Goal: Contribute content: Contribute content

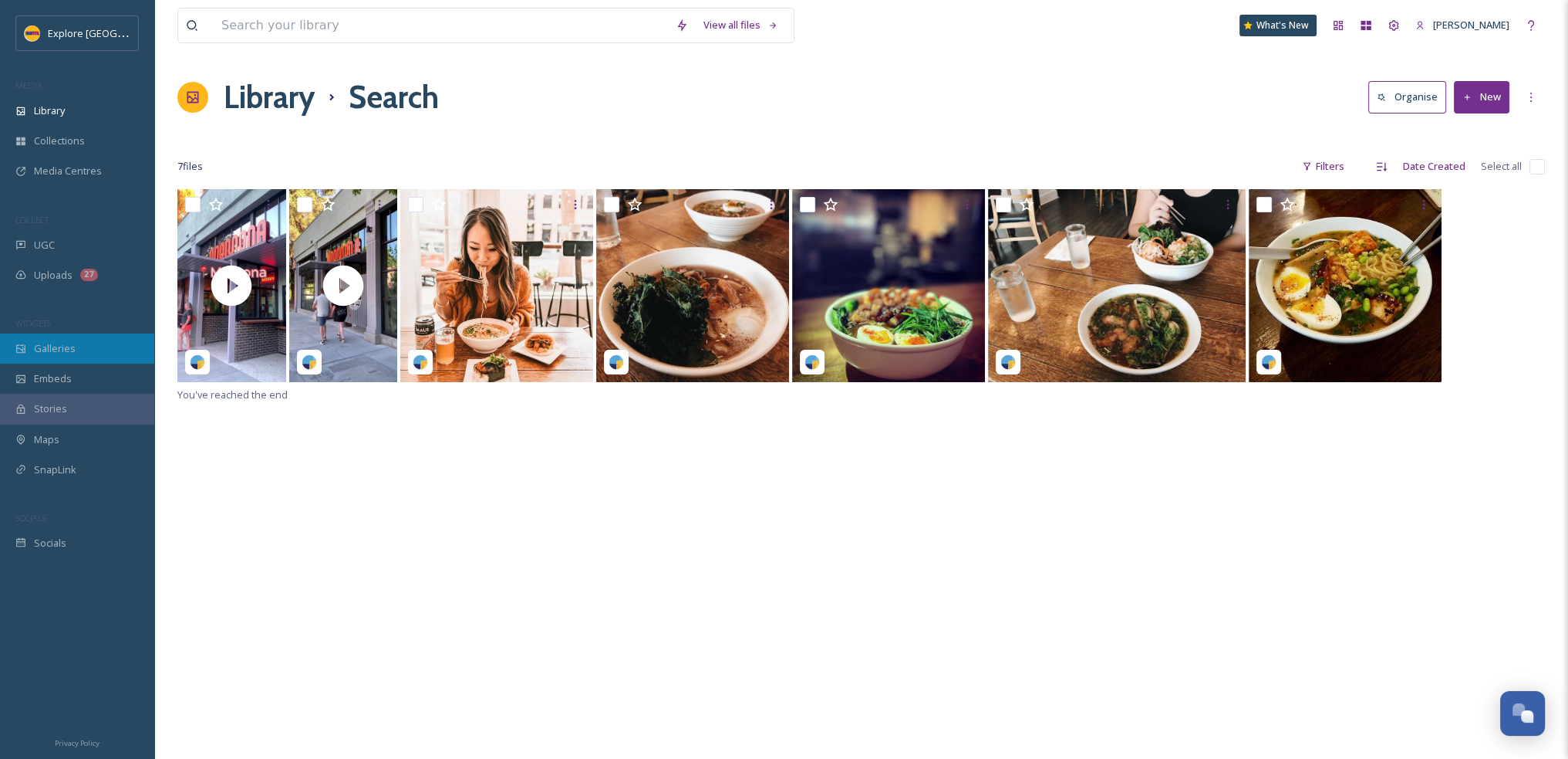
click at [77, 349] on div "Galleries" at bounding box center [77, 348] width 155 height 30
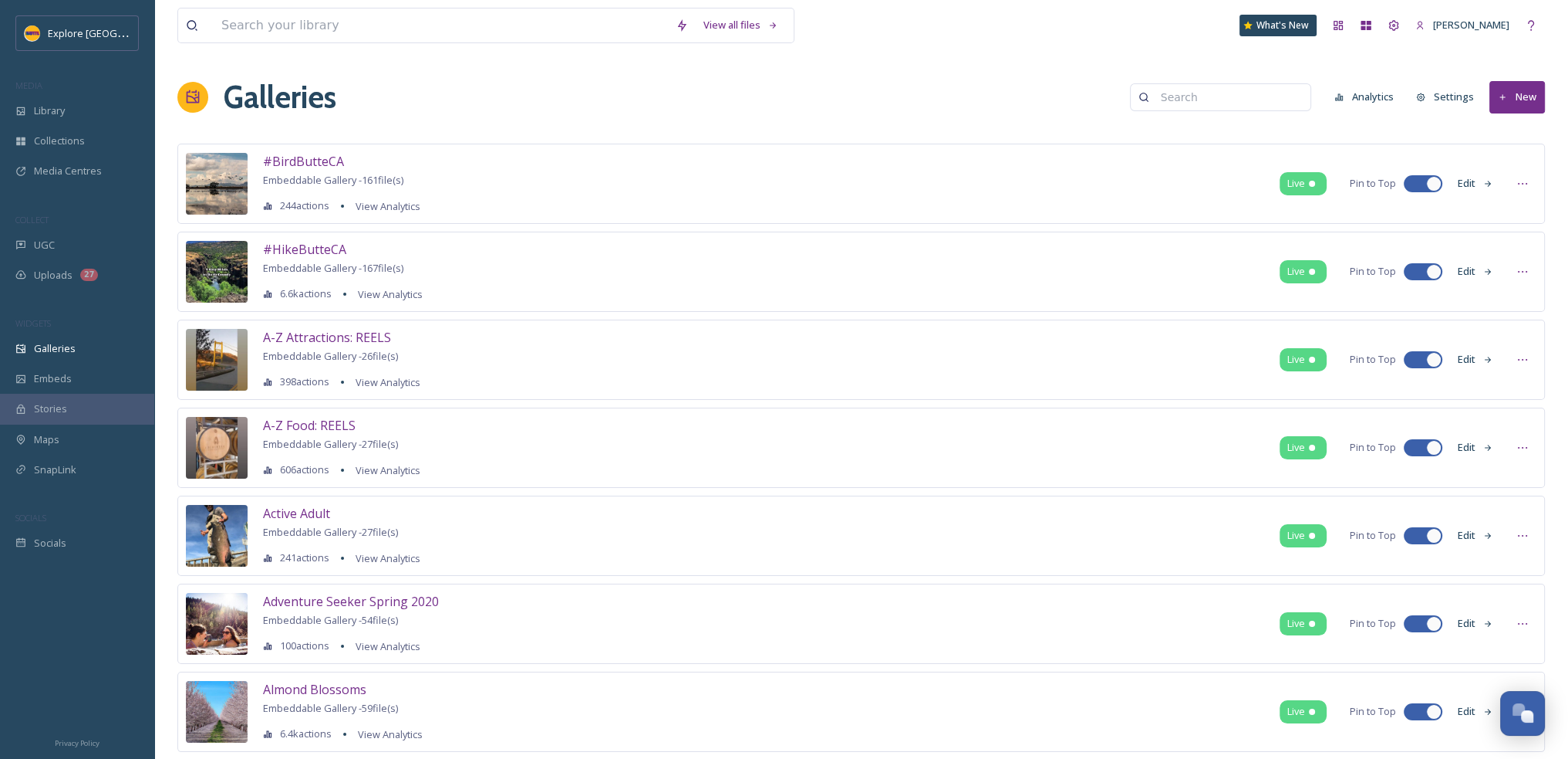
click at [1530, 92] on button "New" at bounding box center [1517, 97] width 56 height 32
click at [1516, 126] on span "Gallery" at bounding box center [1520, 133] width 33 height 15
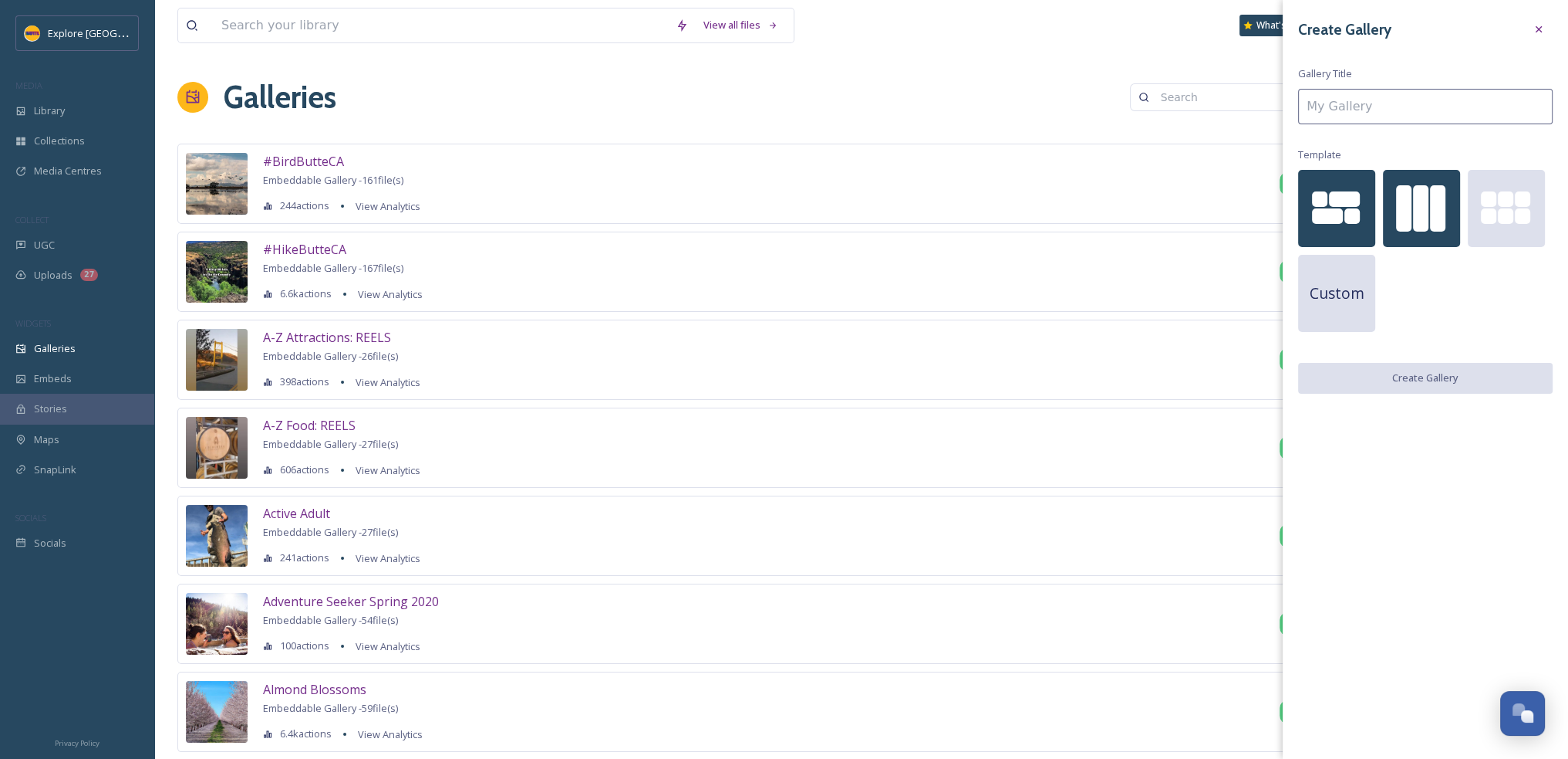
click at [1414, 182] on div at bounding box center [1421, 207] width 77 height 77
click at [1404, 108] on input at bounding box center [1425, 107] width 254 height 36
click at [1555, 29] on div "Create Gallery Gallery Title Template Custom Create Gallery" at bounding box center [1425, 204] width 285 height 409
drag, startPoint x: 1543, startPoint y: 30, endPoint x: 835, endPoint y: 120, distance: 713.7
click at [1541, 30] on icon at bounding box center [1539, 29] width 12 height 12
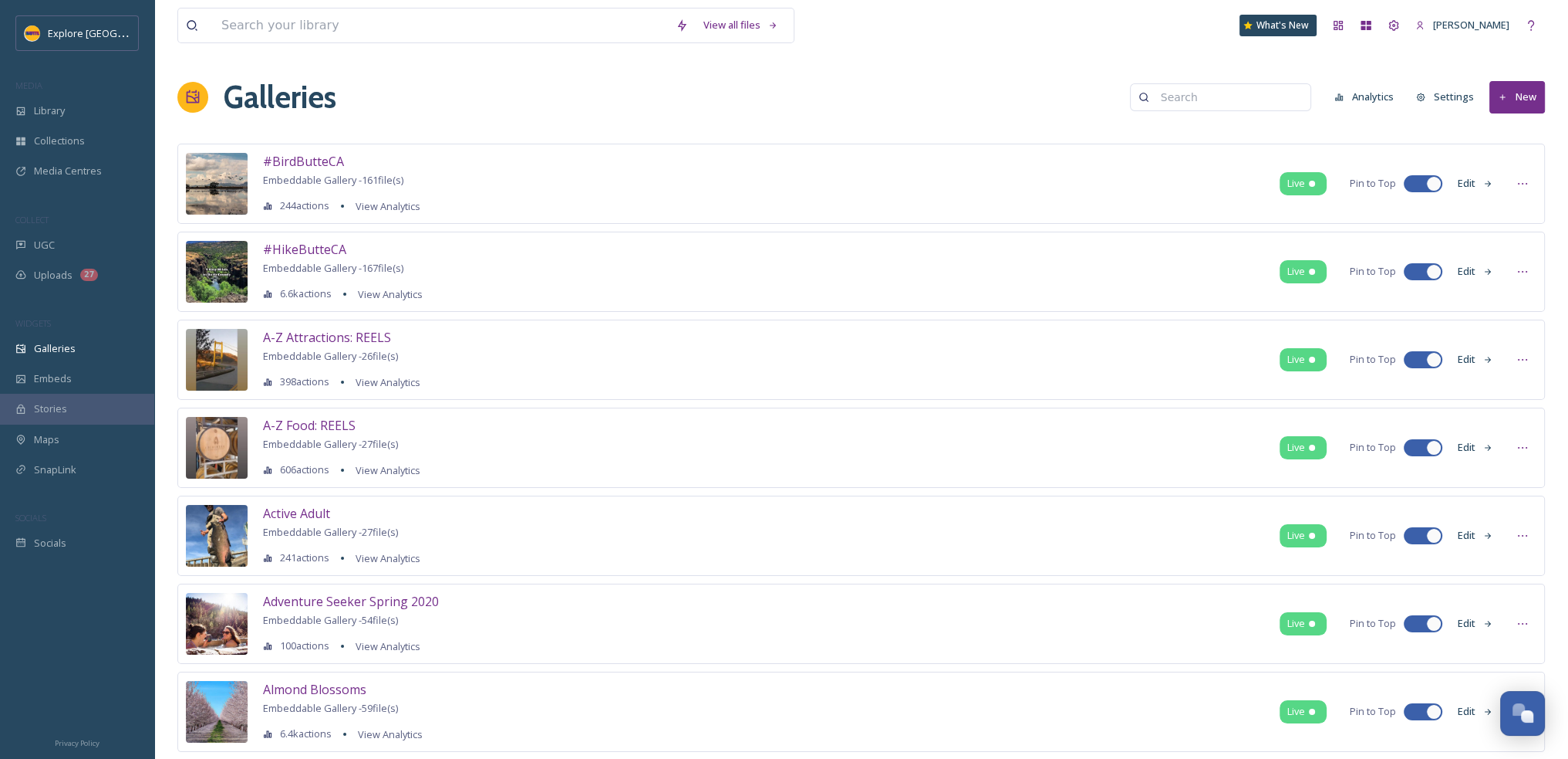
click at [1458, 102] on button "Settings" at bounding box center [1445, 97] width 74 height 30
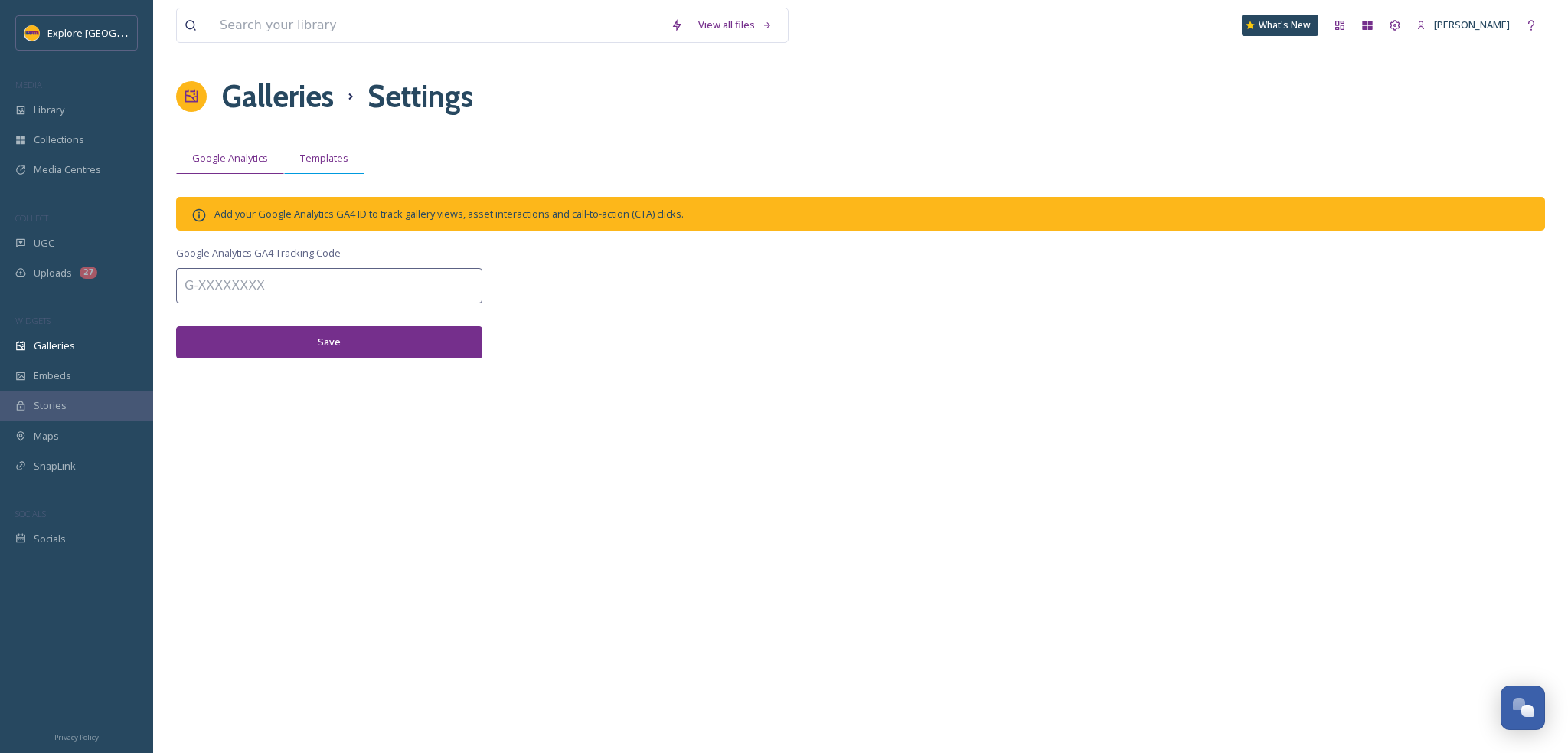
click at [316, 160] on span "Templates" at bounding box center [323, 157] width 48 height 15
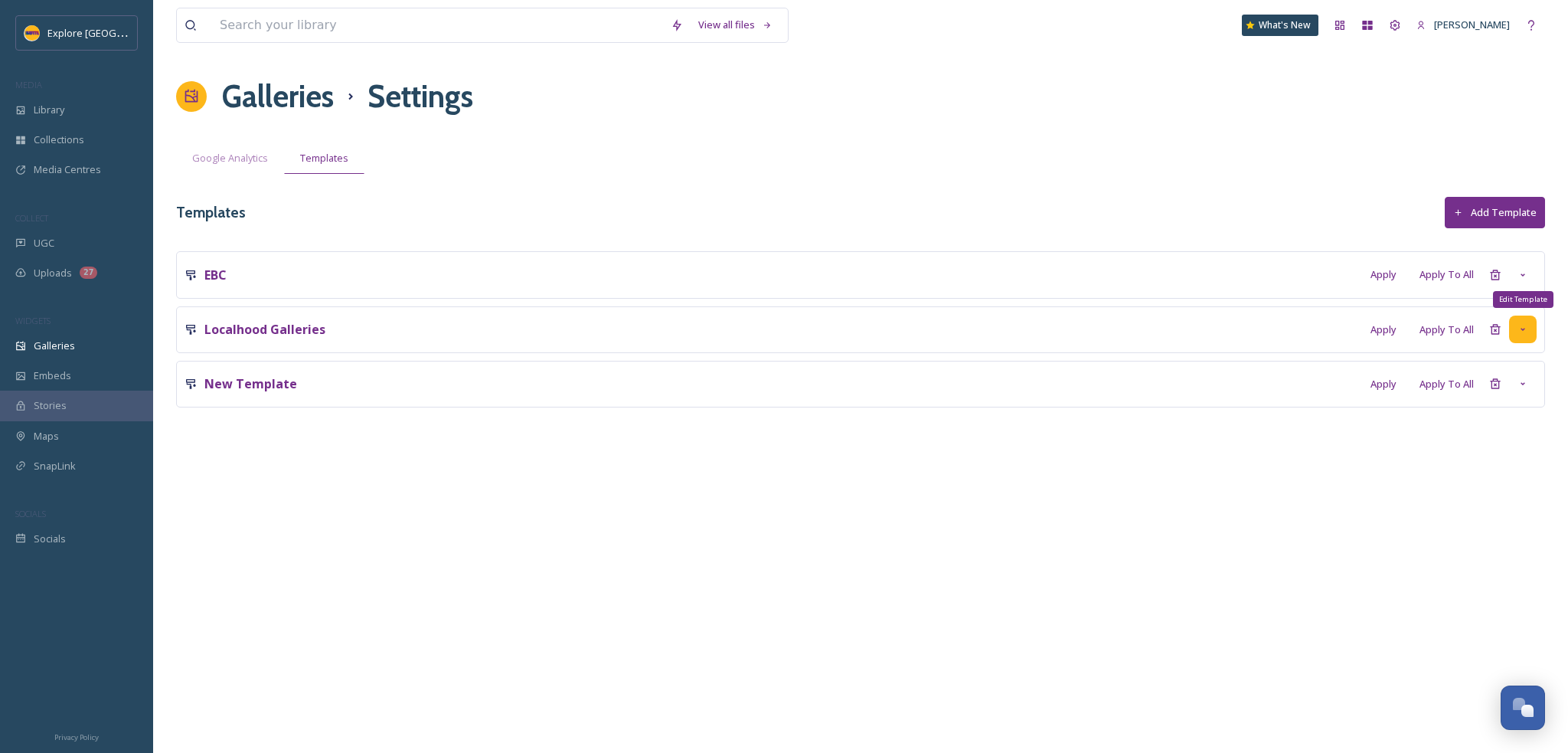
click at [1531, 336] on div "Edit Template" at bounding box center [1522, 329] width 28 height 28
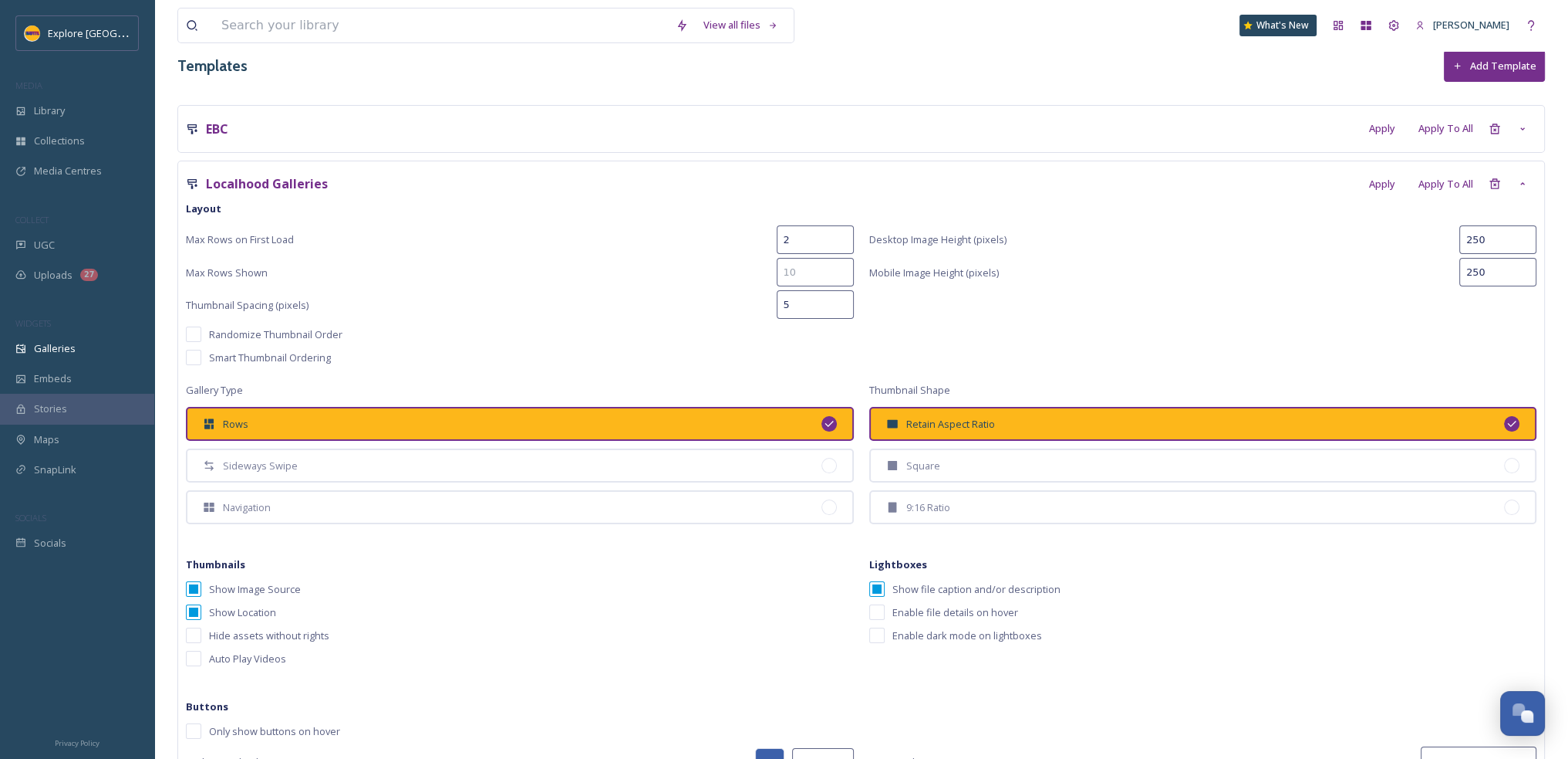
scroll to position [155, 0]
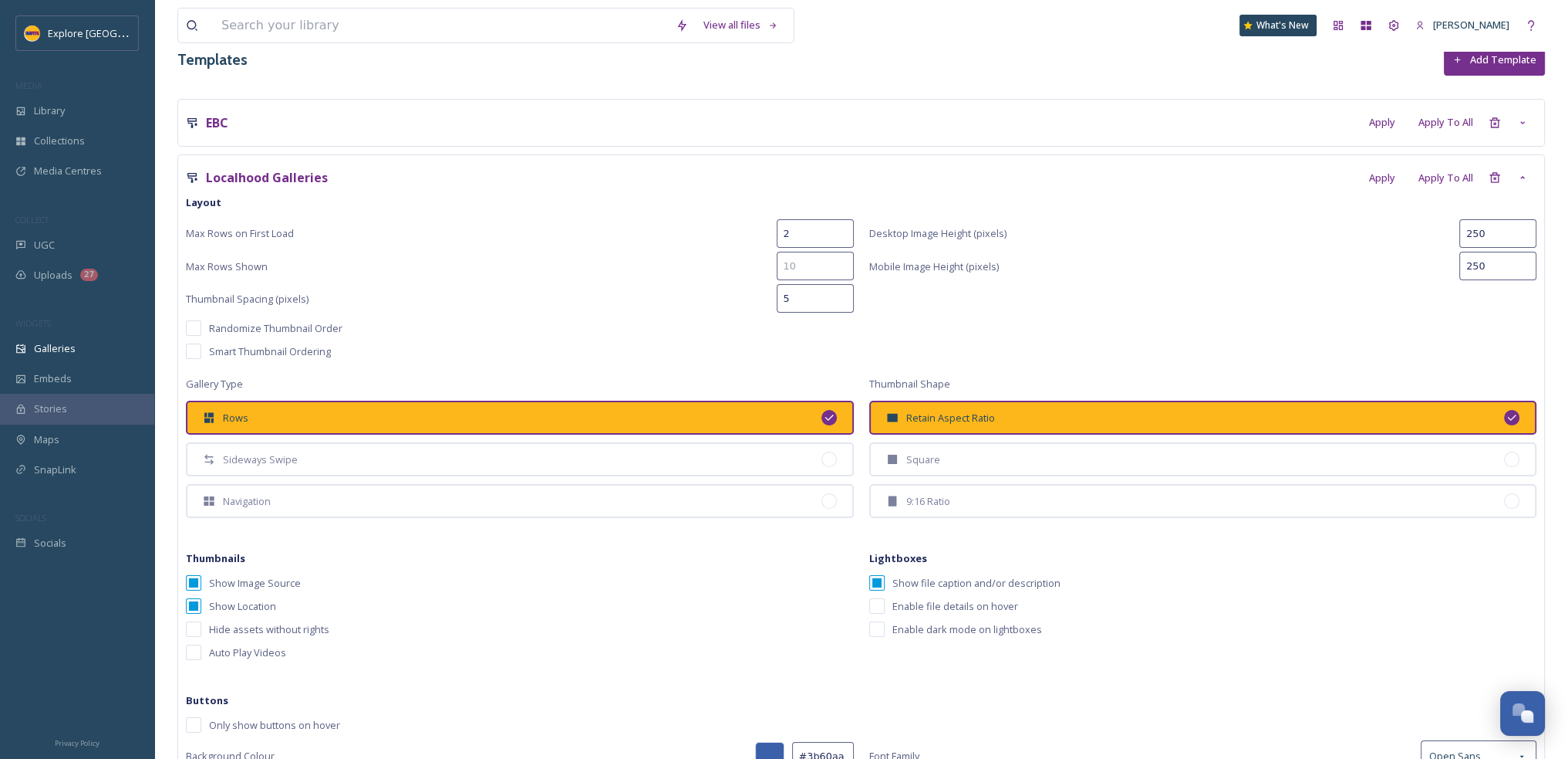
click at [794, 237] on input "2" at bounding box center [814, 233] width 77 height 29
type input "1"
click at [798, 265] on input at bounding box center [814, 265] width 77 height 29
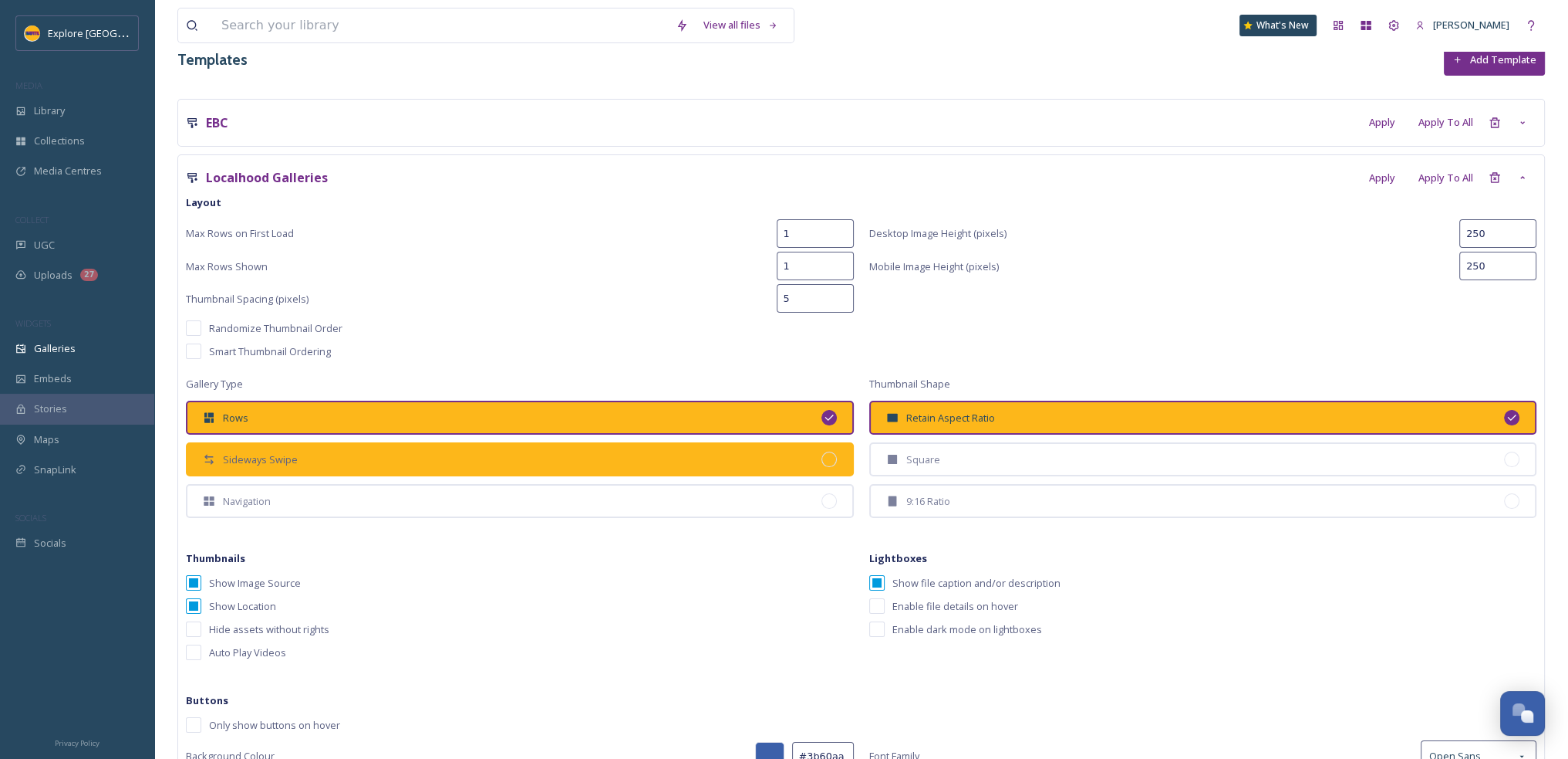
type input "1"
click at [534, 463] on div "Sideways Swipe" at bounding box center [520, 459] width 668 height 34
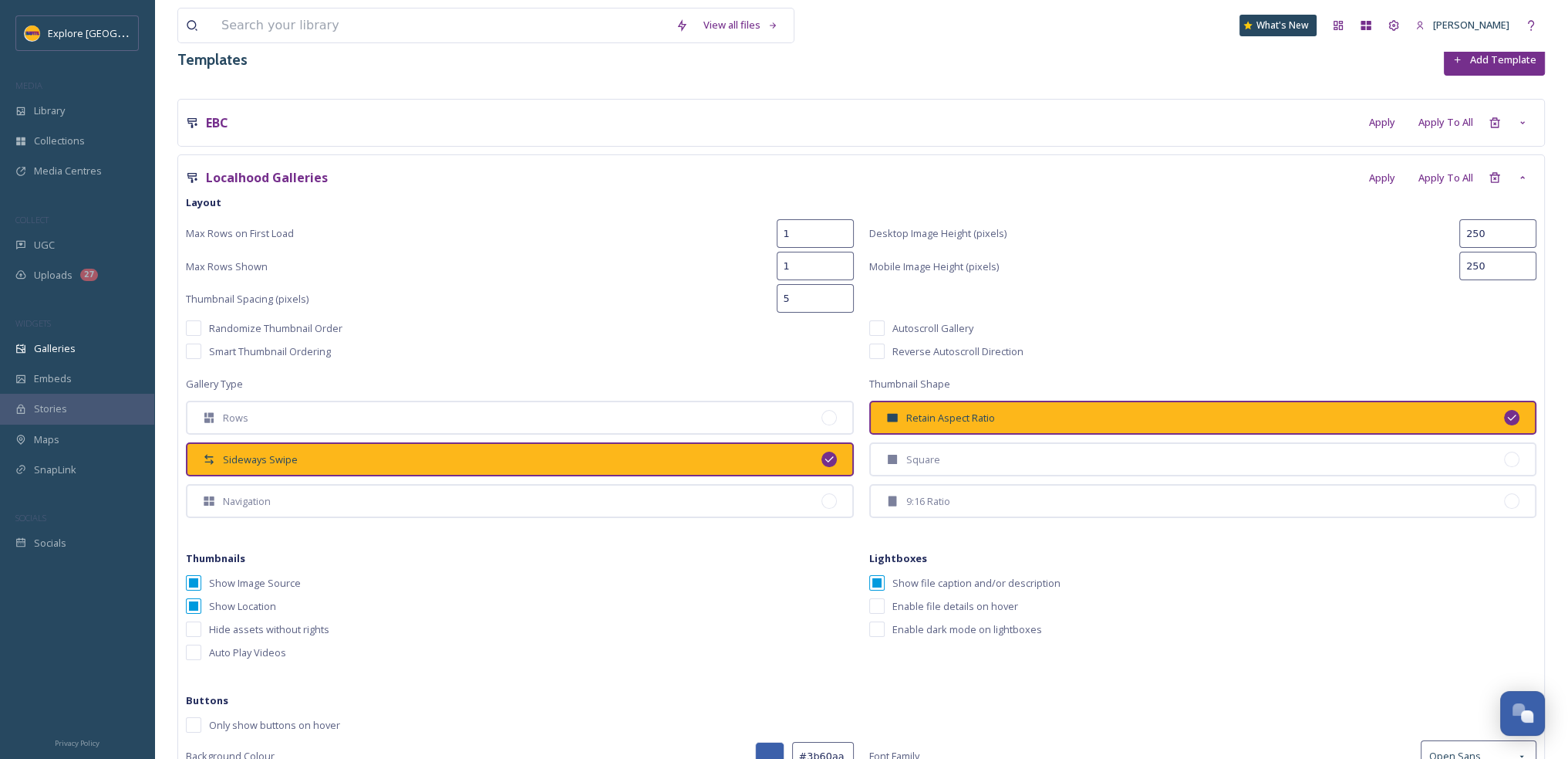
click at [1489, 236] on input "250" at bounding box center [1497, 233] width 77 height 29
click at [1489, 235] on input "250" at bounding box center [1497, 233] width 77 height 29
type input "400"
click at [194, 579] on input "checkbox" at bounding box center [193, 582] width 15 height 15
checkbox input "false"
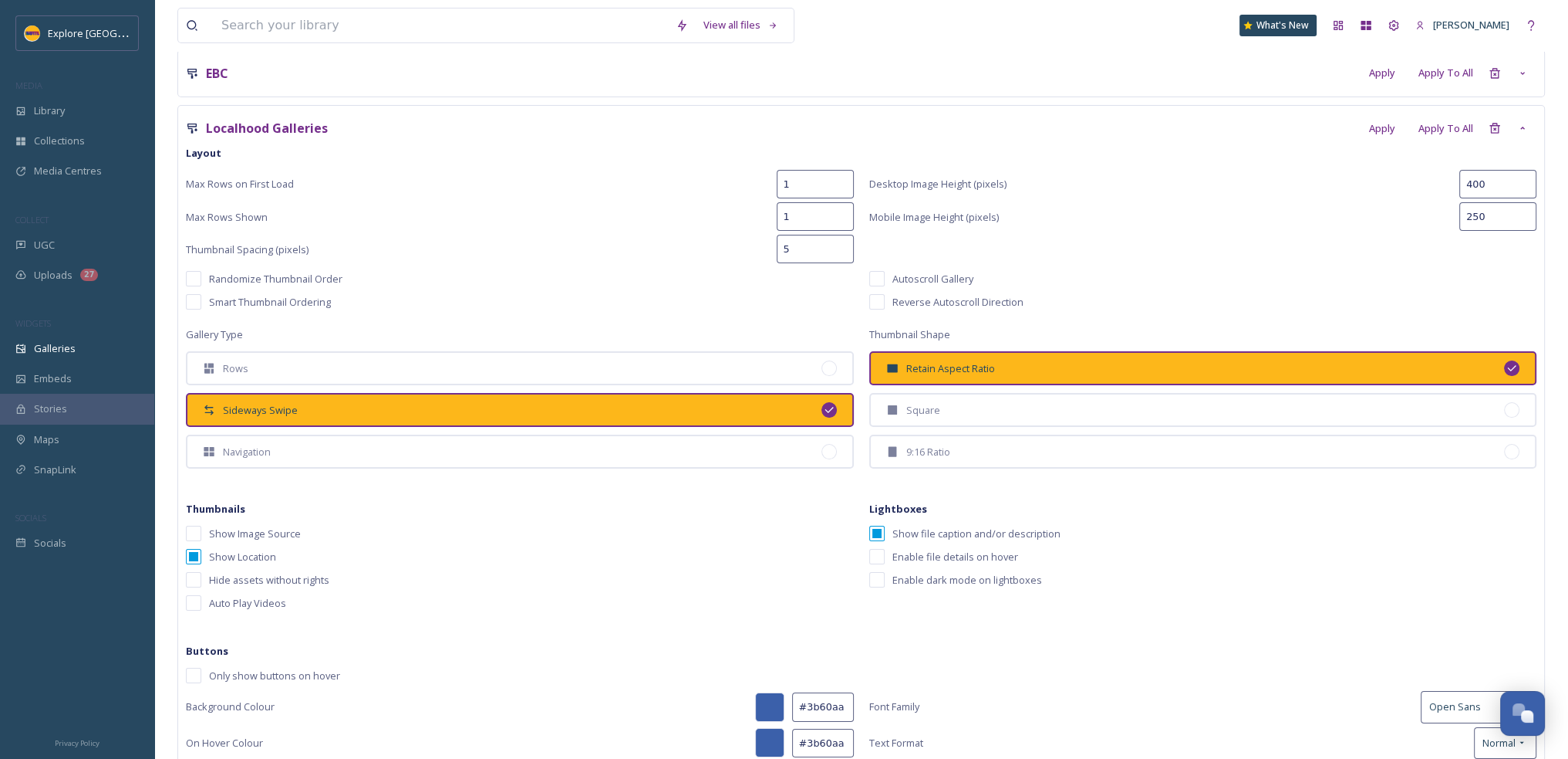
scroll to position [309, 0]
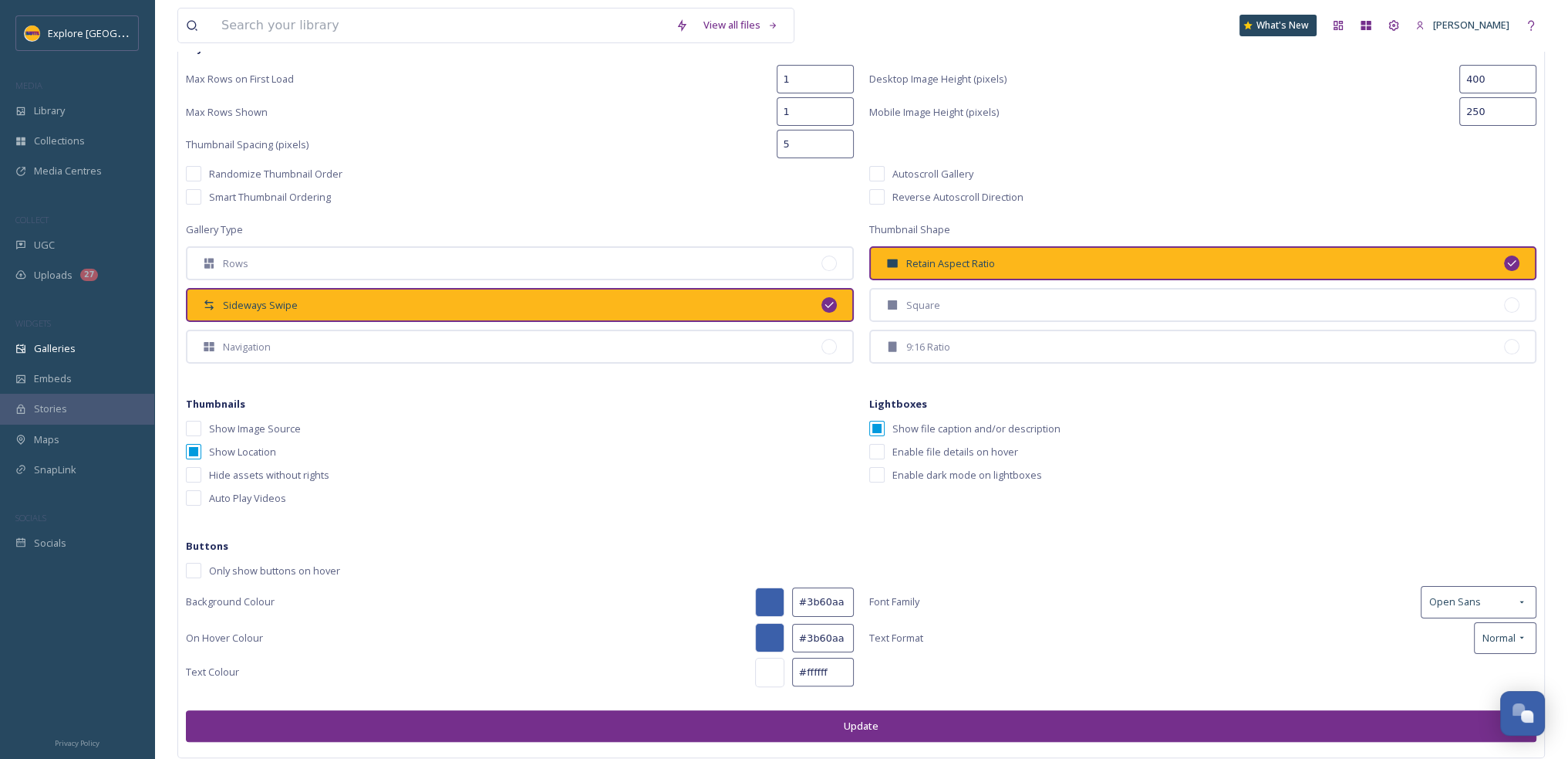
click at [1490, 114] on input "250" at bounding box center [1497, 112] width 77 height 29
type input "200"
click at [1230, 179] on div "Autoscroll Gallery" at bounding box center [1203, 173] width 668 height 15
click at [188, 563] on input "checkbox" at bounding box center [193, 569] width 15 height 15
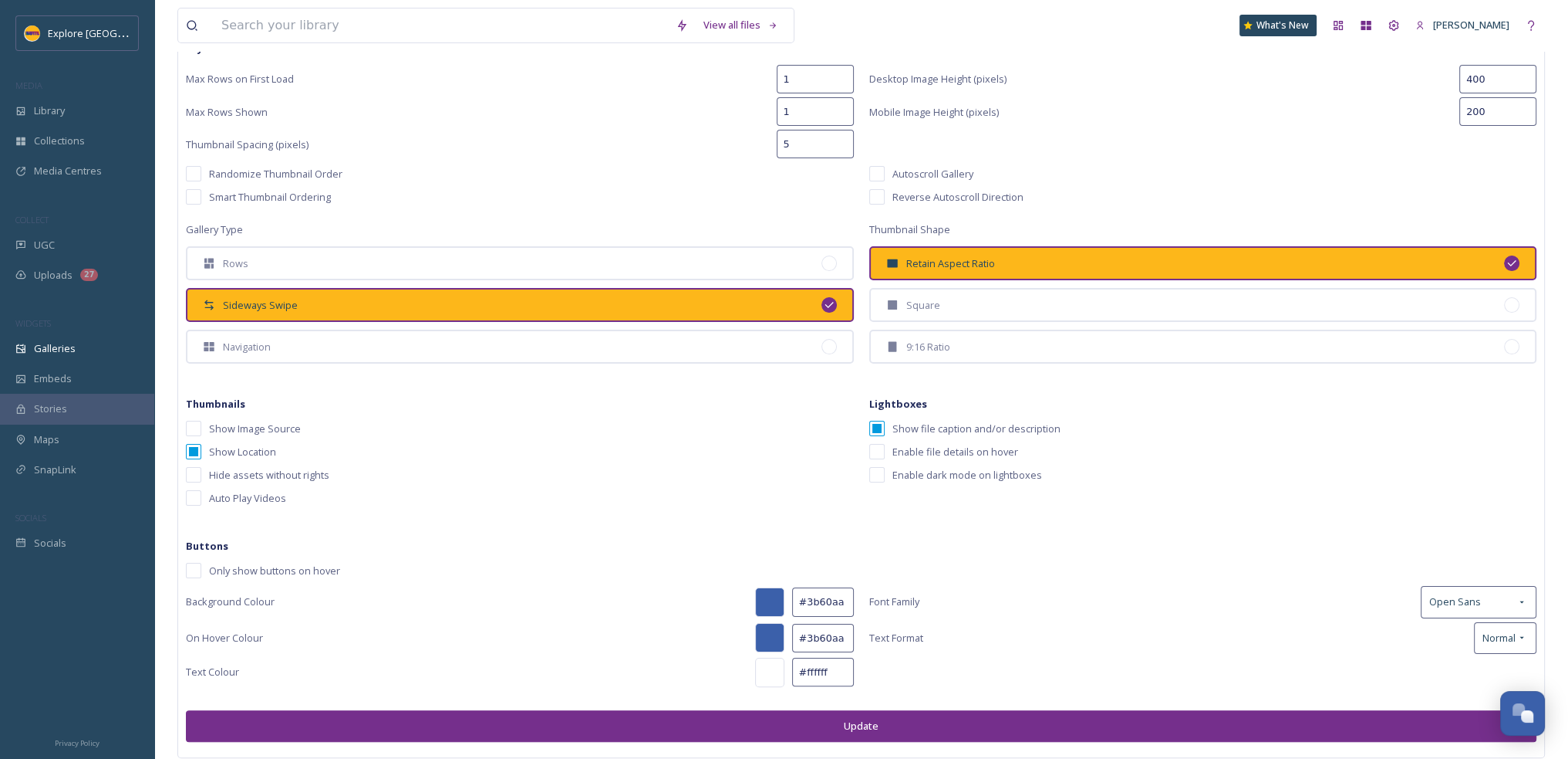
checkbox input "true"
drag, startPoint x: 839, startPoint y: 595, endPoint x: 806, endPoint y: 597, distance: 33.1
click at [806, 597] on input "#3b60aa" at bounding box center [823, 601] width 62 height 29
paste input "Fall is the perfect time to get outside. Lace up and explore our list of easy h…"
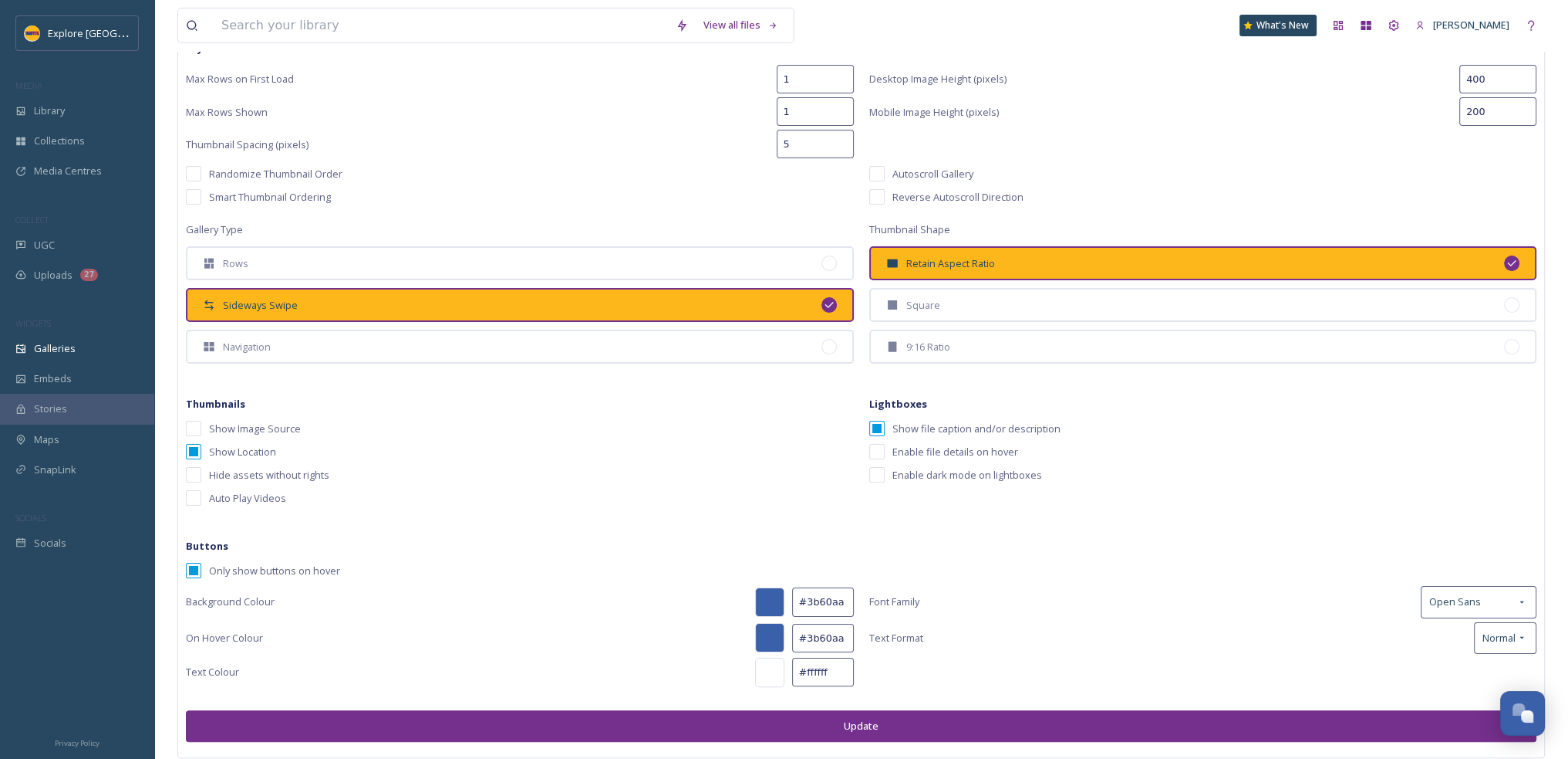
paste input "752f8c"
type input "#752f8c"
drag, startPoint x: 837, startPoint y: 639, endPoint x: 805, endPoint y: 640, distance: 32.0
click at [805, 640] on input "#3b60aa" at bounding box center [823, 637] width 62 height 29
paste input "fdb71"
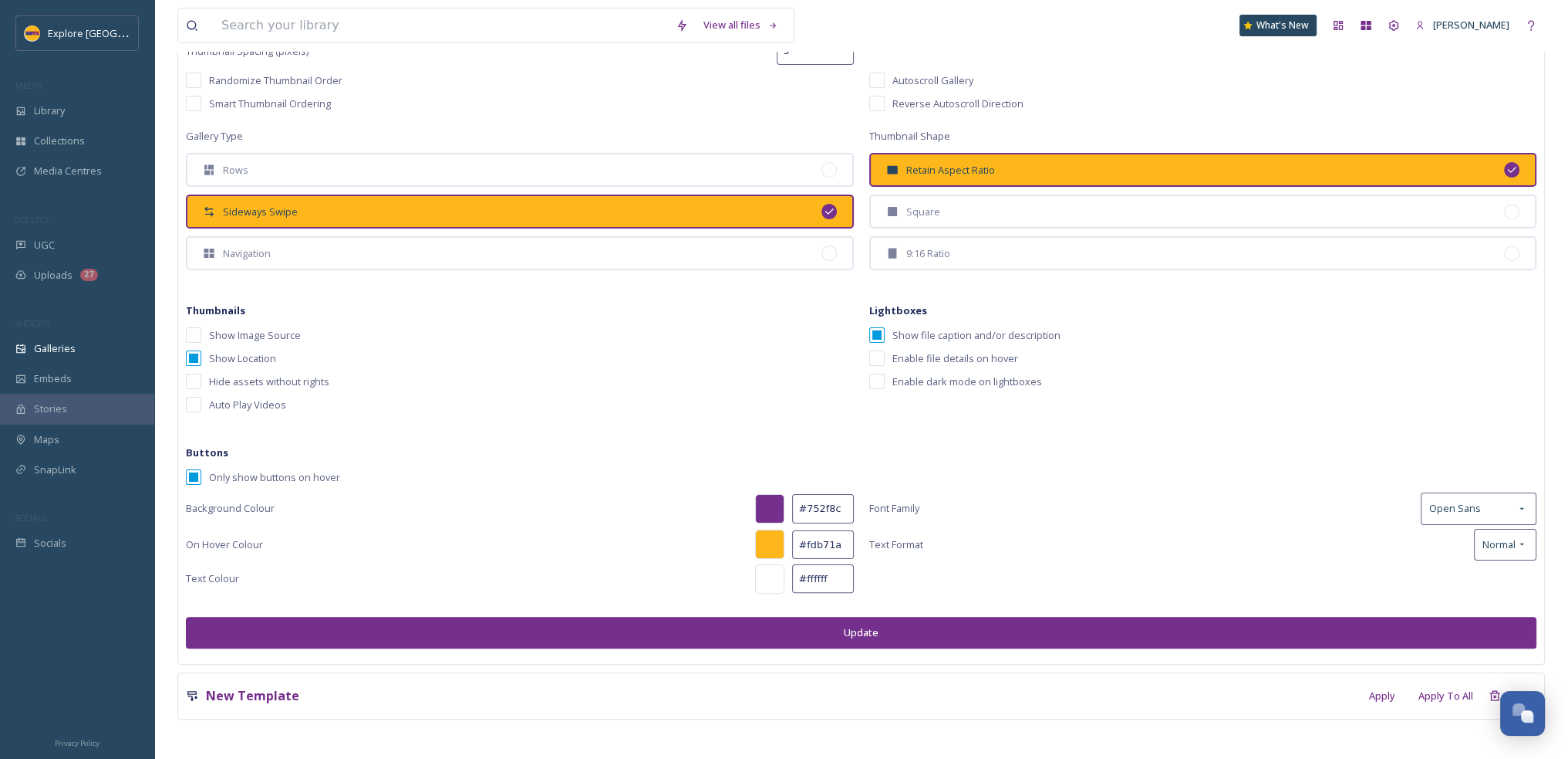
scroll to position [404, 0]
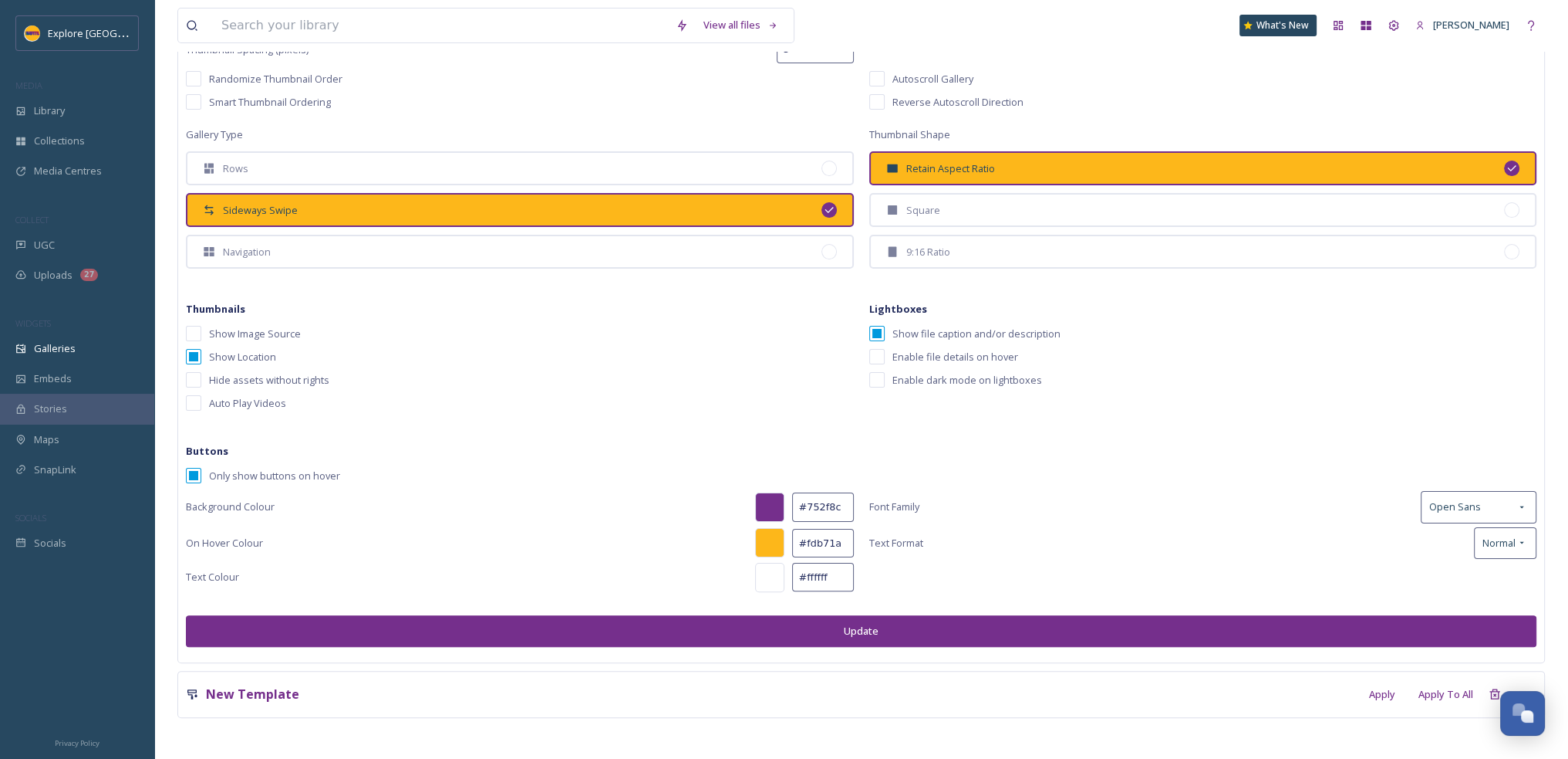
type input "#fdb71a"
click at [860, 626] on button "Update" at bounding box center [861, 631] width 1351 height 32
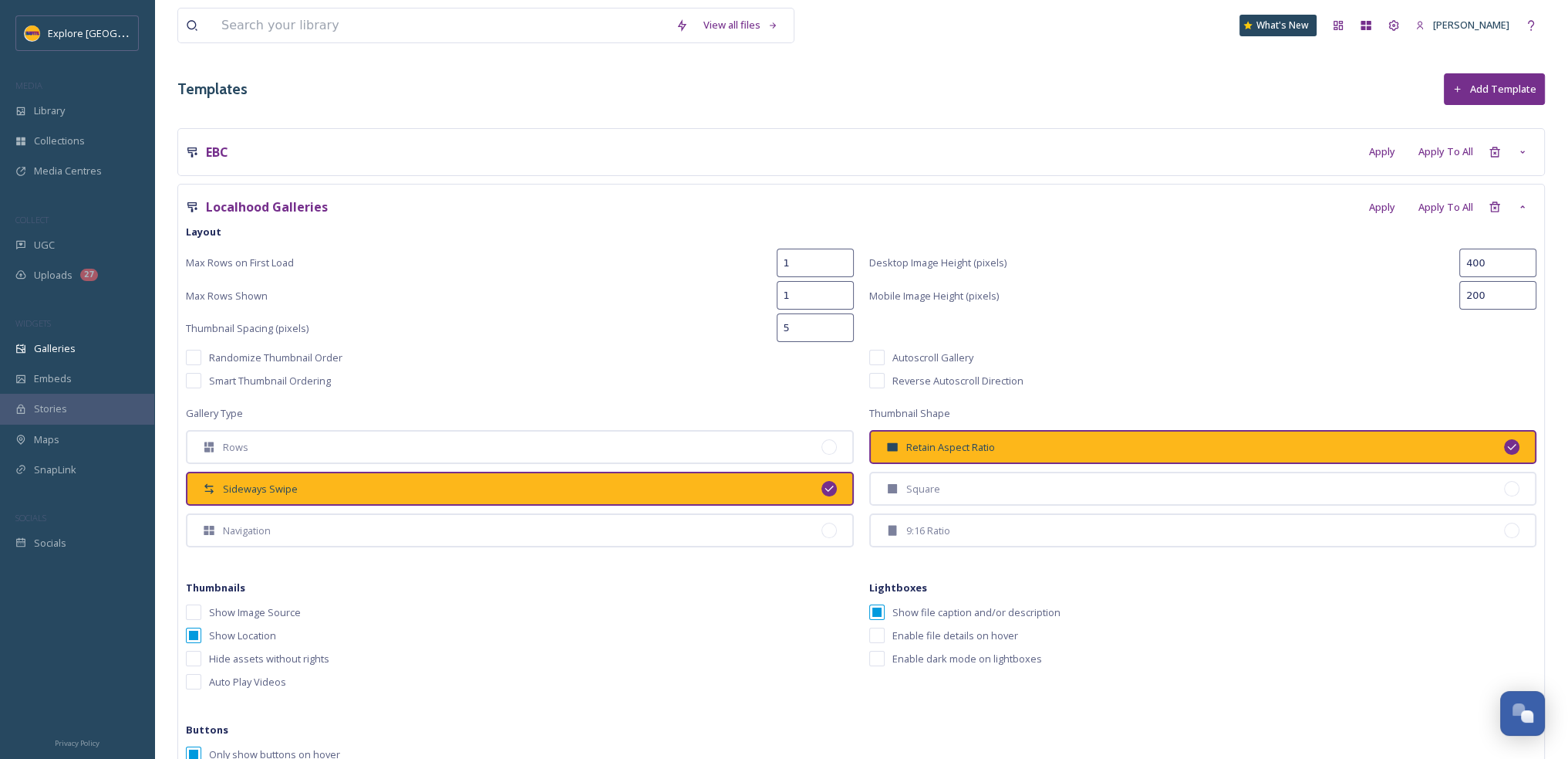
scroll to position [95, 0]
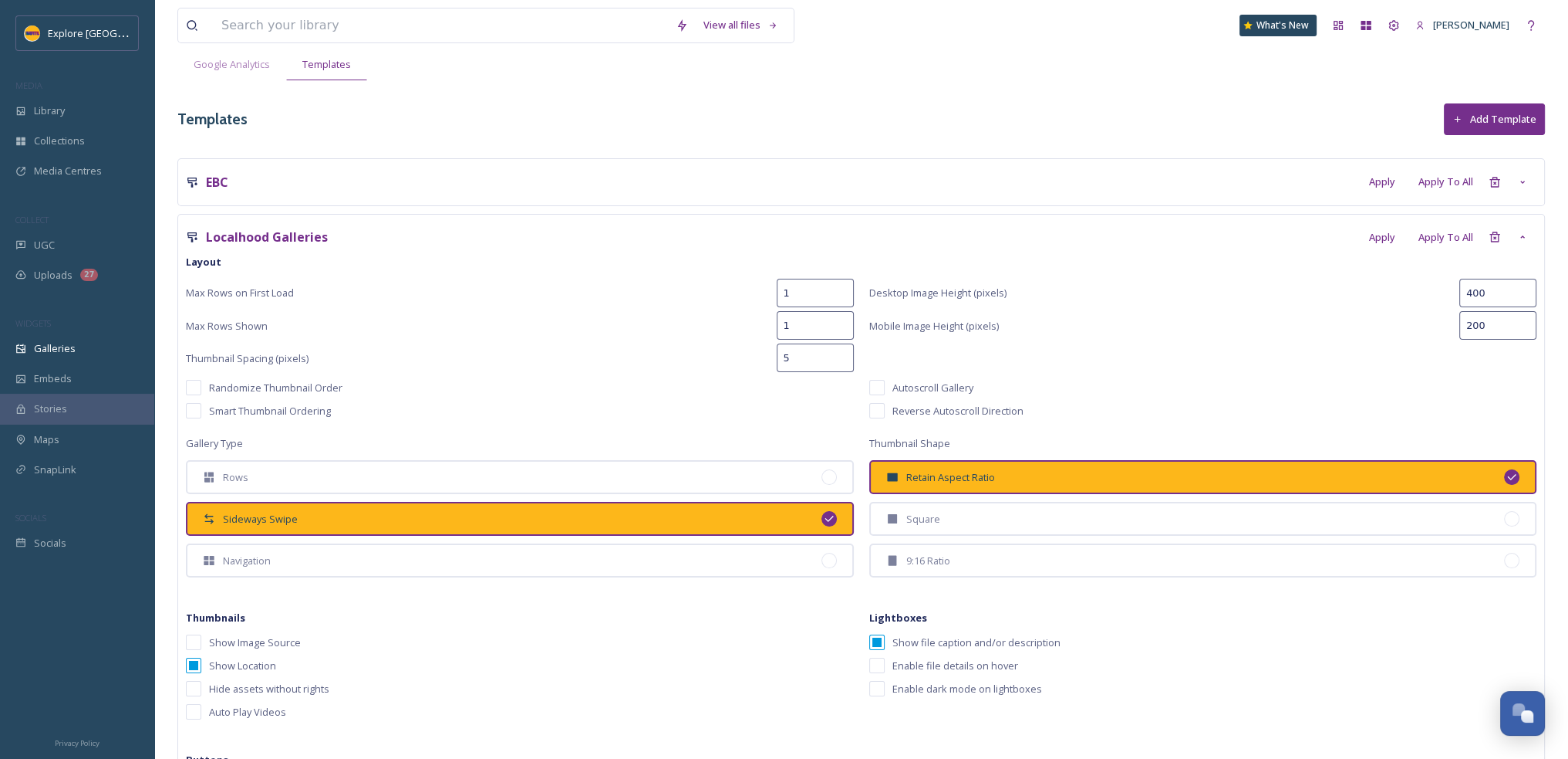
click at [192, 384] on input "checkbox" at bounding box center [193, 387] width 15 height 15
checkbox input "true"
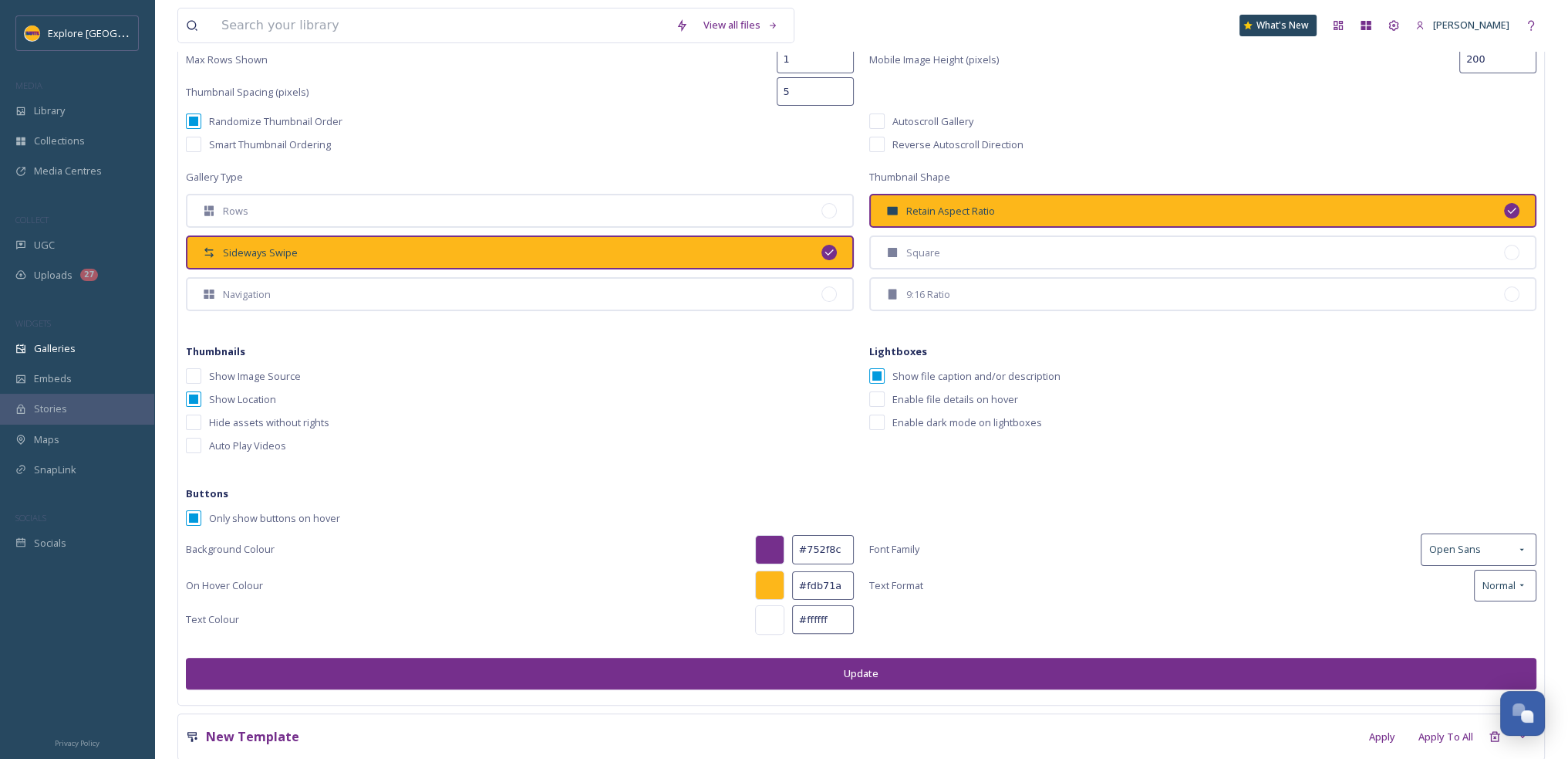
scroll to position [404, 0]
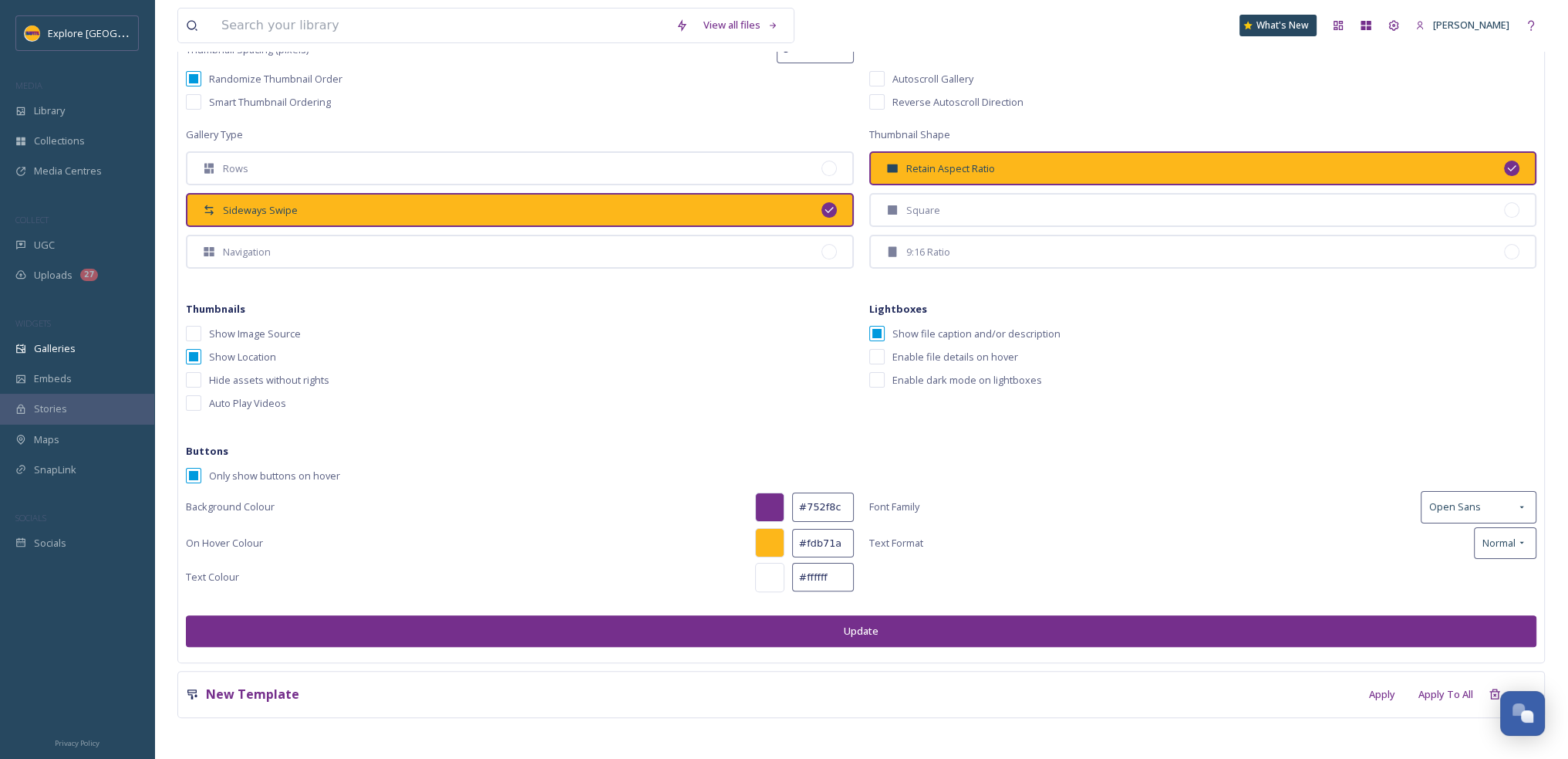
click at [875, 623] on button "Update" at bounding box center [861, 631] width 1351 height 32
click at [84, 120] on div "Library" at bounding box center [77, 111] width 155 height 30
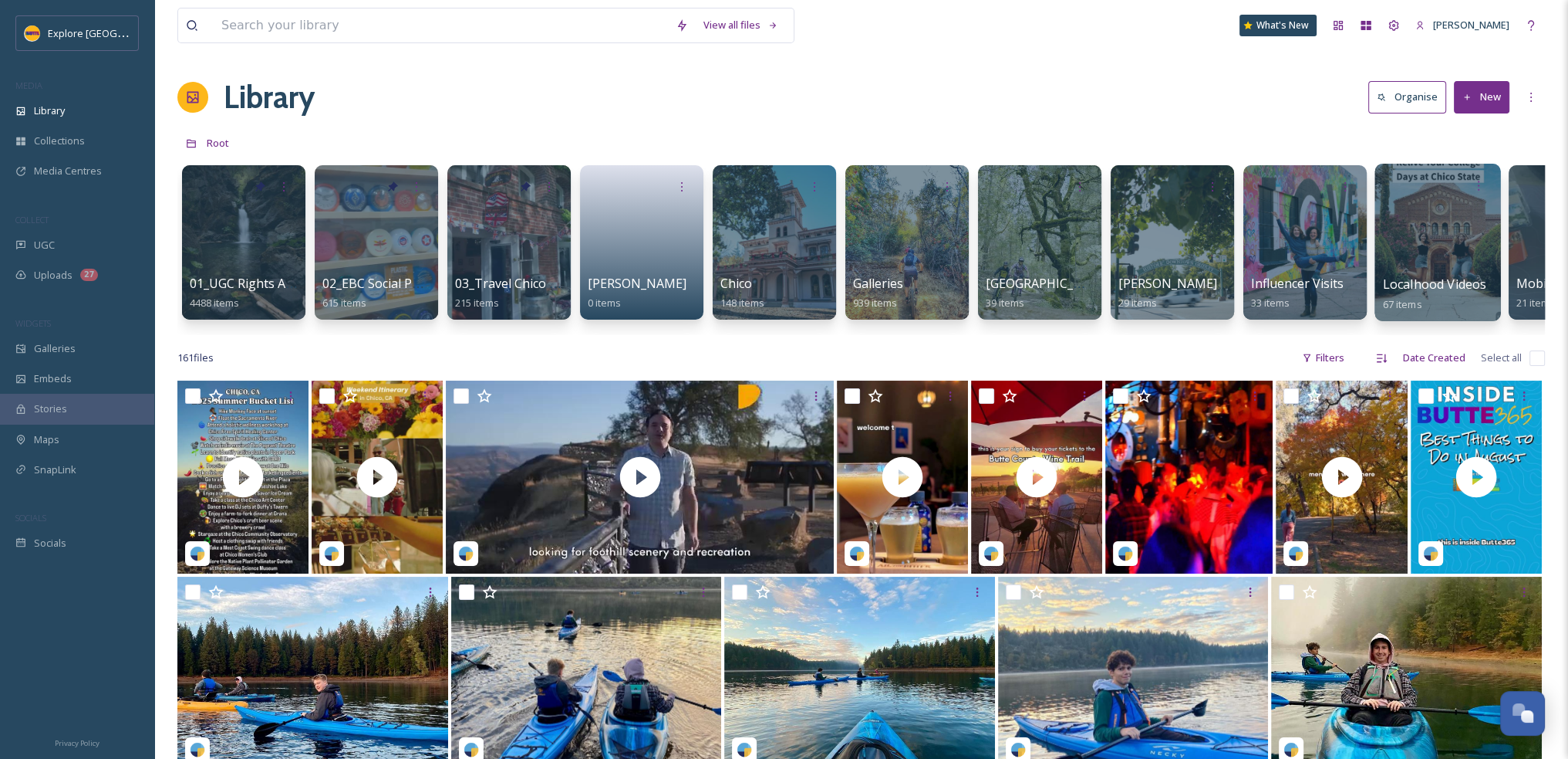
click at [1423, 281] on span "Localhood Videos" at bounding box center [1435, 283] width 104 height 17
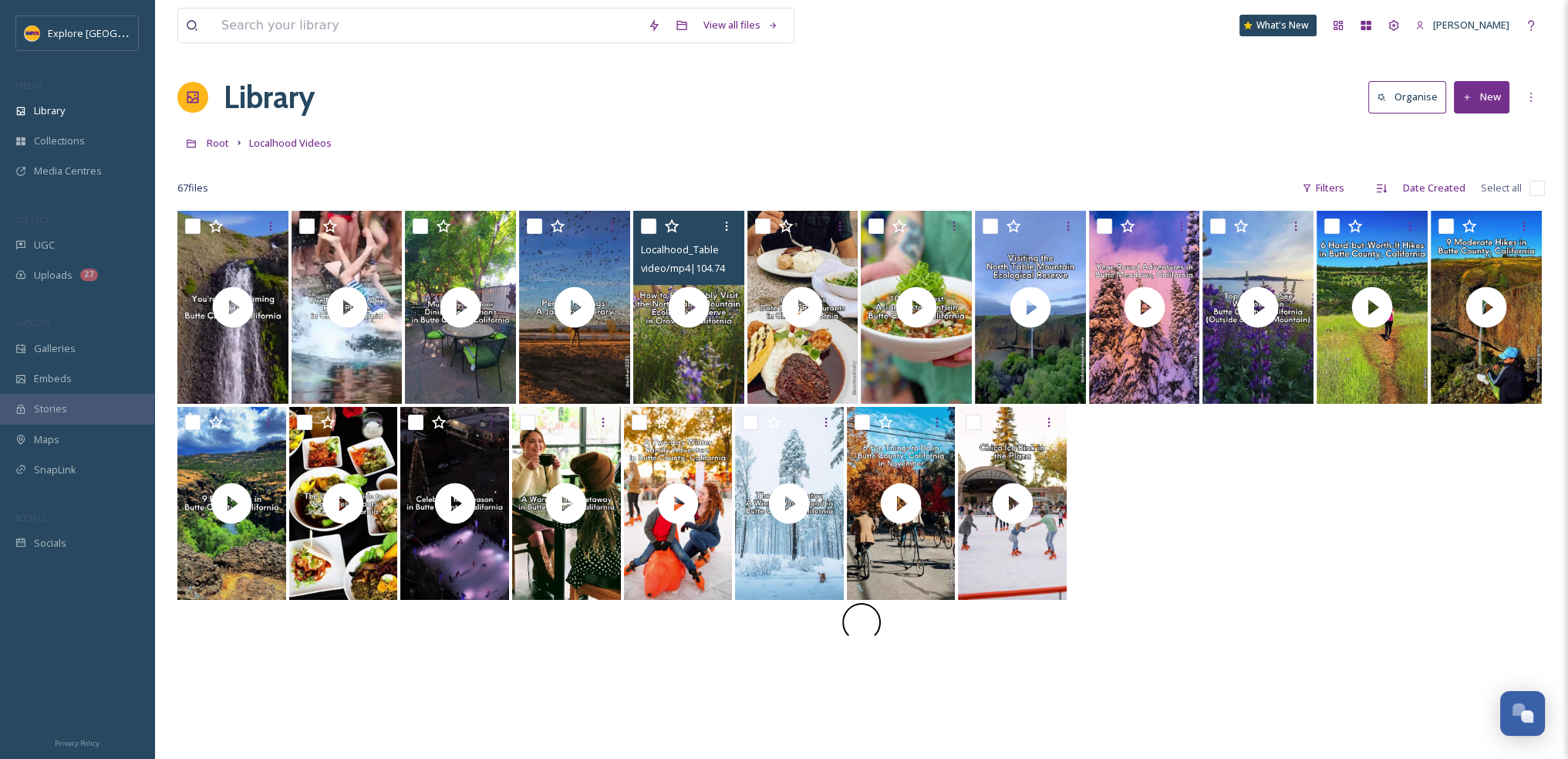
click at [652, 227] on input "checkbox" at bounding box center [648, 225] width 15 height 15
checkbox input "true"
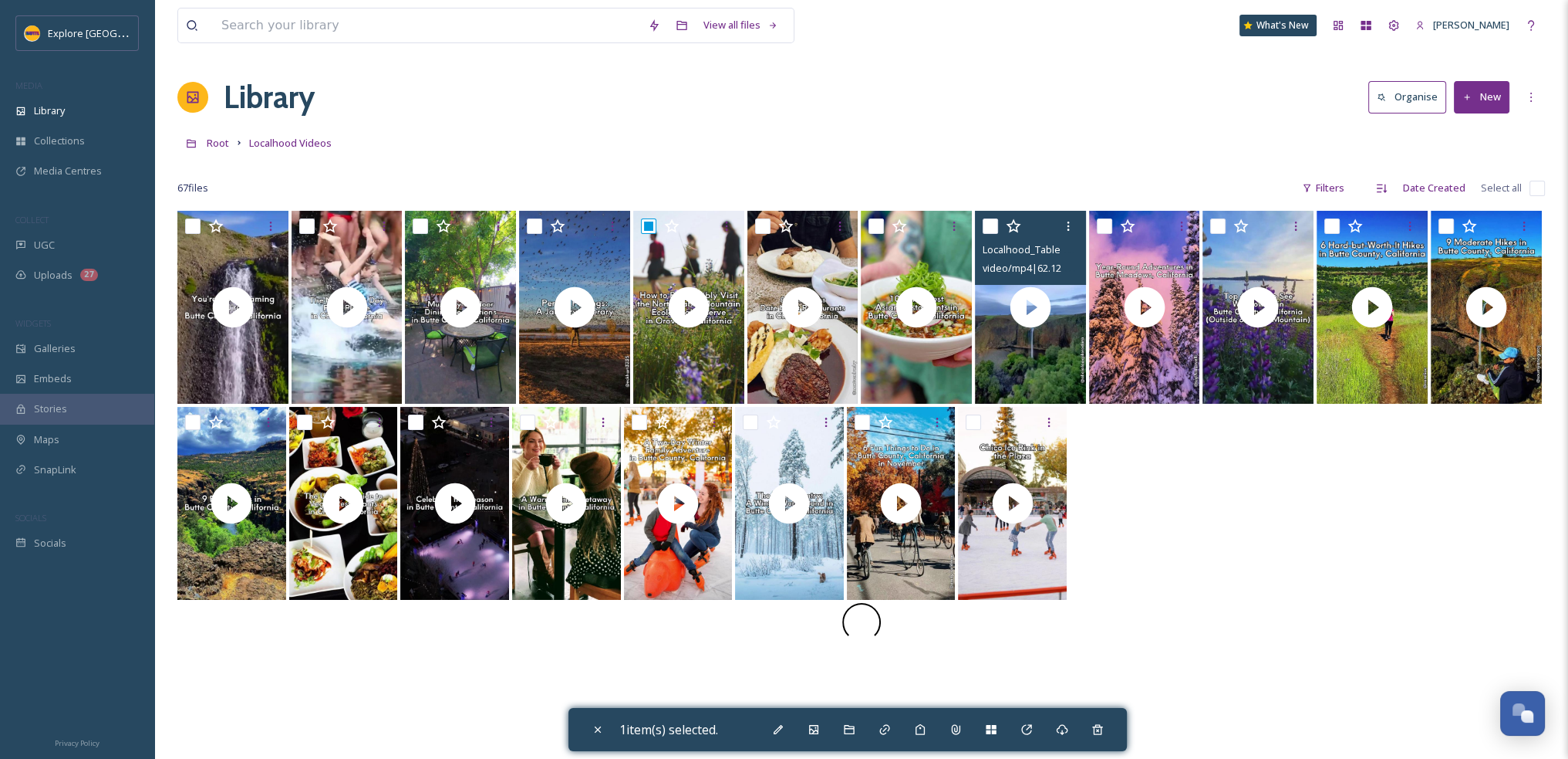
click at [988, 223] on input "checkbox" at bounding box center [990, 225] width 15 height 15
checkbox input "true"
click at [824, 731] on div "Add to Gallery" at bounding box center [814, 729] width 28 height 28
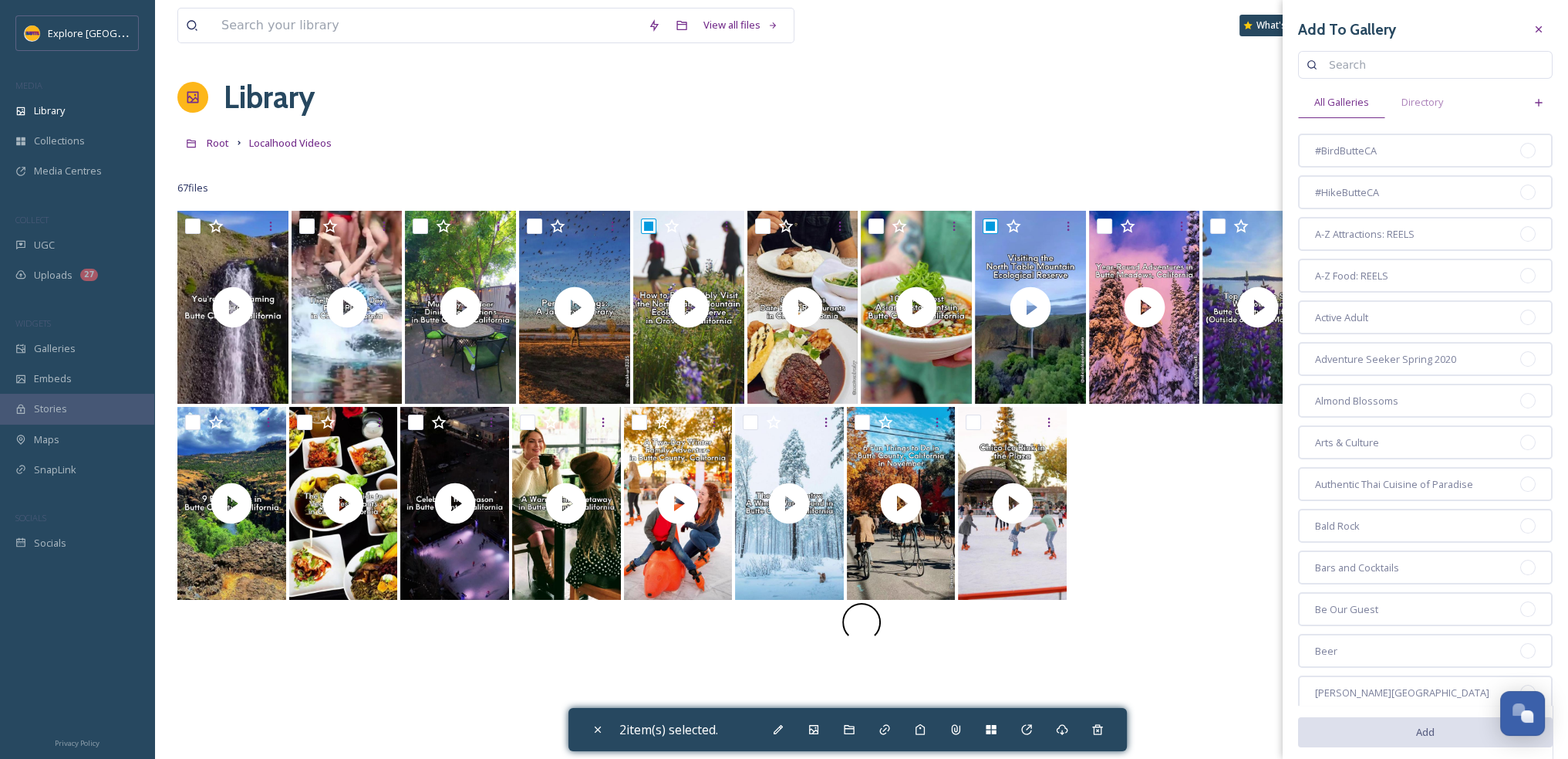
click at [1351, 56] on input at bounding box center [1433, 65] width 223 height 31
type input "table mountain"
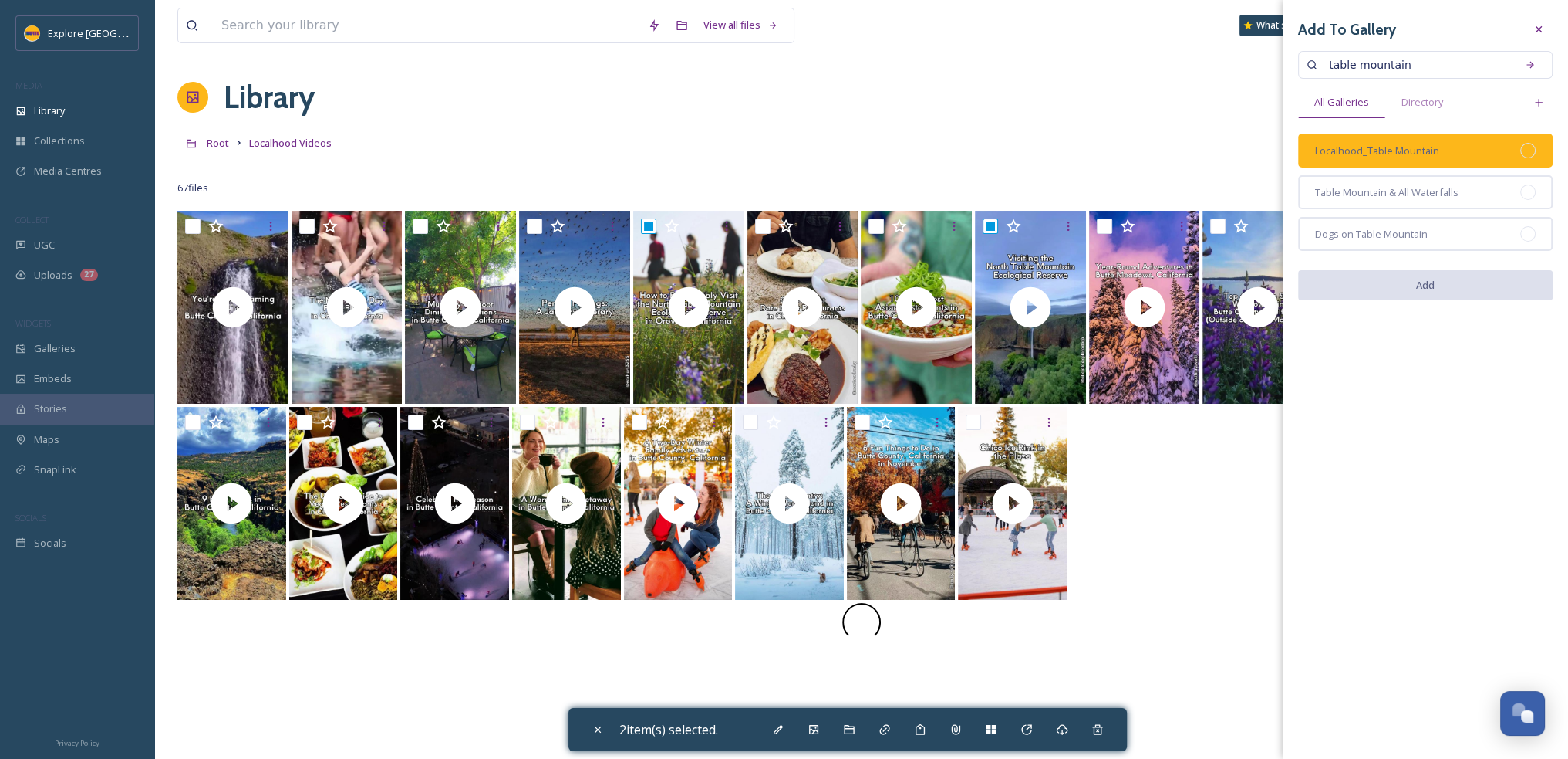
click at [1531, 152] on div at bounding box center [1527, 150] width 15 height 15
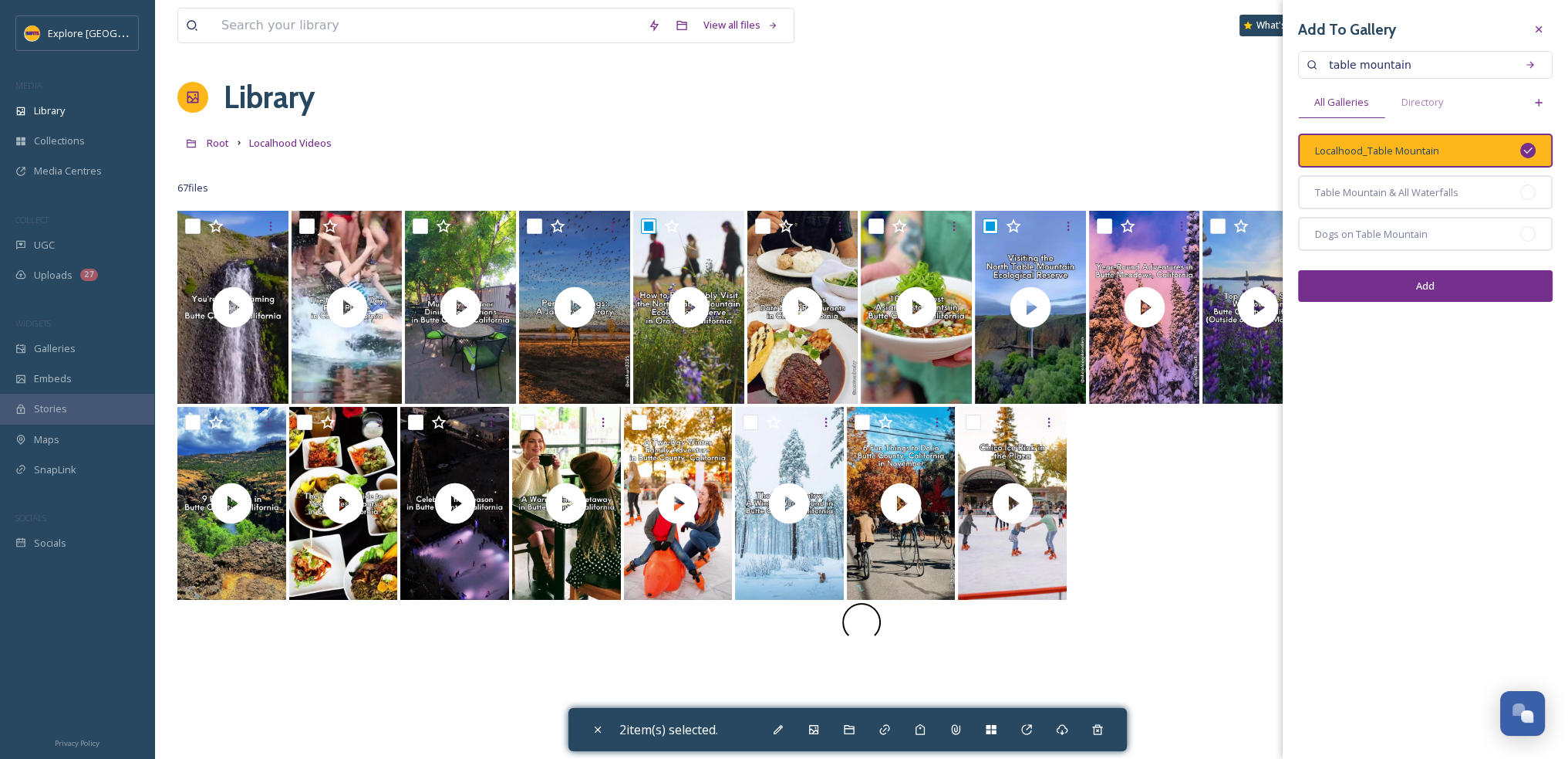
click at [1437, 282] on button "Add" at bounding box center [1425, 286] width 254 height 32
checkbox input "false"
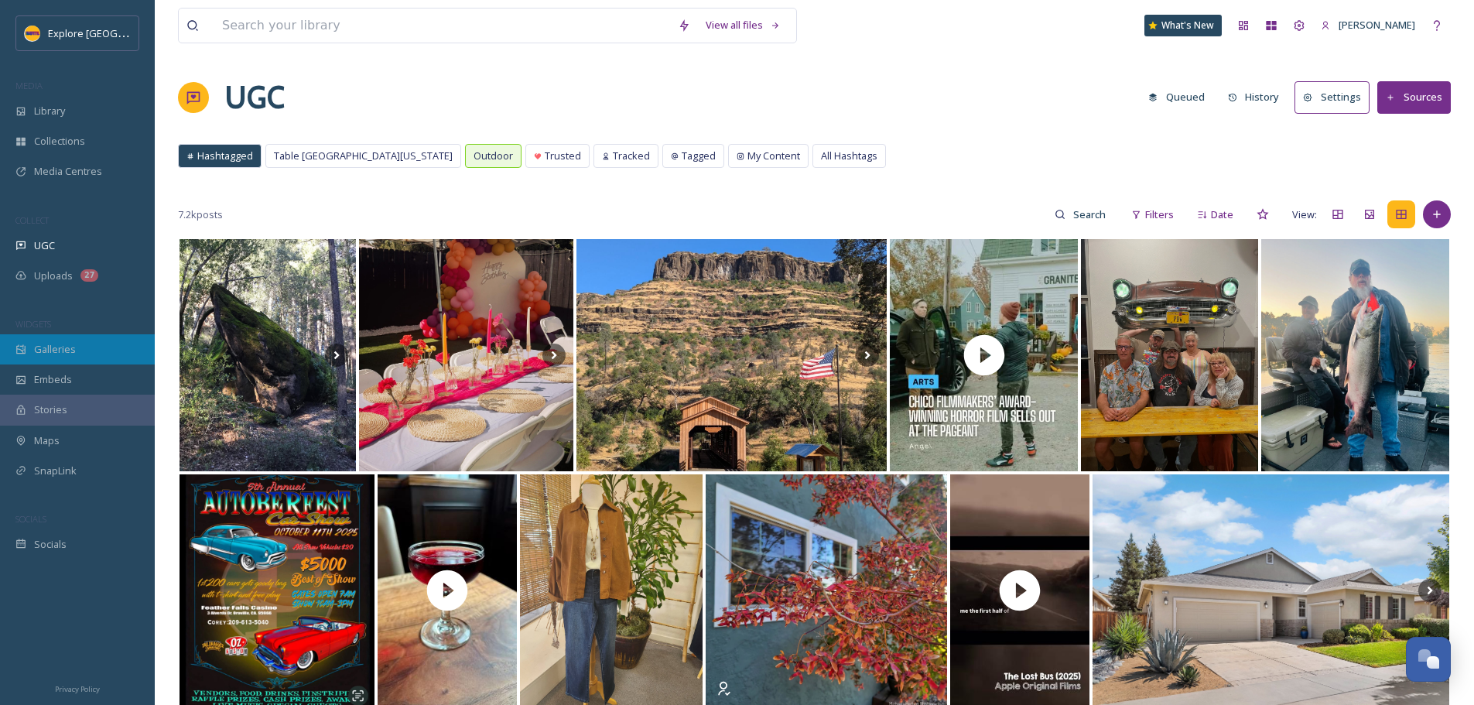
click at [70, 350] on span "Galleries" at bounding box center [55, 349] width 42 height 15
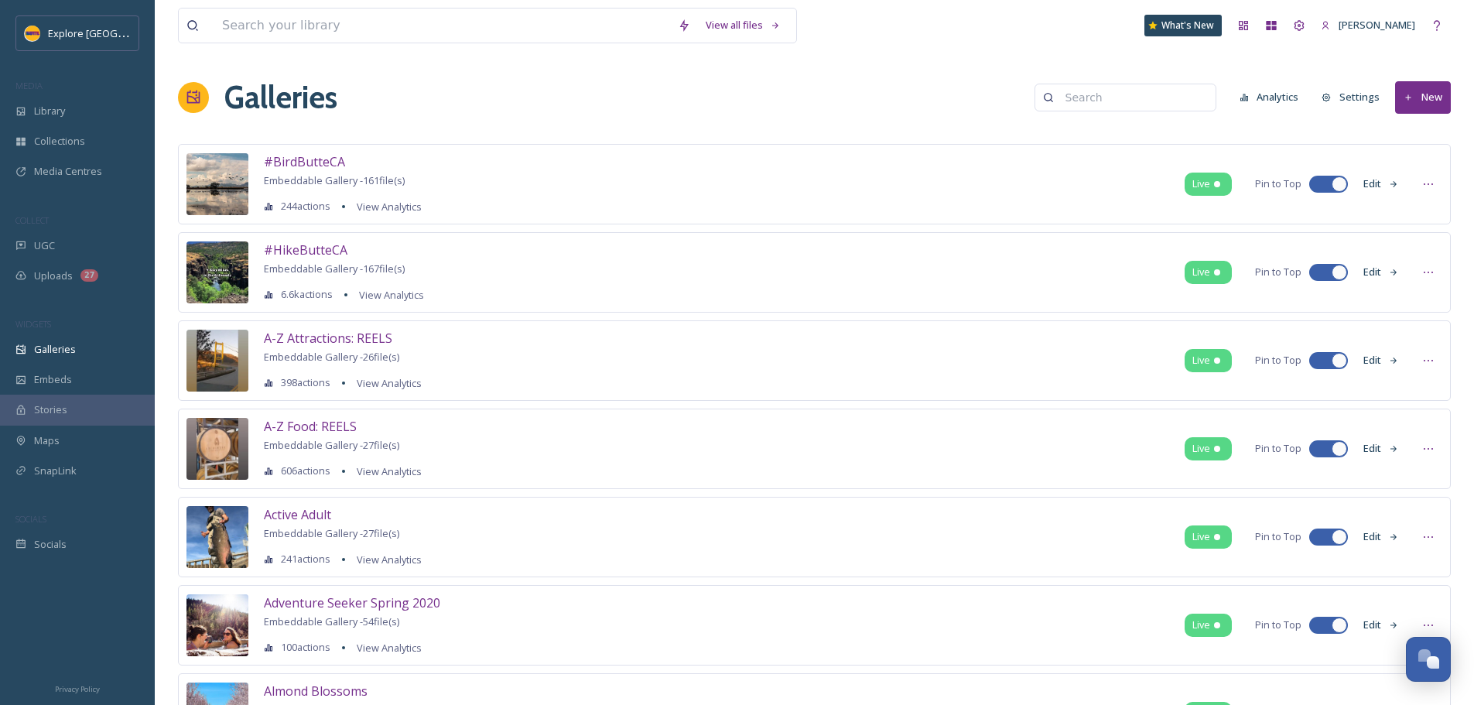
click at [1117, 101] on input at bounding box center [1133, 97] width 150 height 31
type input "localhood"
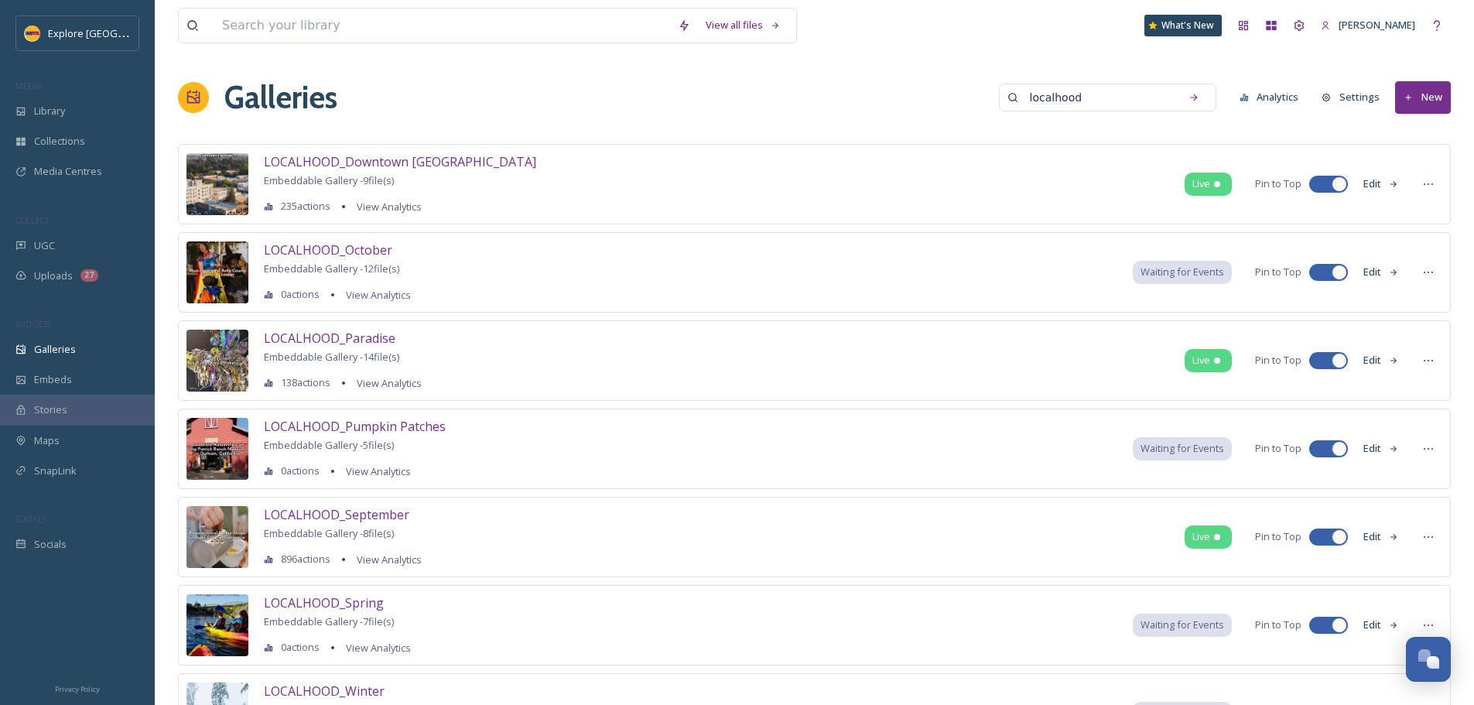
click at [1384, 452] on button "Edit" at bounding box center [1381, 448] width 51 height 30
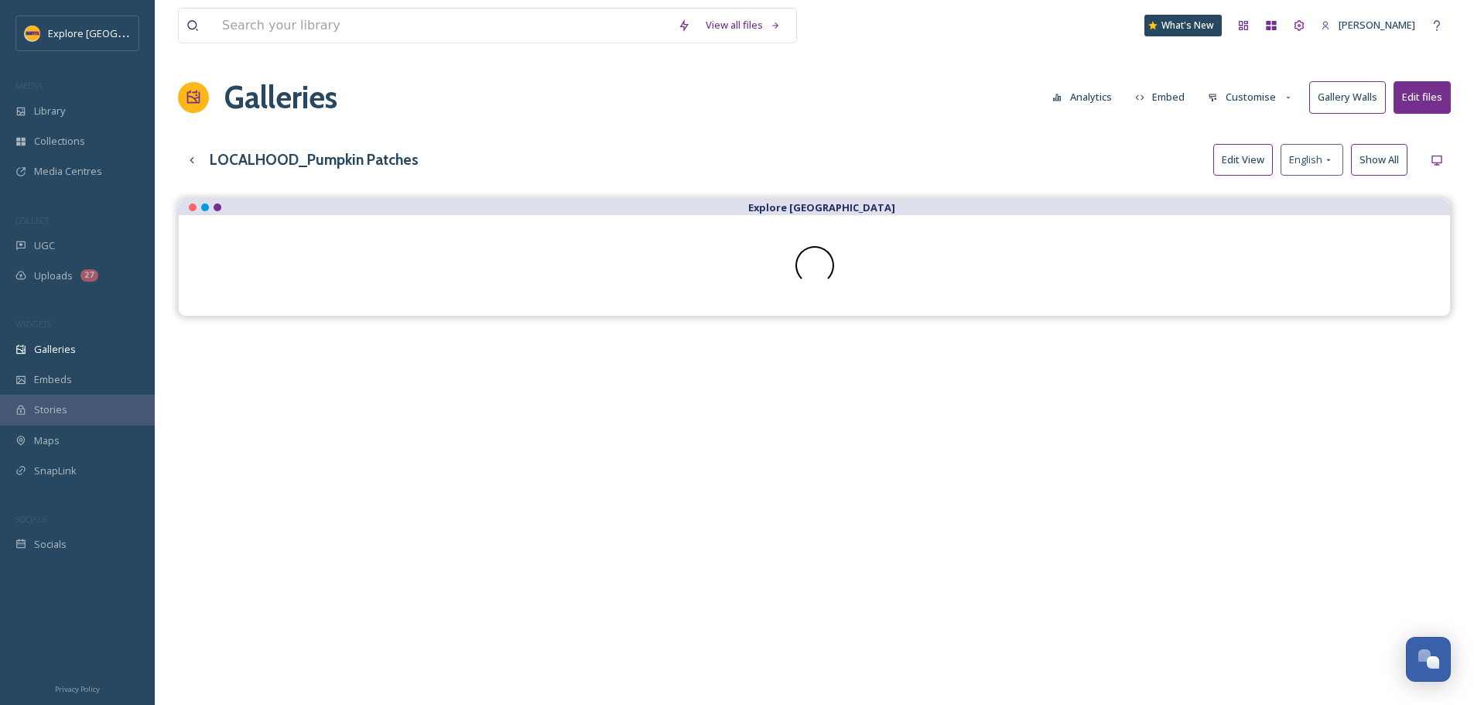
click at [1268, 101] on button "Customise" at bounding box center [1250, 97] width 101 height 30
click at [1261, 190] on div "Buttons" at bounding box center [1255, 193] width 108 height 30
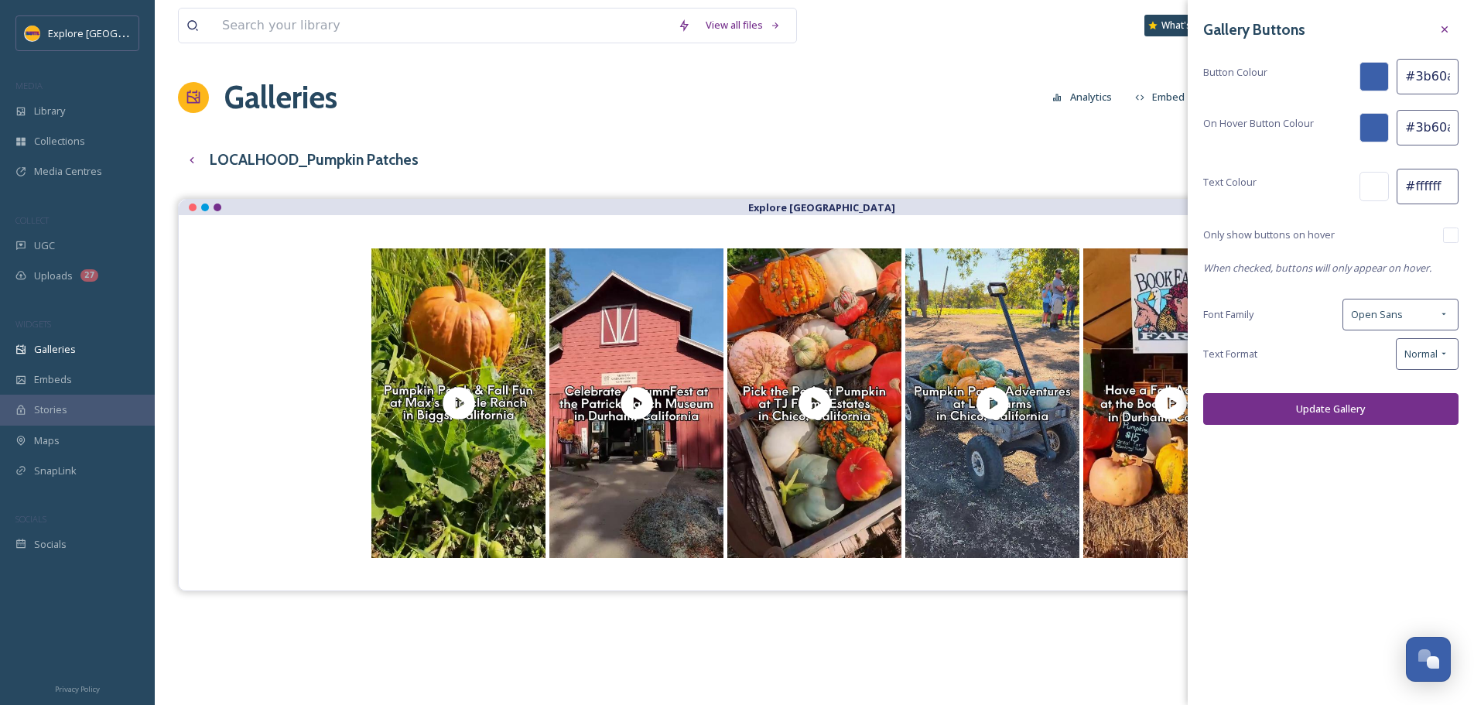
click at [1035, 173] on div "LOCALHOOD_Pumpkin Patches Edit View English Show All" at bounding box center [814, 160] width 1273 height 32
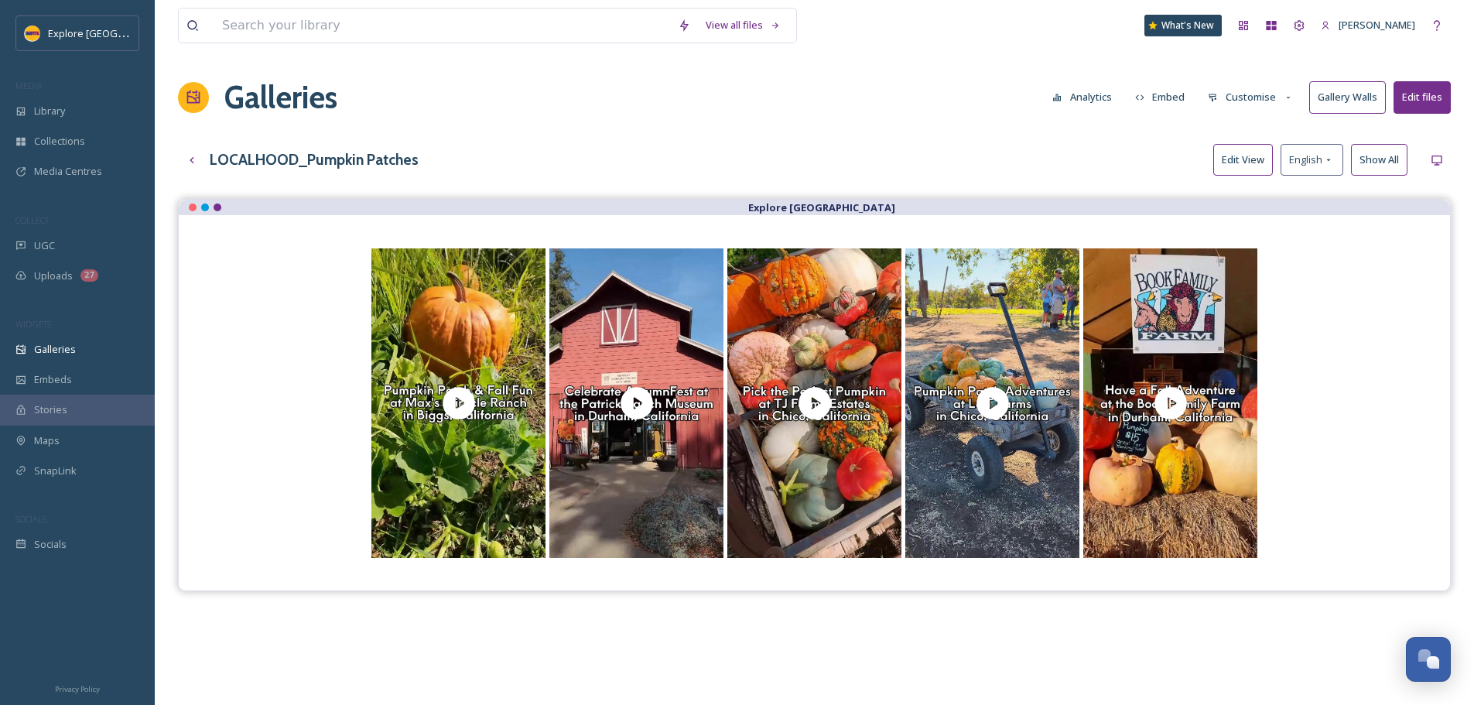
click at [1265, 93] on button "Customise" at bounding box center [1250, 97] width 101 height 30
click at [1255, 215] on div "Lightbox" at bounding box center [1255, 223] width 108 height 30
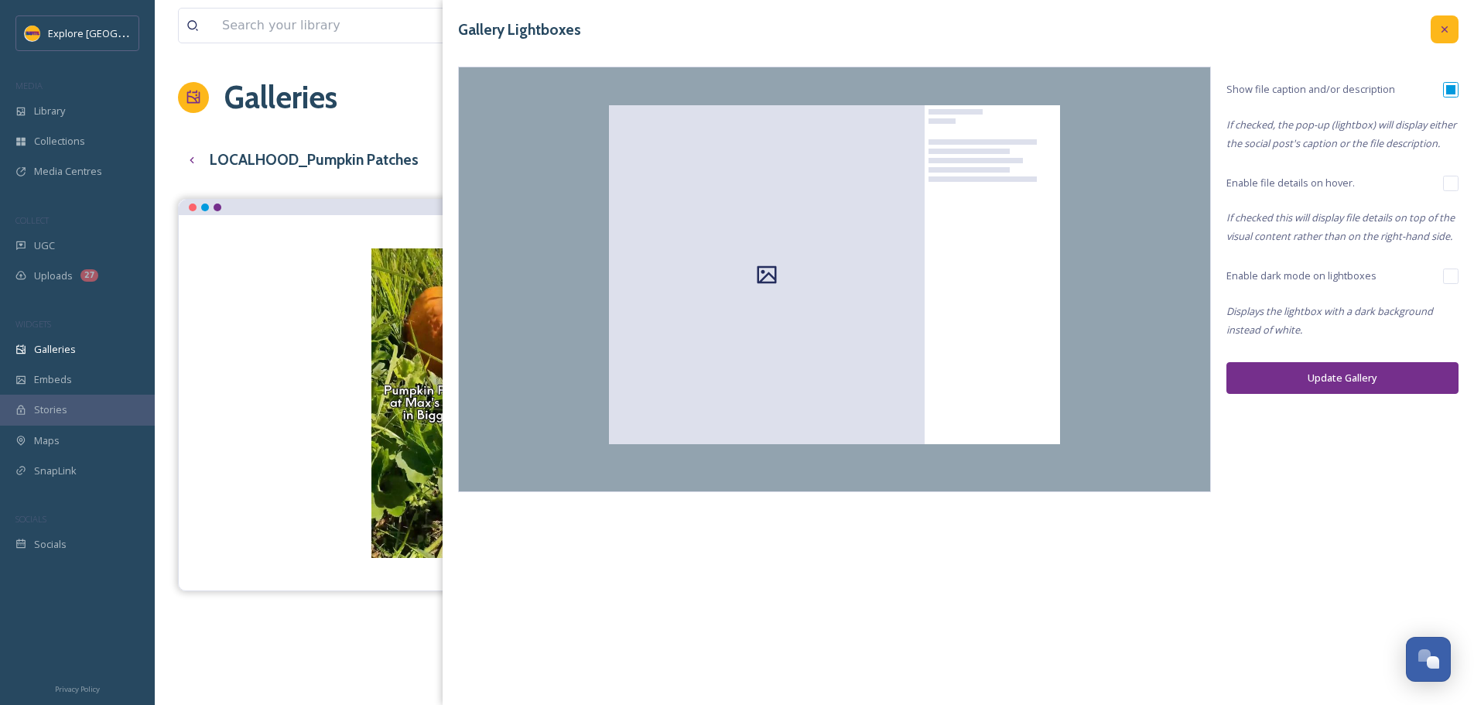
click at [1449, 25] on icon at bounding box center [1445, 29] width 12 height 12
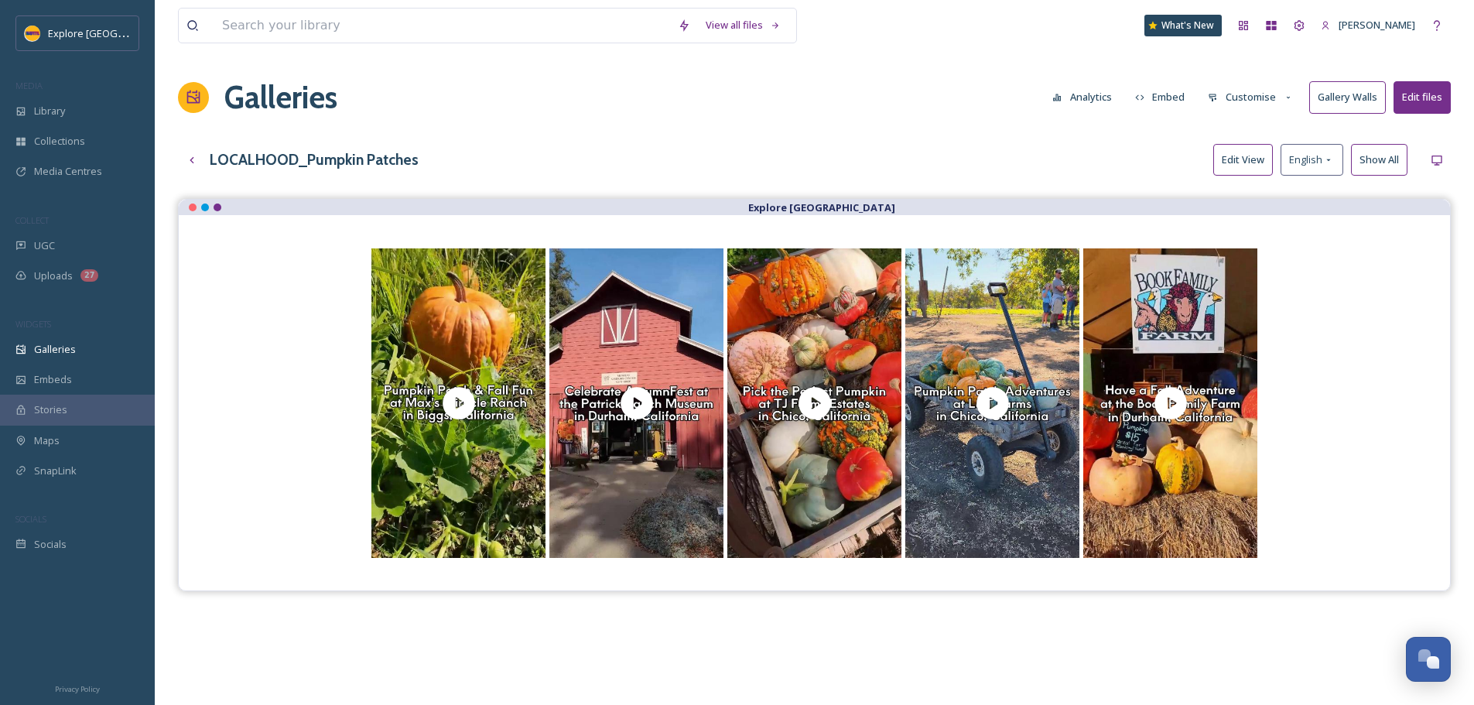
click at [1278, 107] on button "Customise" at bounding box center [1250, 97] width 101 height 30
click at [1255, 201] on div "Buttons" at bounding box center [1255, 193] width 108 height 30
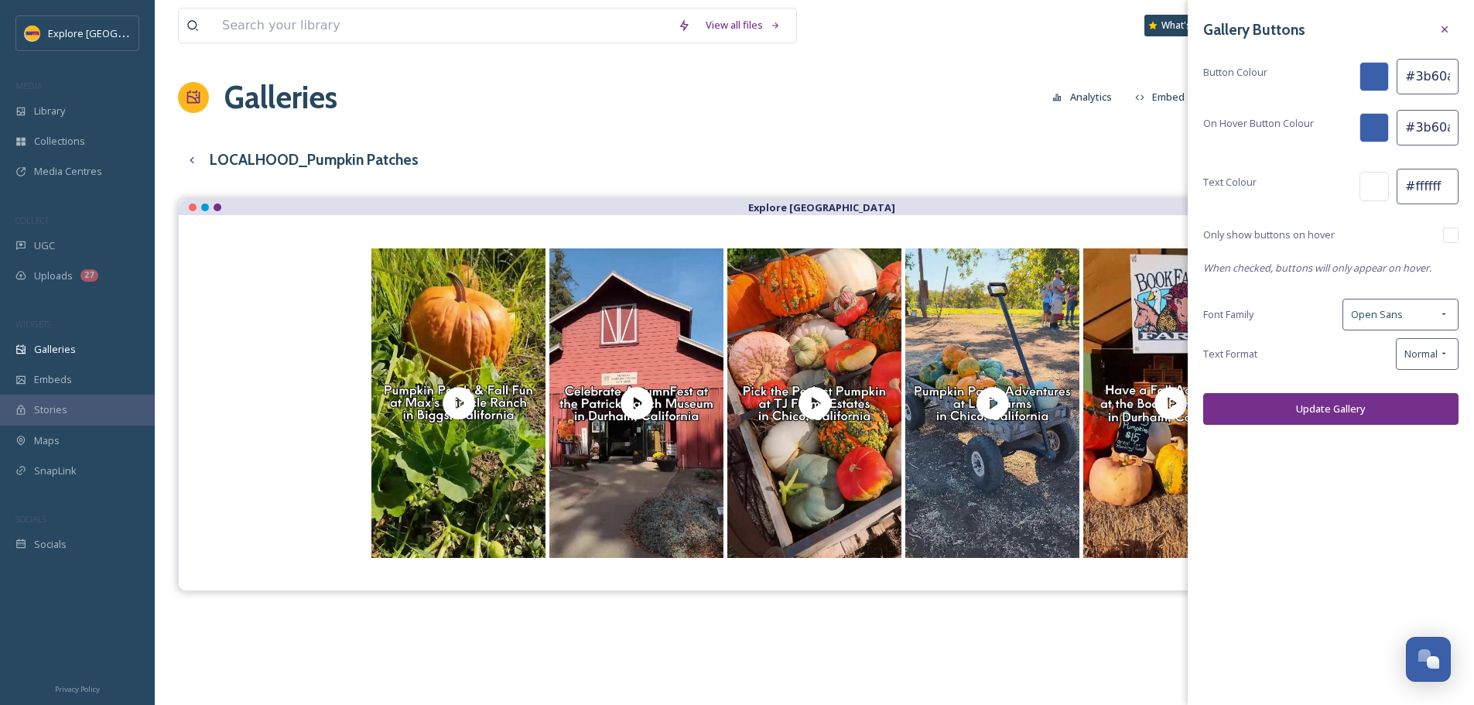
click at [1114, 159] on div "LOCALHOOD_Pumpkin Patches Edit View English Show All" at bounding box center [814, 160] width 1273 height 32
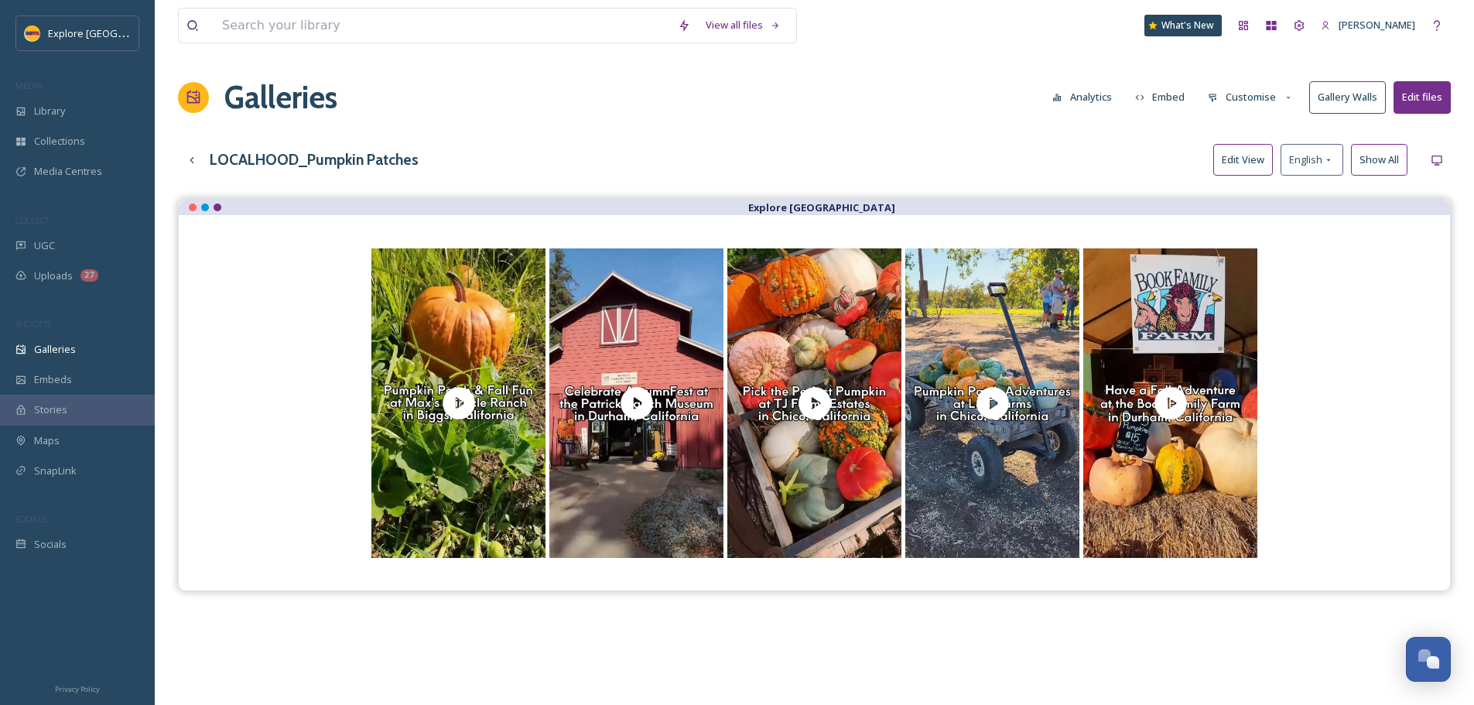
click at [1272, 97] on button "Customise" at bounding box center [1250, 97] width 101 height 30
click at [1253, 129] on div "Layout" at bounding box center [1255, 133] width 108 height 30
click at [1096, 114] on div "Galleries Analytics Embed Customise Gallery Walls Edit files" at bounding box center [814, 97] width 1273 height 46
click at [1275, 98] on button "Customise" at bounding box center [1250, 97] width 101 height 30
click at [1236, 244] on div "Template" at bounding box center [1255, 253] width 108 height 30
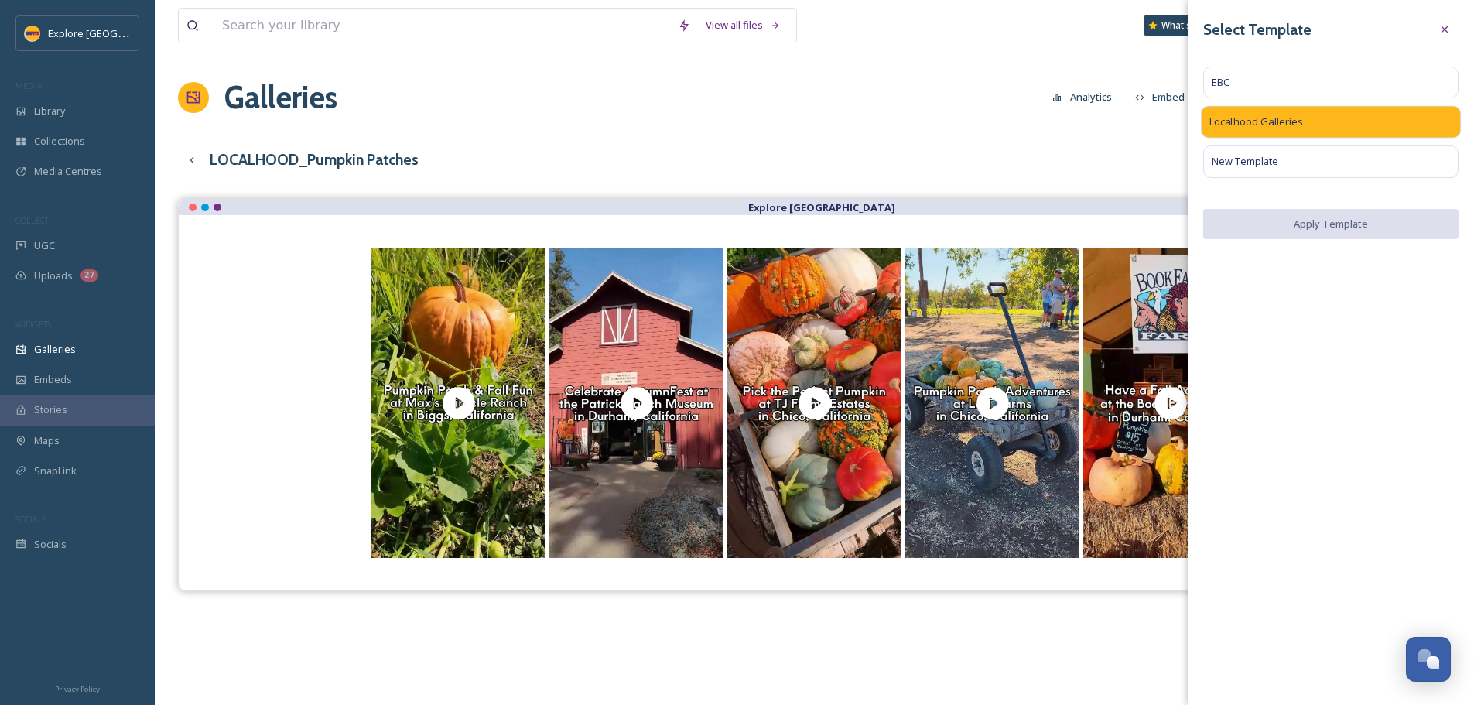
click at [1262, 120] on span "Localhood Galleries" at bounding box center [1257, 122] width 94 height 15
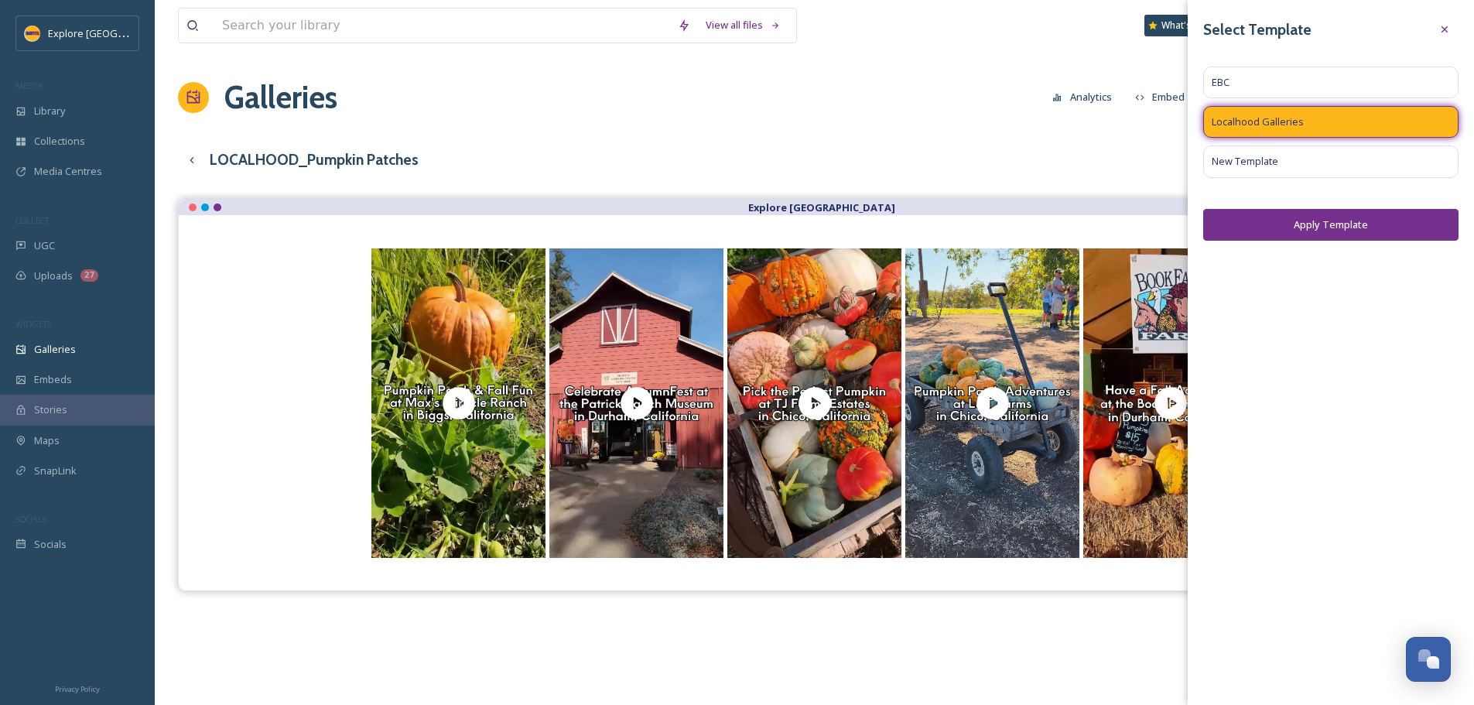
click at [1337, 233] on button "Apply Template" at bounding box center [1330, 225] width 255 height 32
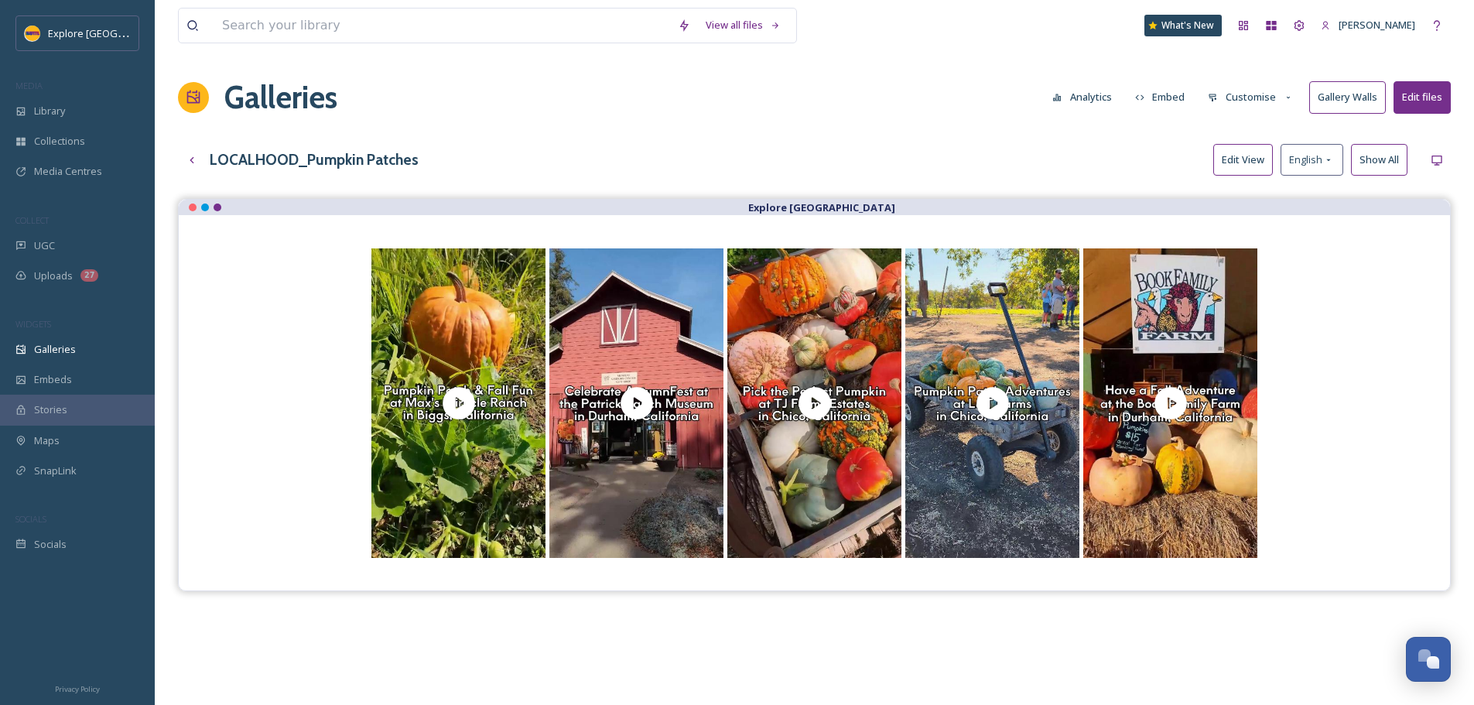
click at [1243, 152] on button "Edit View" at bounding box center [1244, 160] width 60 height 32
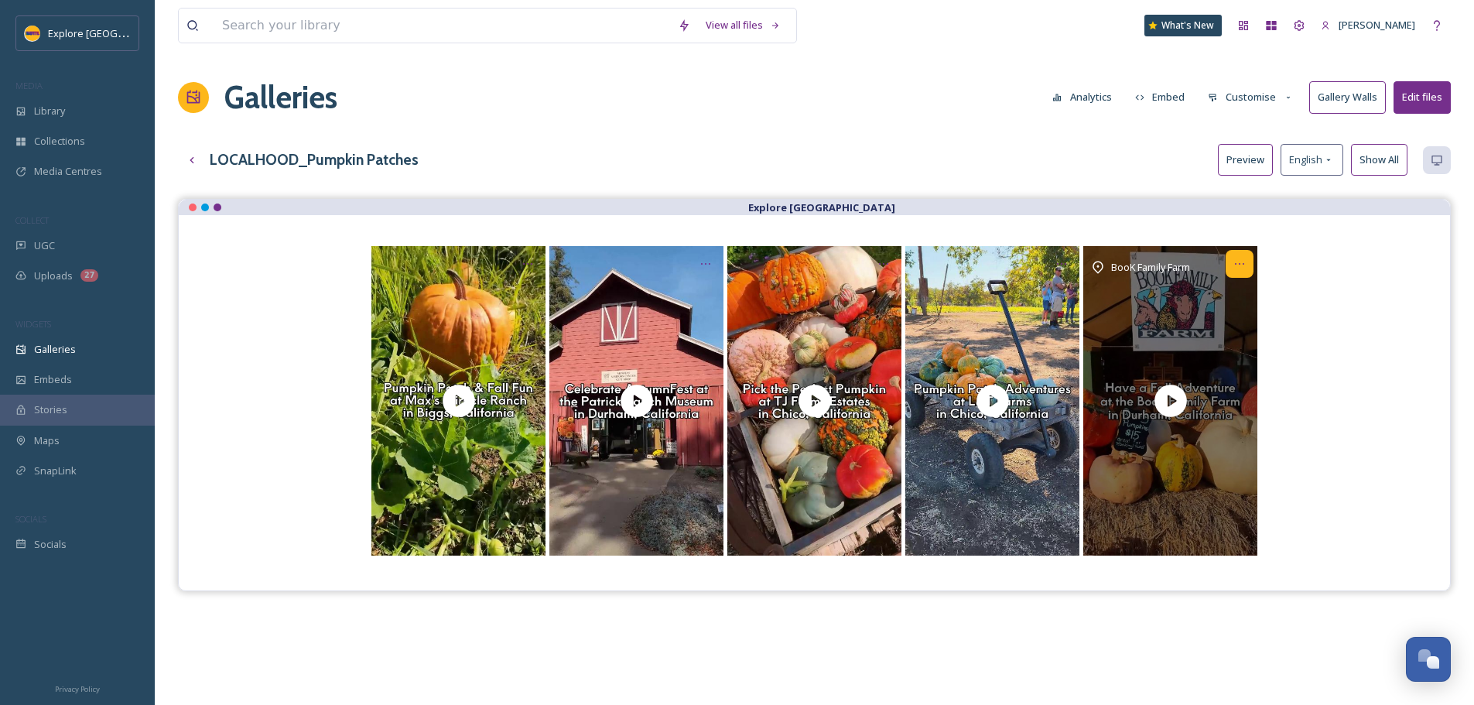
click at [1237, 265] on icon "Opens media popup. Media description: Visitors to the Book Family Farm's pumpki…" at bounding box center [1240, 264] width 12 height 12
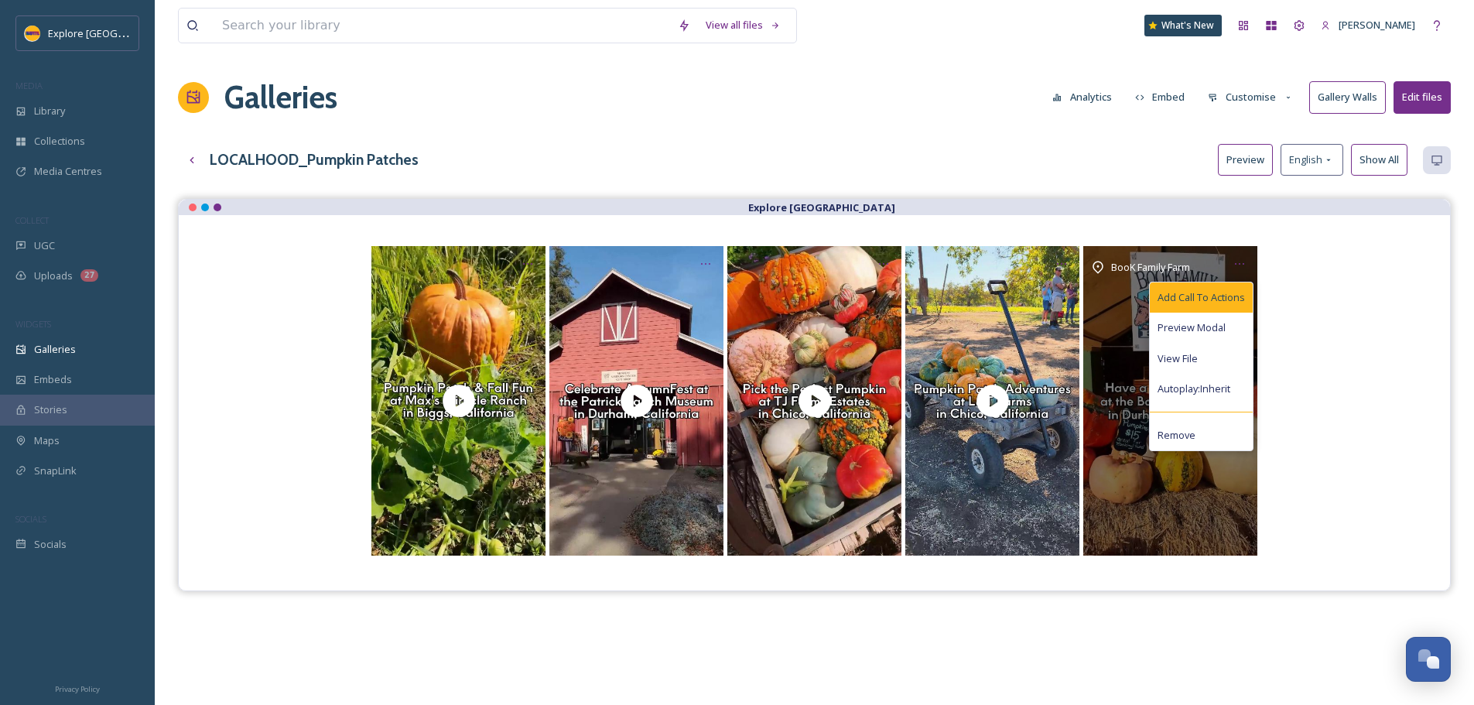
click at [1222, 300] on span "Add Call To Actions" at bounding box center [1201, 297] width 87 height 15
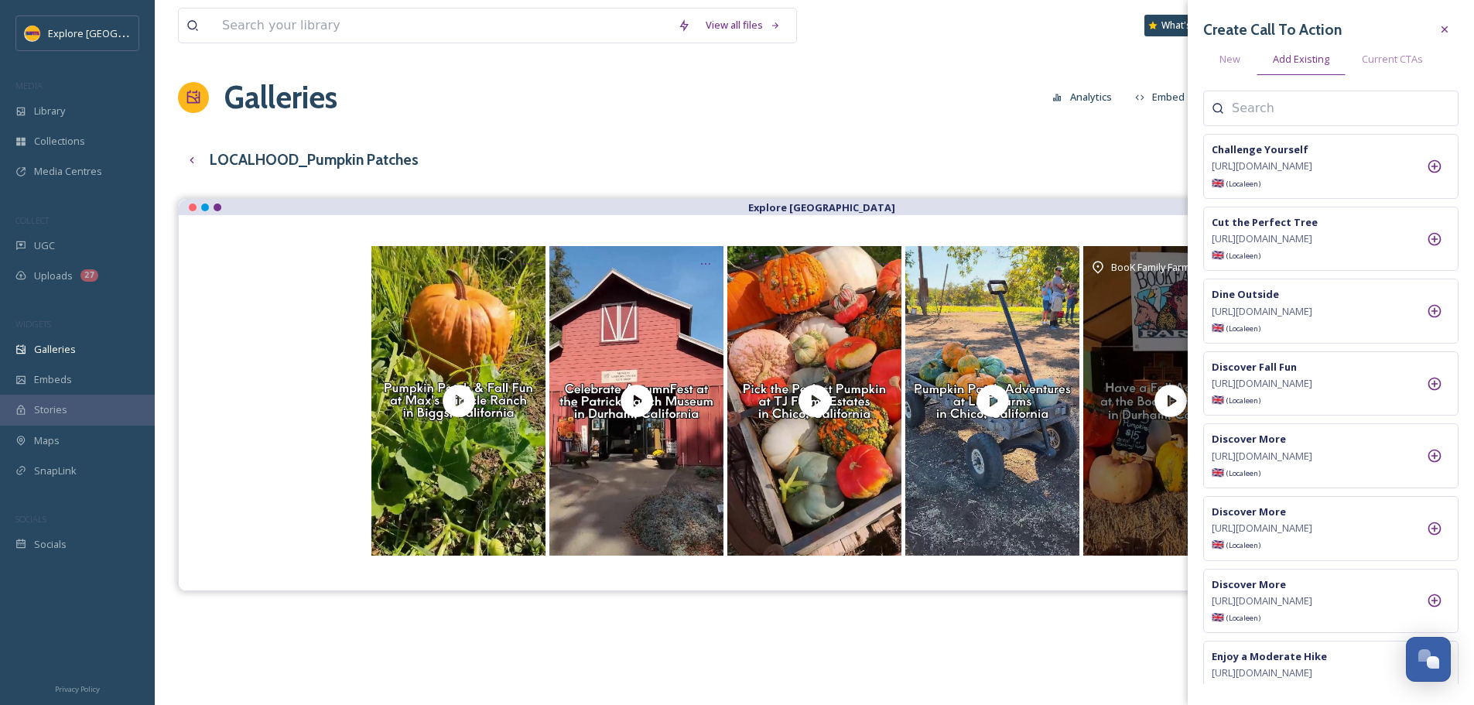
click at [1293, 113] on input at bounding box center [1309, 108] width 155 height 19
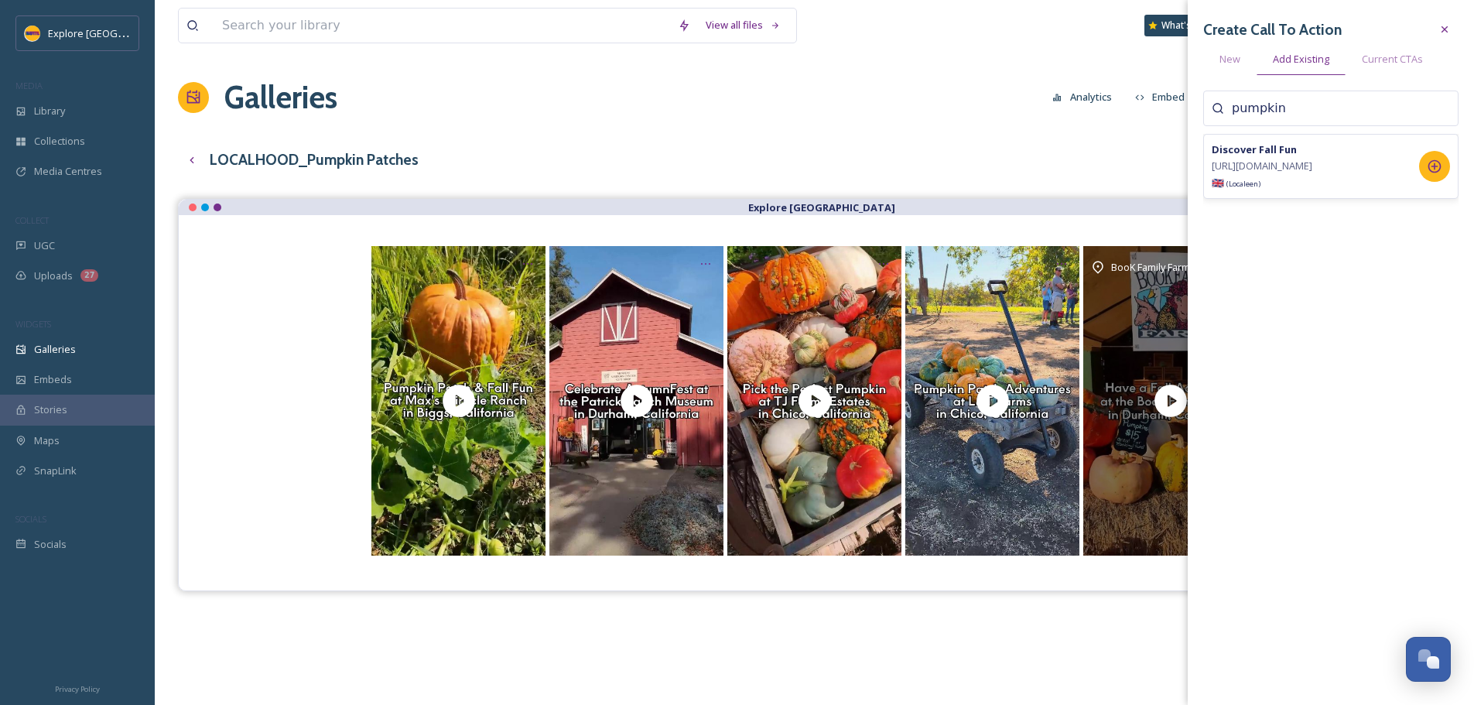
type input "pumpkin"
click at [1426, 175] on div at bounding box center [1434, 166] width 31 height 31
click at [1046, 113] on div "Galleries Analytics Embed Customise Gallery Walls Edit files" at bounding box center [814, 97] width 1273 height 46
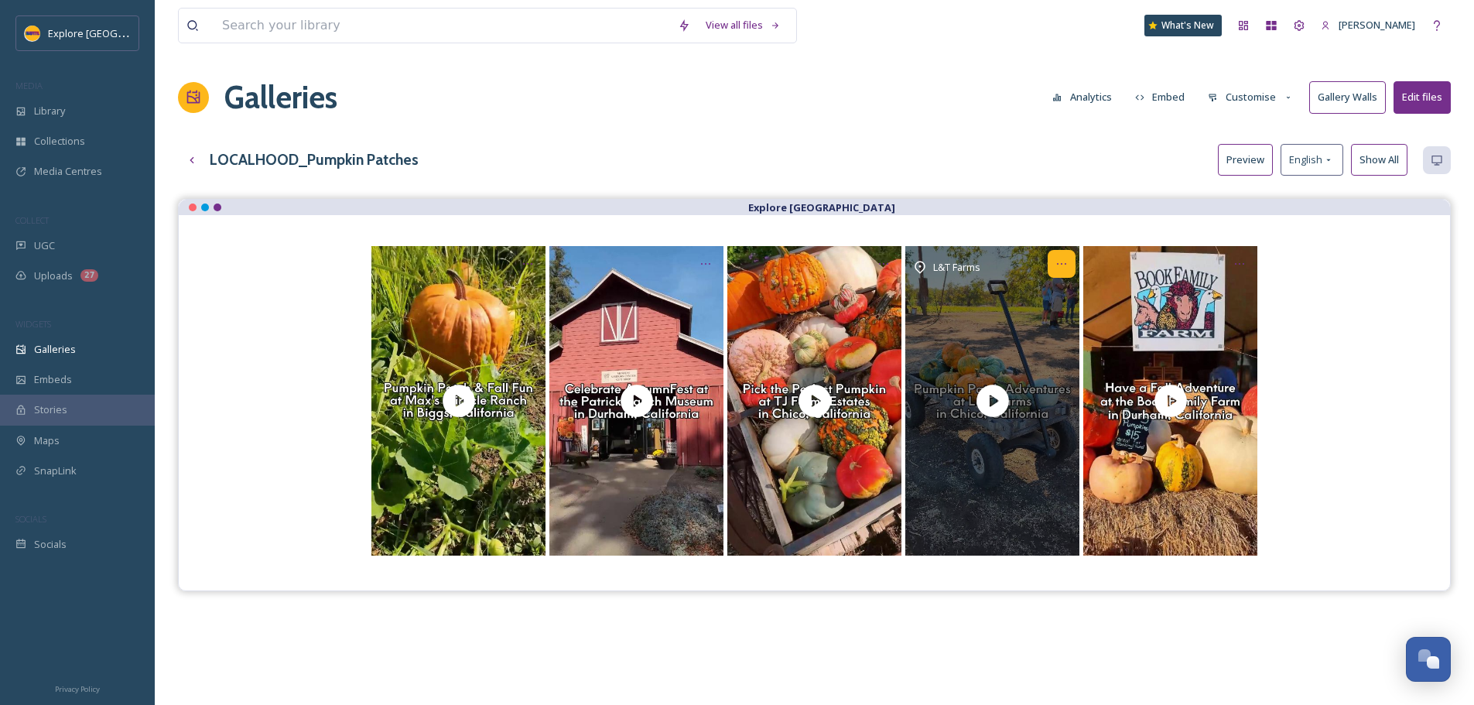
click at [1056, 270] on icon "Opens media popup. Media description: Run by first-generation farmers, L&T Farm…" at bounding box center [1062, 264] width 12 height 12
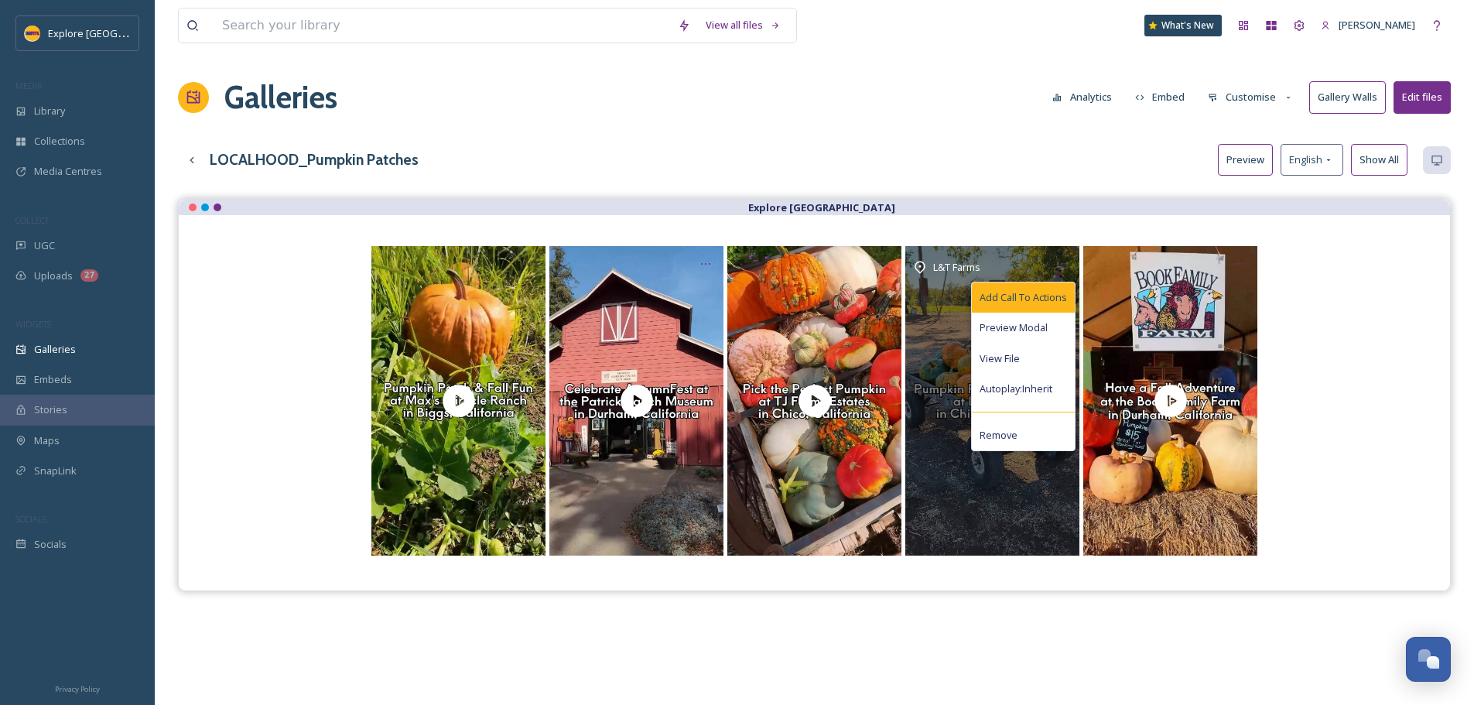
click at [1059, 300] on span "Add Call To Actions" at bounding box center [1023, 297] width 87 height 15
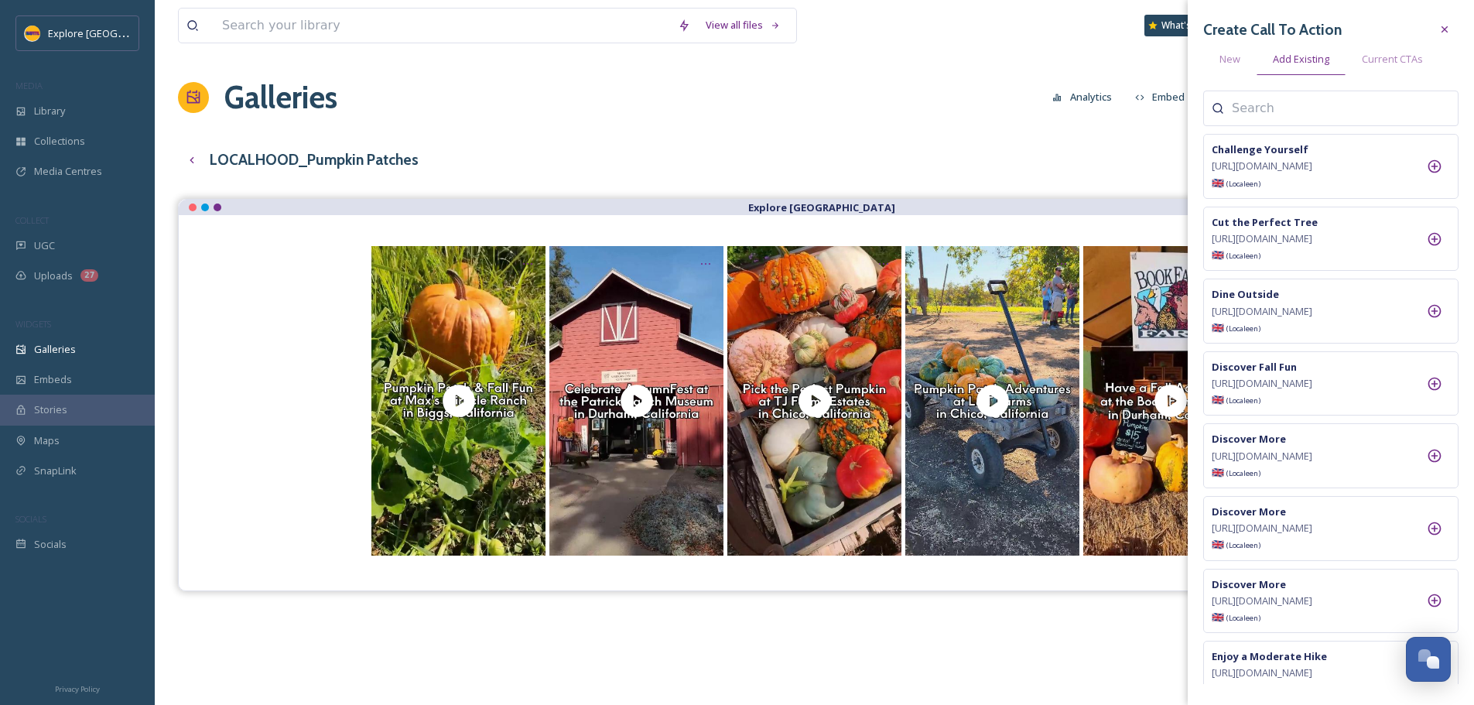
click at [1270, 111] on input at bounding box center [1309, 108] width 155 height 19
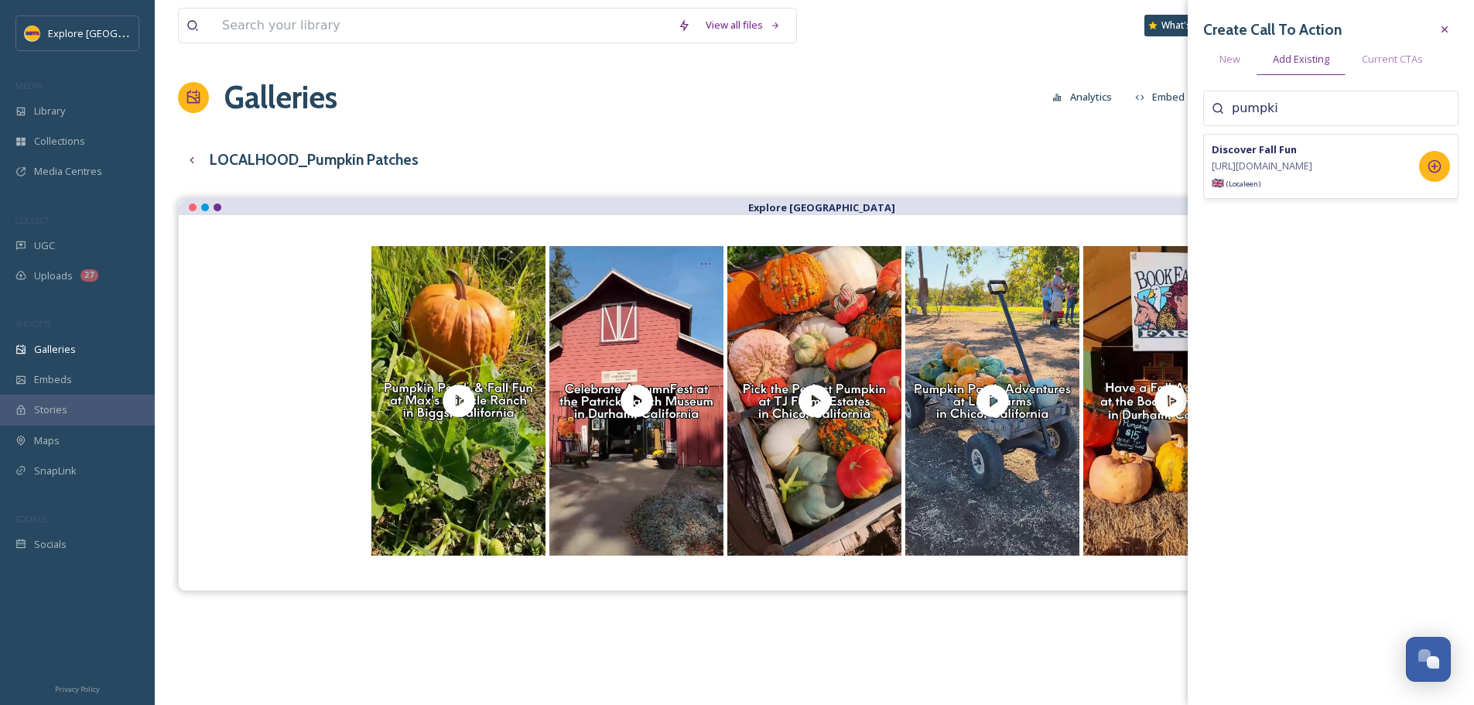
type input "pumpki"
click at [1435, 174] on icon at bounding box center [1434, 166] width 15 height 15
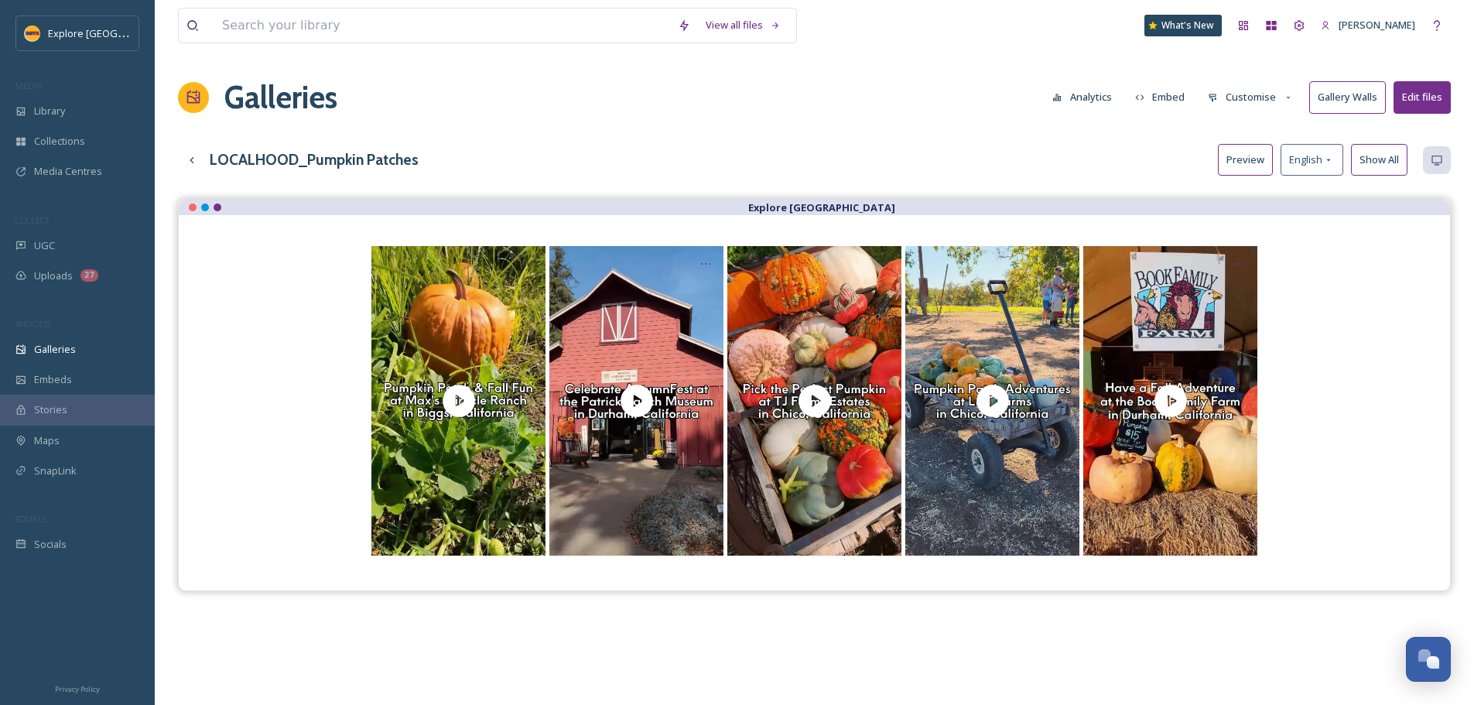
click at [984, 141] on div "View all files What's New Ashley Baer Galleries Analytics Embed Customise Galle…" at bounding box center [815, 463] width 1320 height 927
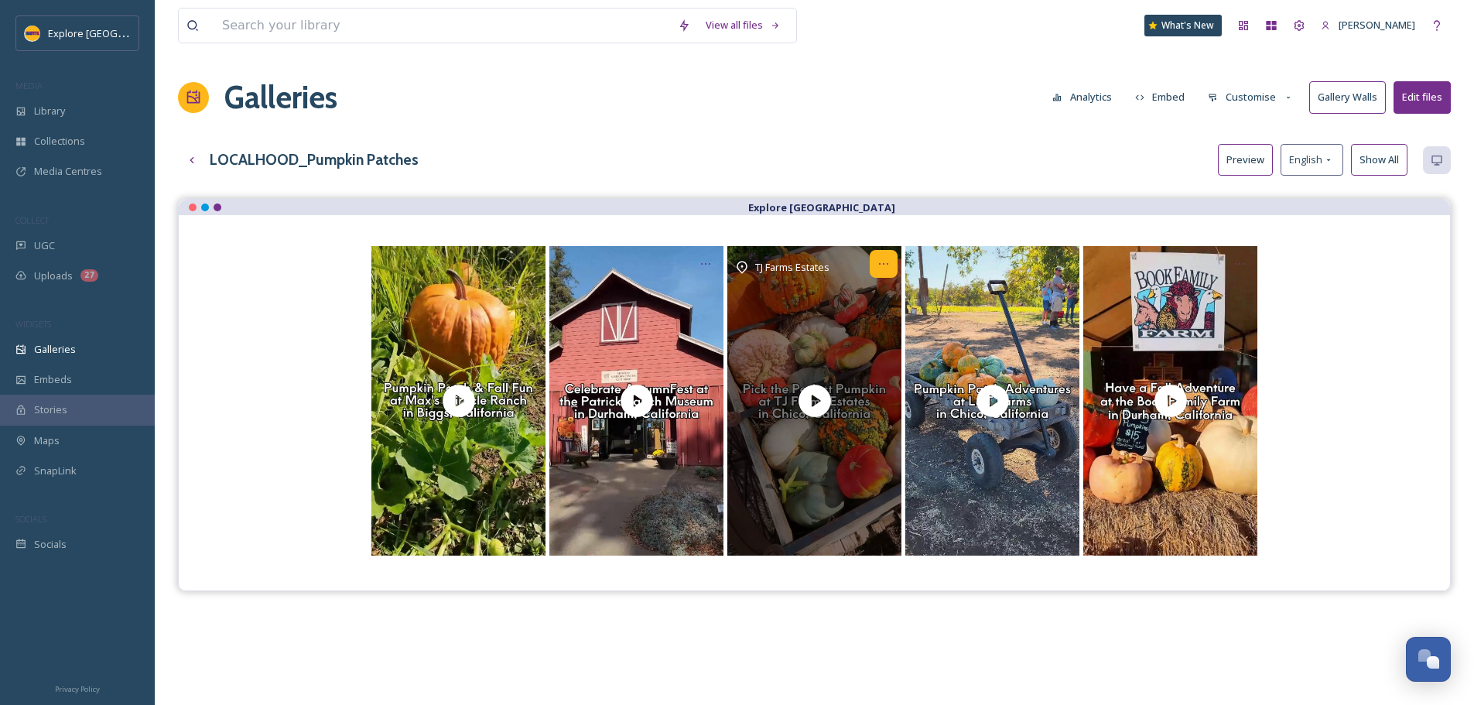
click at [878, 272] on div "Opens media popup. Media description: TJ Farms Estates is a small family farm t…" at bounding box center [884, 264] width 28 height 28
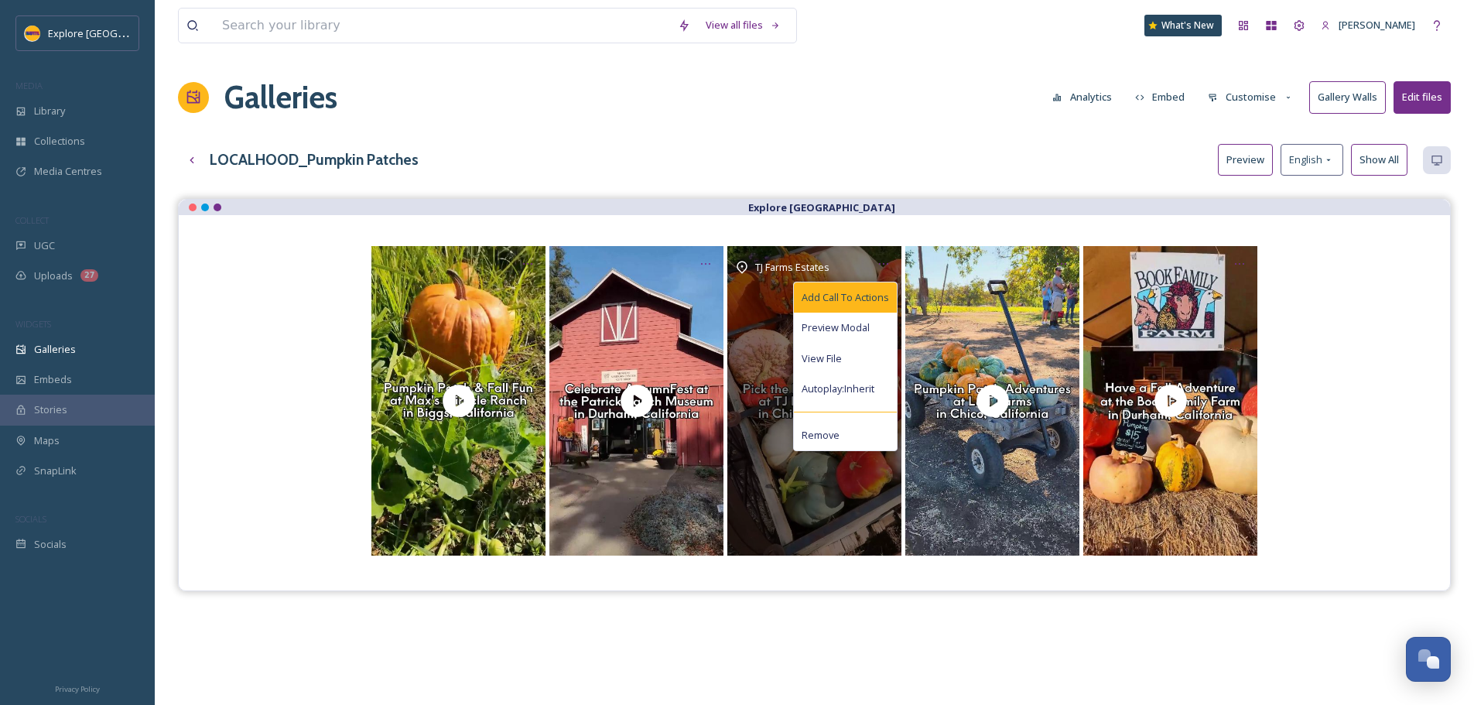
click at [872, 296] on span "Add Call To Actions" at bounding box center [845, 297] width 87 height 15
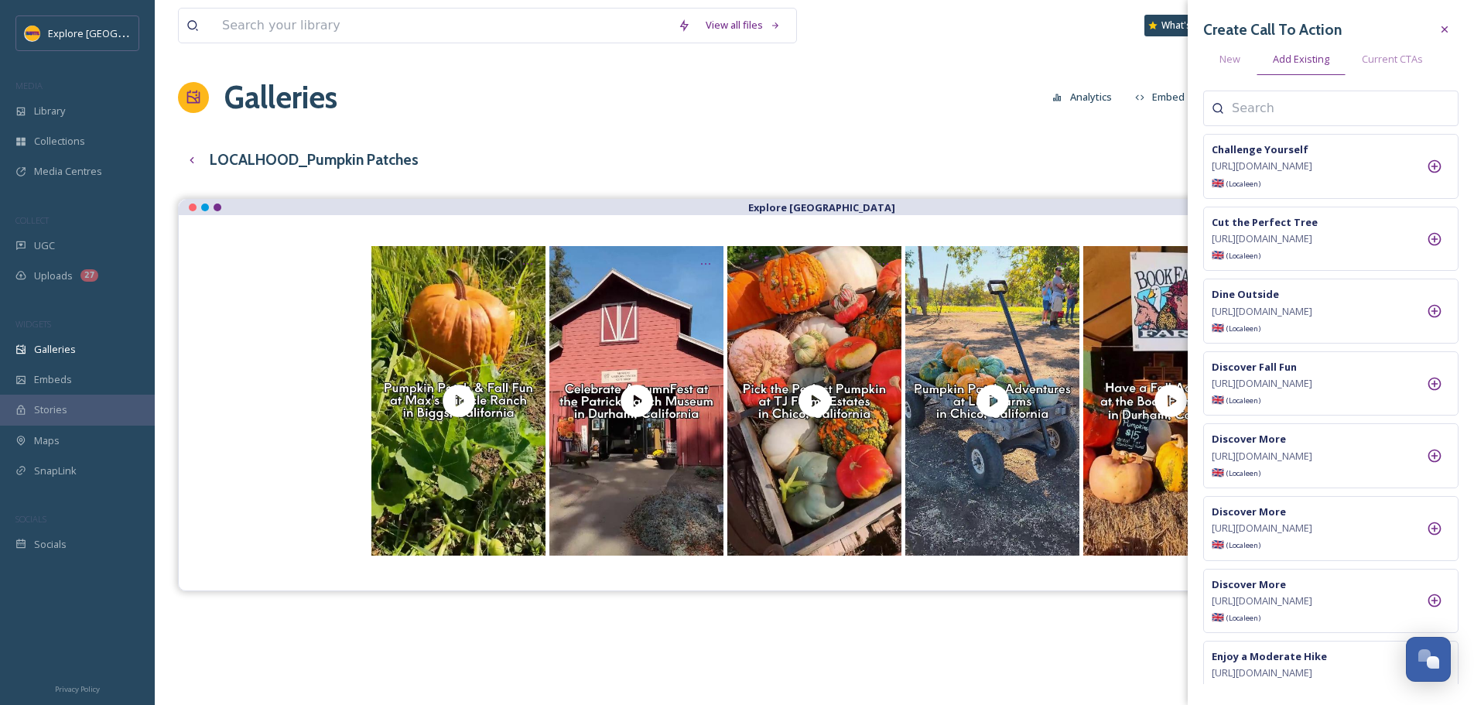
click at [1281, 107] on input at bounding box center [1309, 108] width 155 height 19
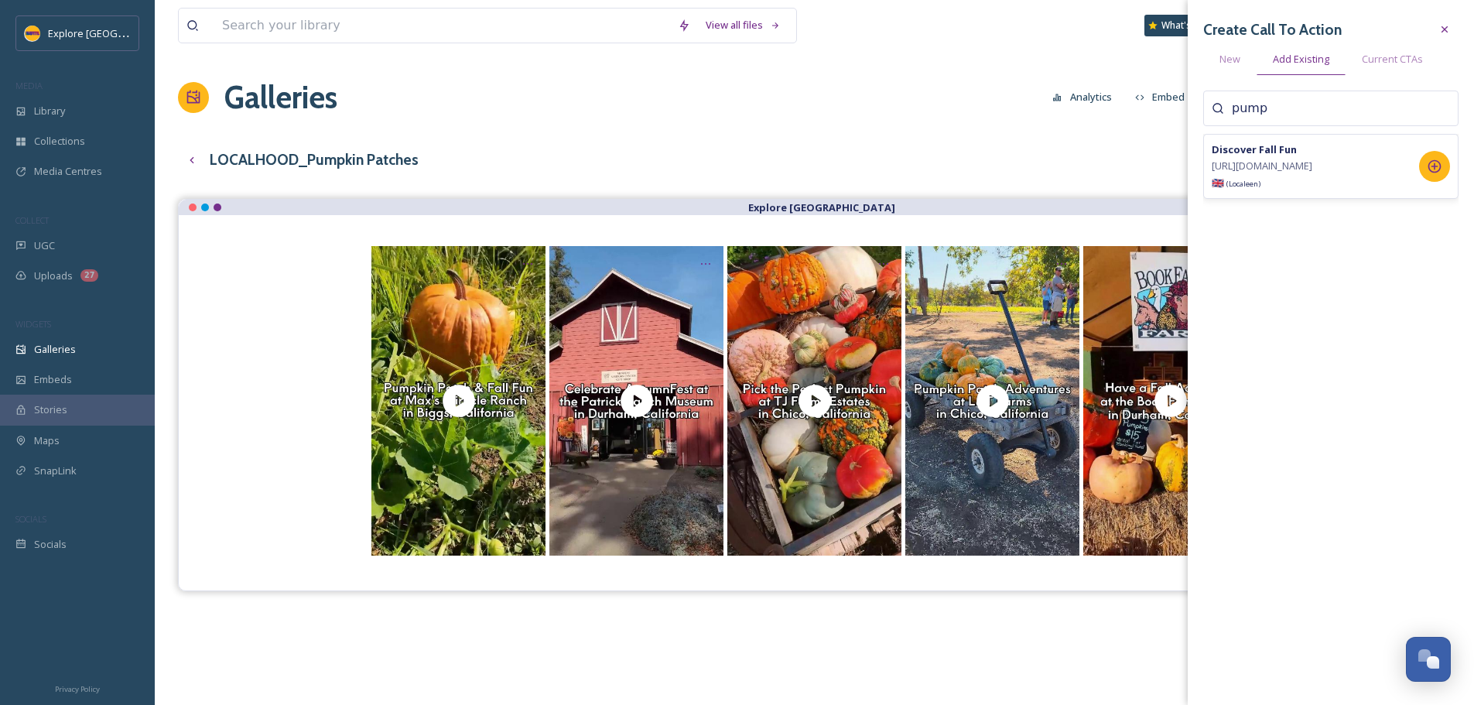
type input "pump"
click at [1440, 173] on icon at bounding box center [1435, 166] width 13 height 13
click at [896, 139] on div "View all files What's New Ashley Baer Galleries Analytics Embed Customise Galle…" at bounding box center [815, 463] width 1320 height 927
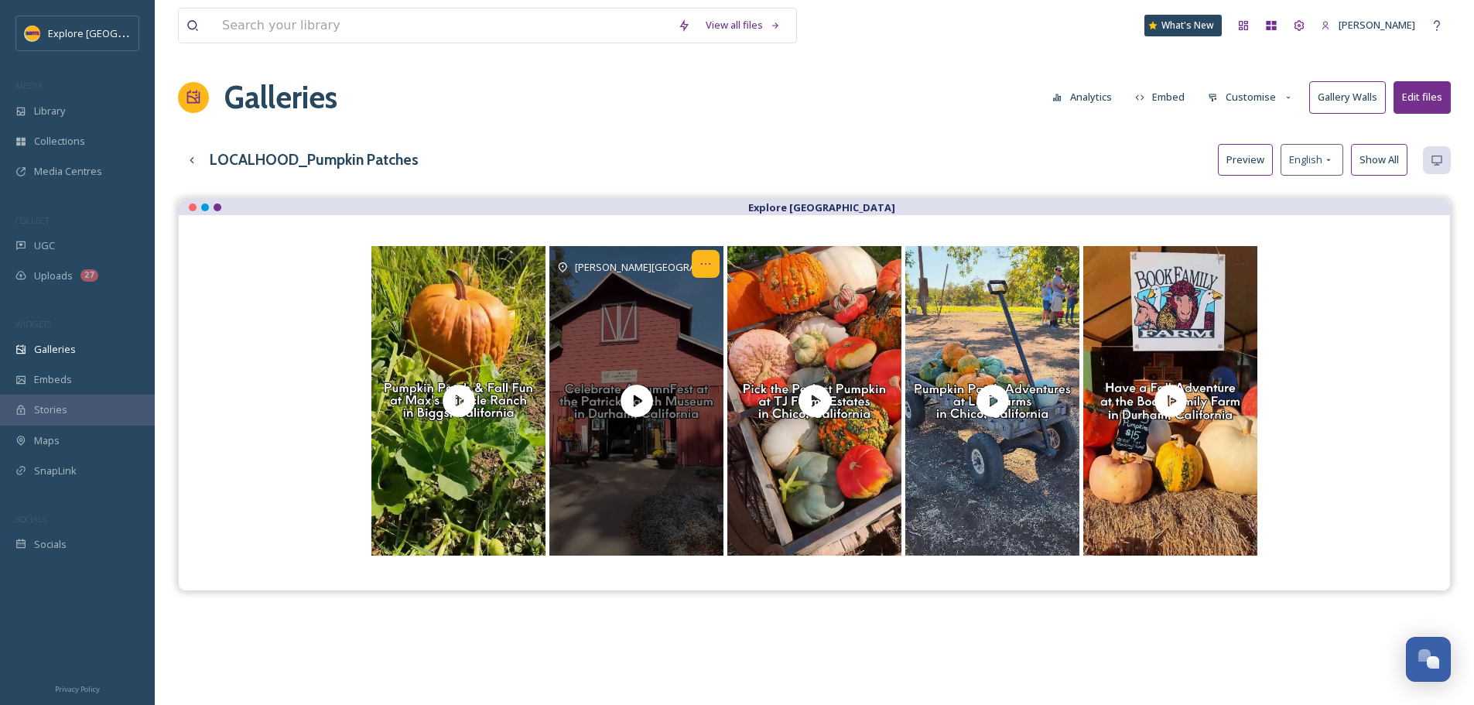
click at [706, 255] on div "Opens media popup. Media description: Localhood_Pumpkin Patch-Patrick Ranch.mp4." at bounding box center [706, 264] width 28 height 28
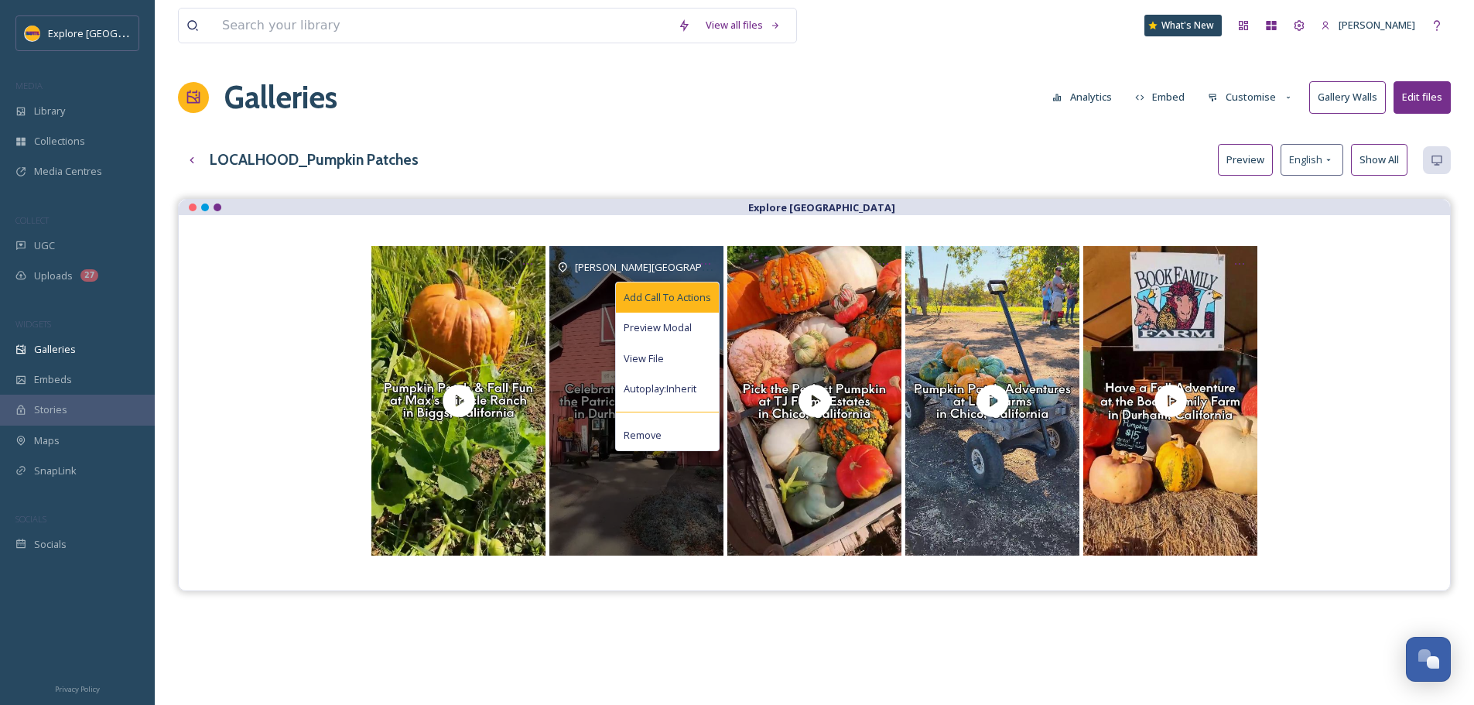
click at [695, 296] on span "Add Call To Actions" at bounding box center [667, 297] width 87 height 15
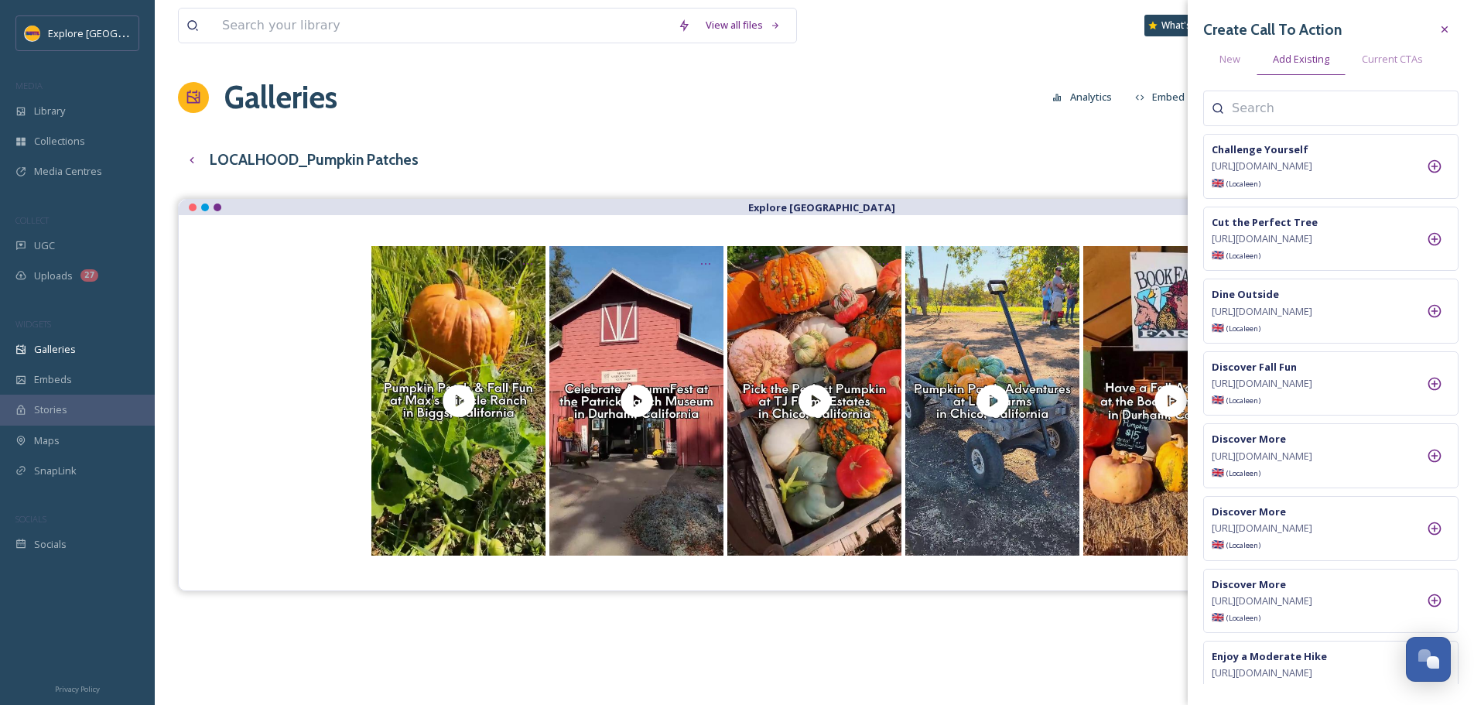
click at [1267, 118] on input at bounding box center [1309, 108] width 155 height 19
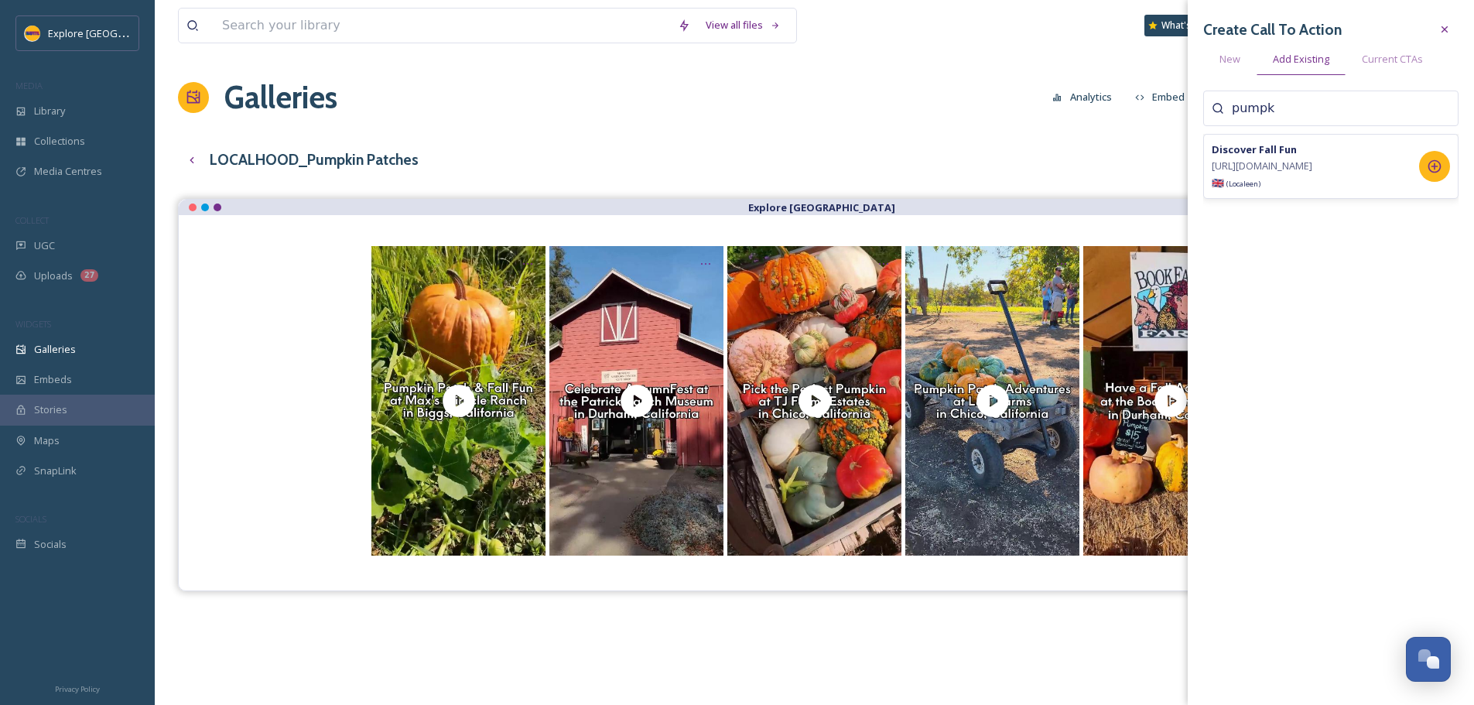
type input "pumpk"
click at [1429, 173] on icon at bounding box center [1435, 166] width 13 height 13
click at [679, 169] on div "LOCALHOOD_Pumpkin Patches Preview English Show All" at bounding box center [814, 160] width 1273 height 32
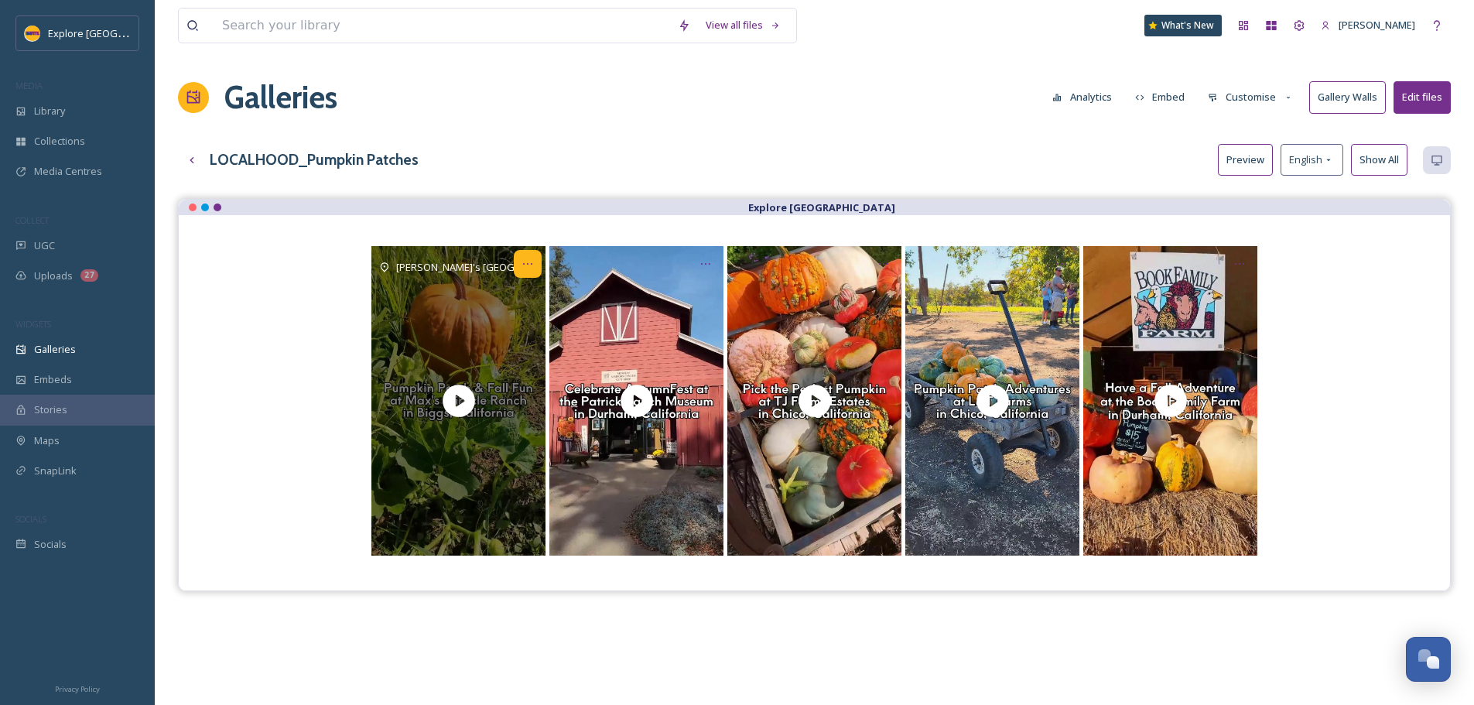
click at [525, 263] on icon "Opens media popup. Media description: Every October, Max's Miracle Ranch opens …" at bounding box center [528, 264] width 12 height 12
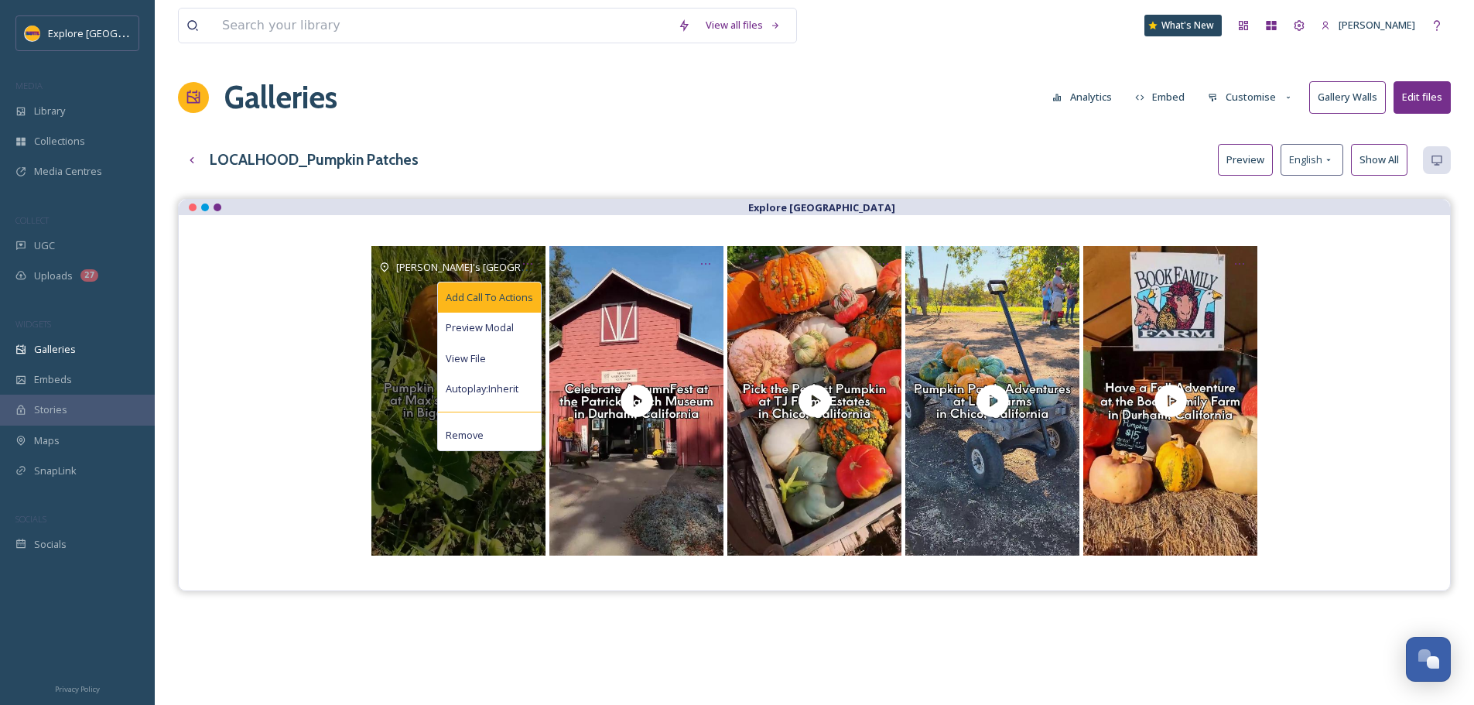
click at [519, 289] on div "Add Call To Actions" at bounding box center [489, 297] width 103 height 30
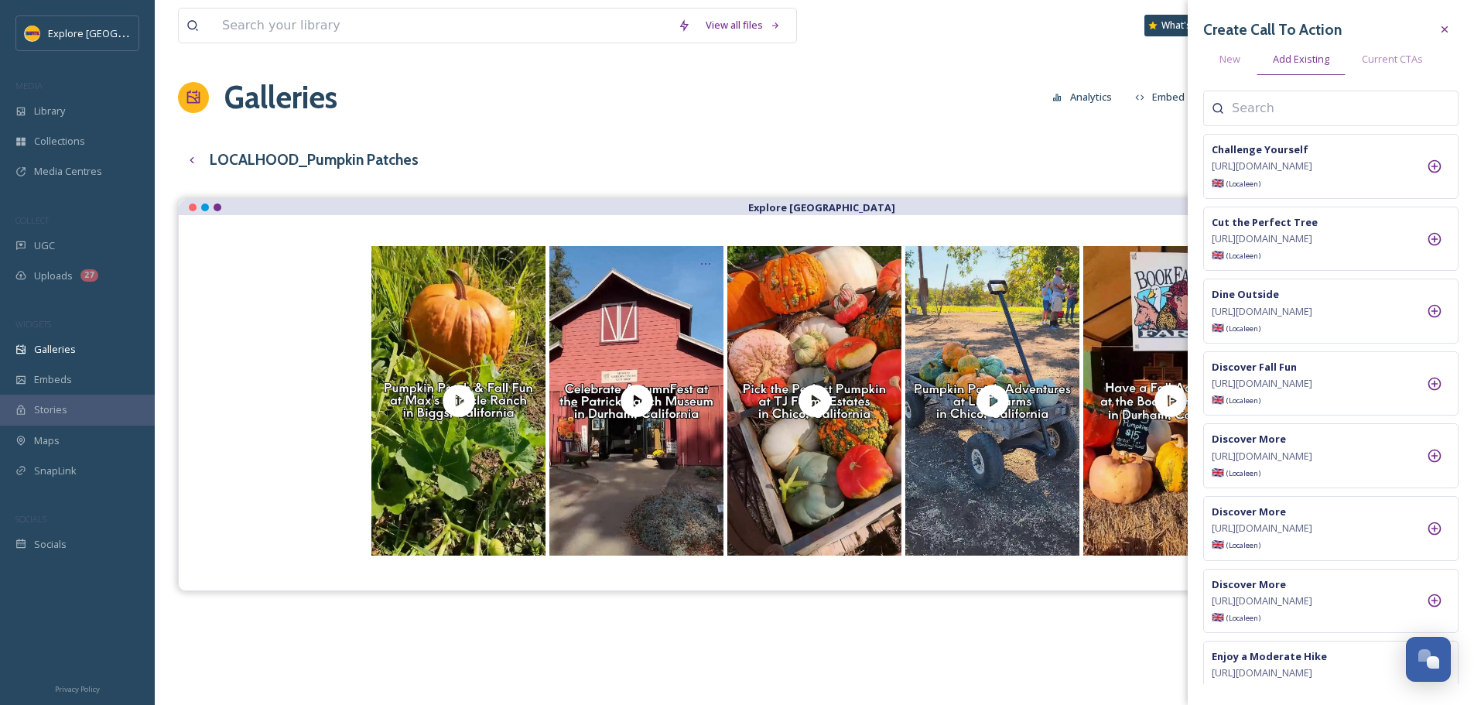
drag, startPoint x: 1237, startPoint y: 108, endPoint x: 1241, endPoint y: 90, distance: 18.2
click at [1237, 108] on input at bounding box center [1309, 108] width 155 height 19
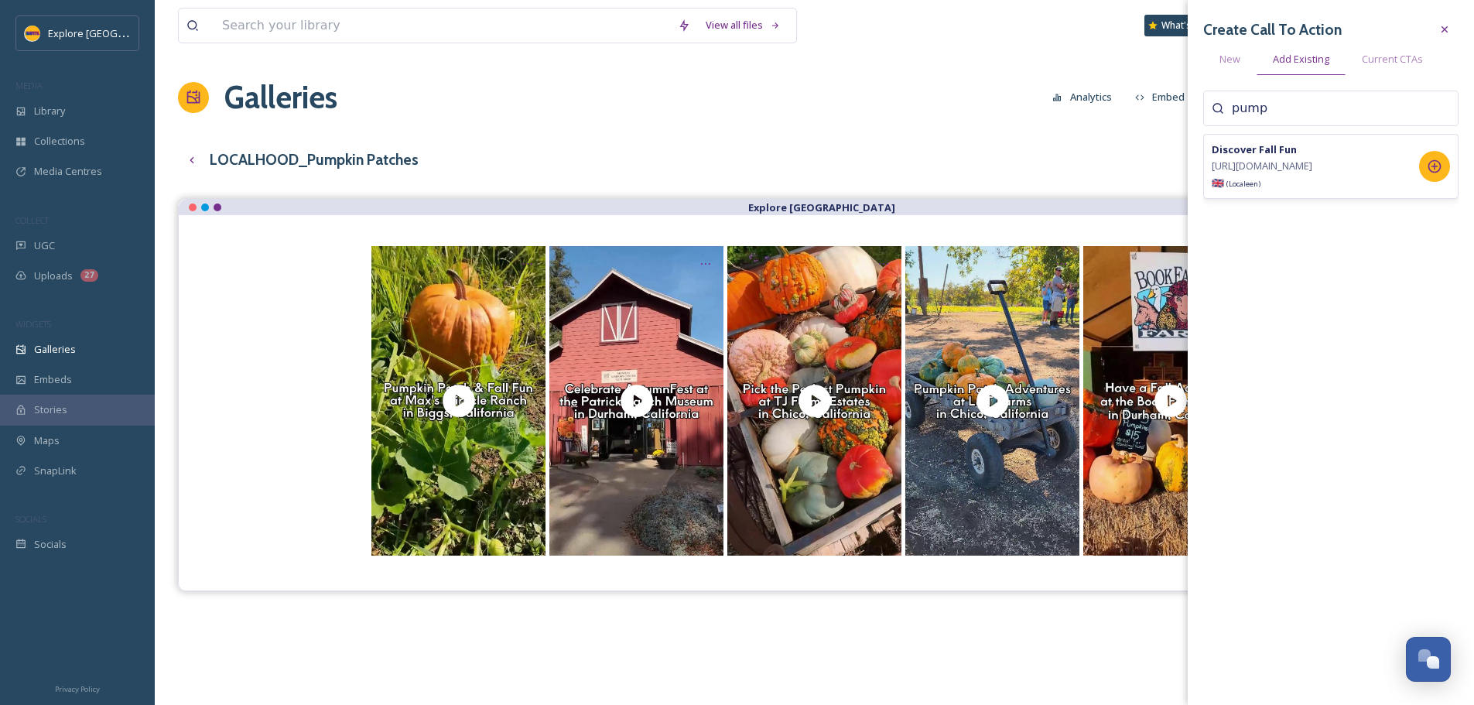
type input "pump"
click at [1440, 173] on icon at bounding box center [1435, 166] width 13 height 13
click at [803, 162] on div "LOCALHOOD_Pumpkin Patches Preview English Show All" at bounding box center [814, 160] width 1273 height 32
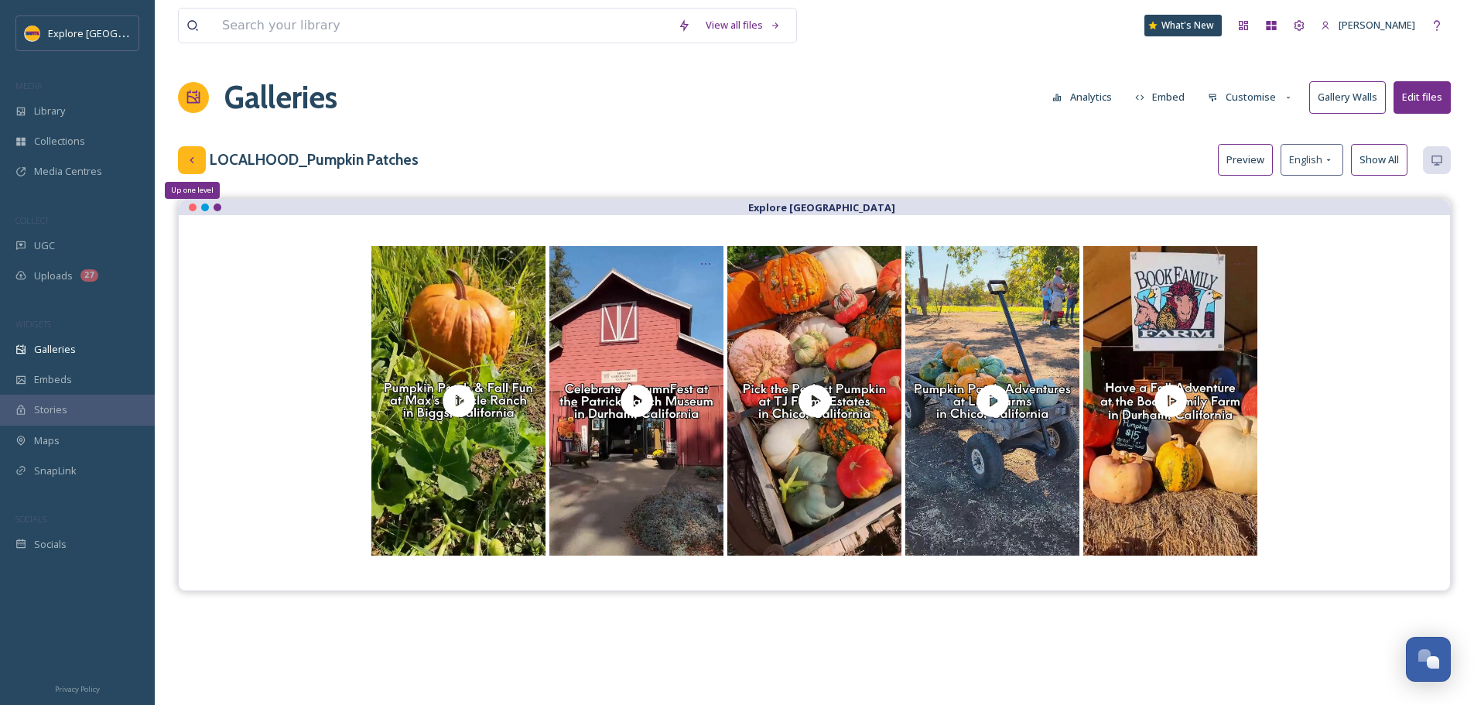
click at [187, 154] on icon at bounding box center [192, 160] width 12 height 12
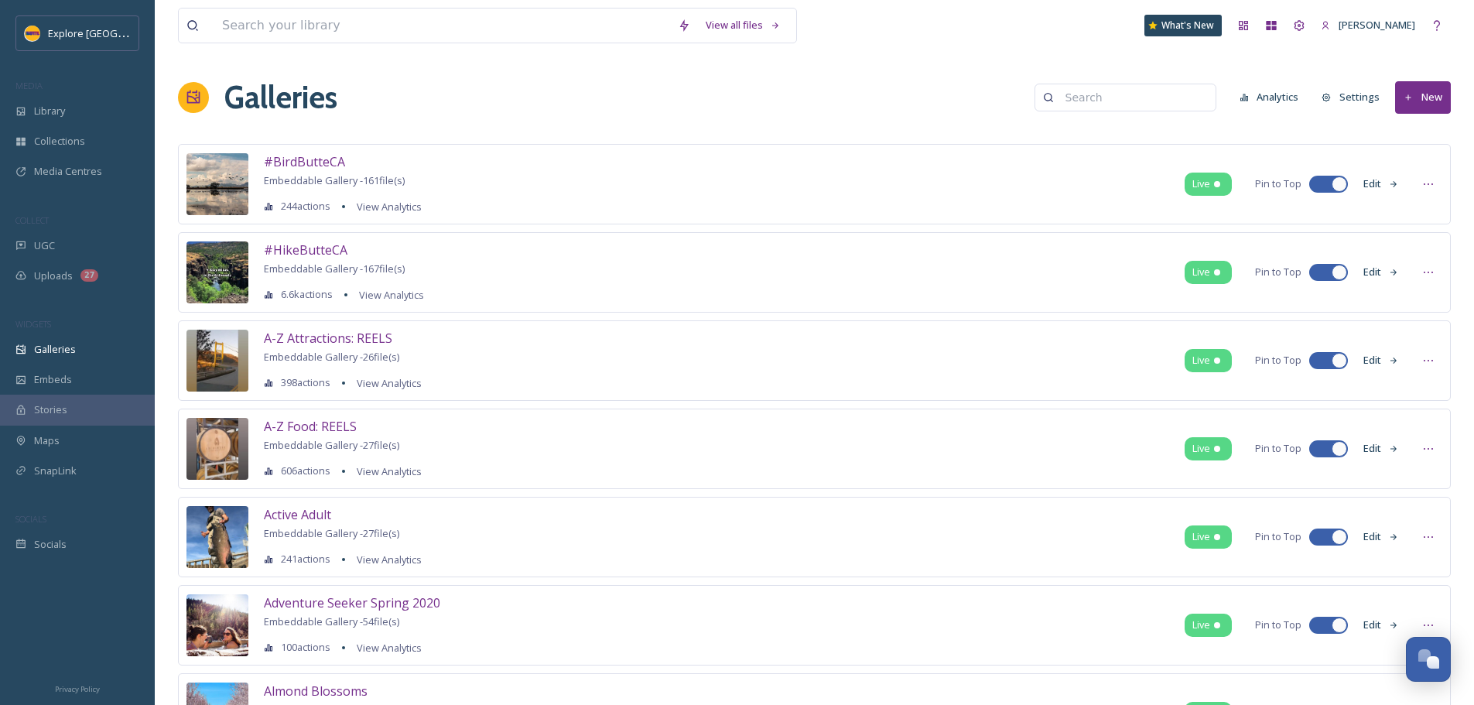
click at [1428, 101] on button "New" at bounding box center [1423, 97] width 56 height 32
click at [1415, 119] on div "Gallery" at bounding box center [1416, 133] width 68 height 30
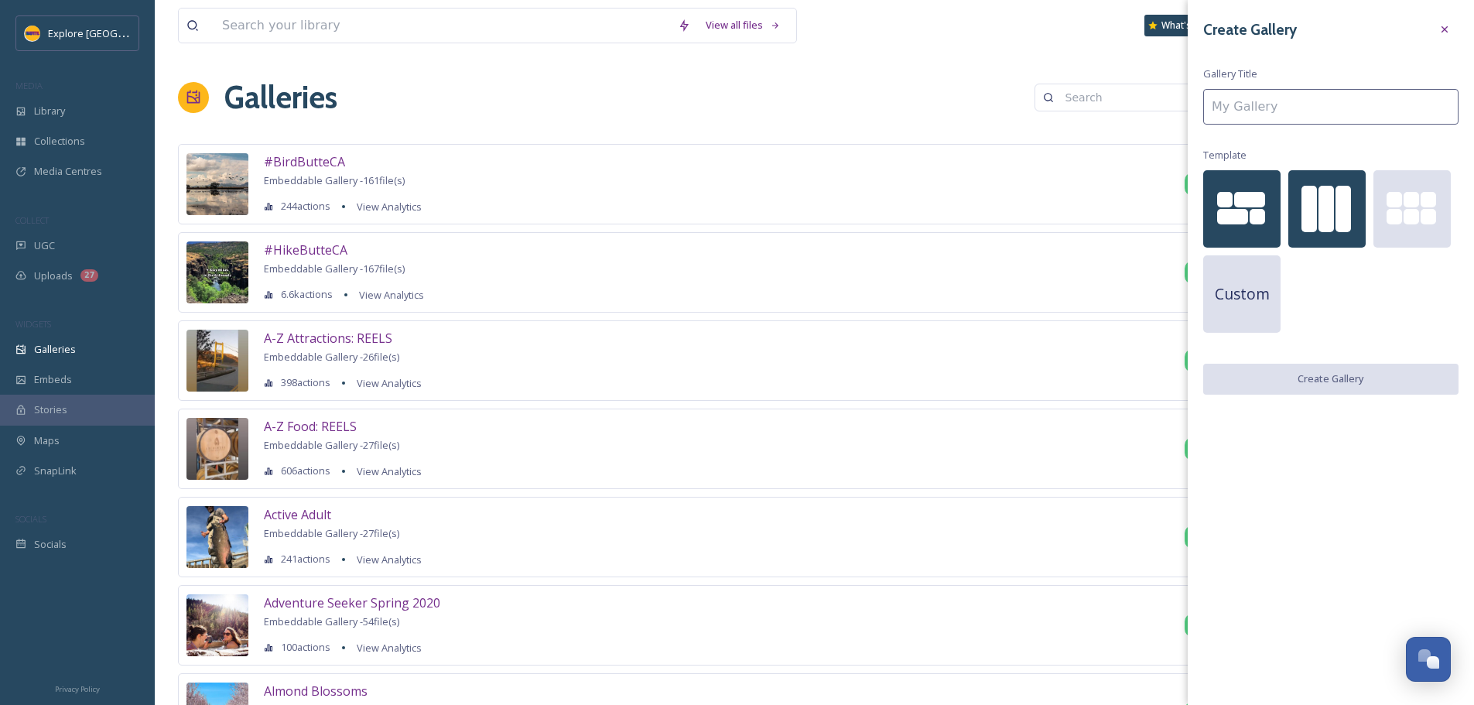
click at [1316, 178] on div at bounding box center [1327, 208] width 77 height 77
click at [1266, 109] on input at bounding box center [1330, 107] width 255 height 36
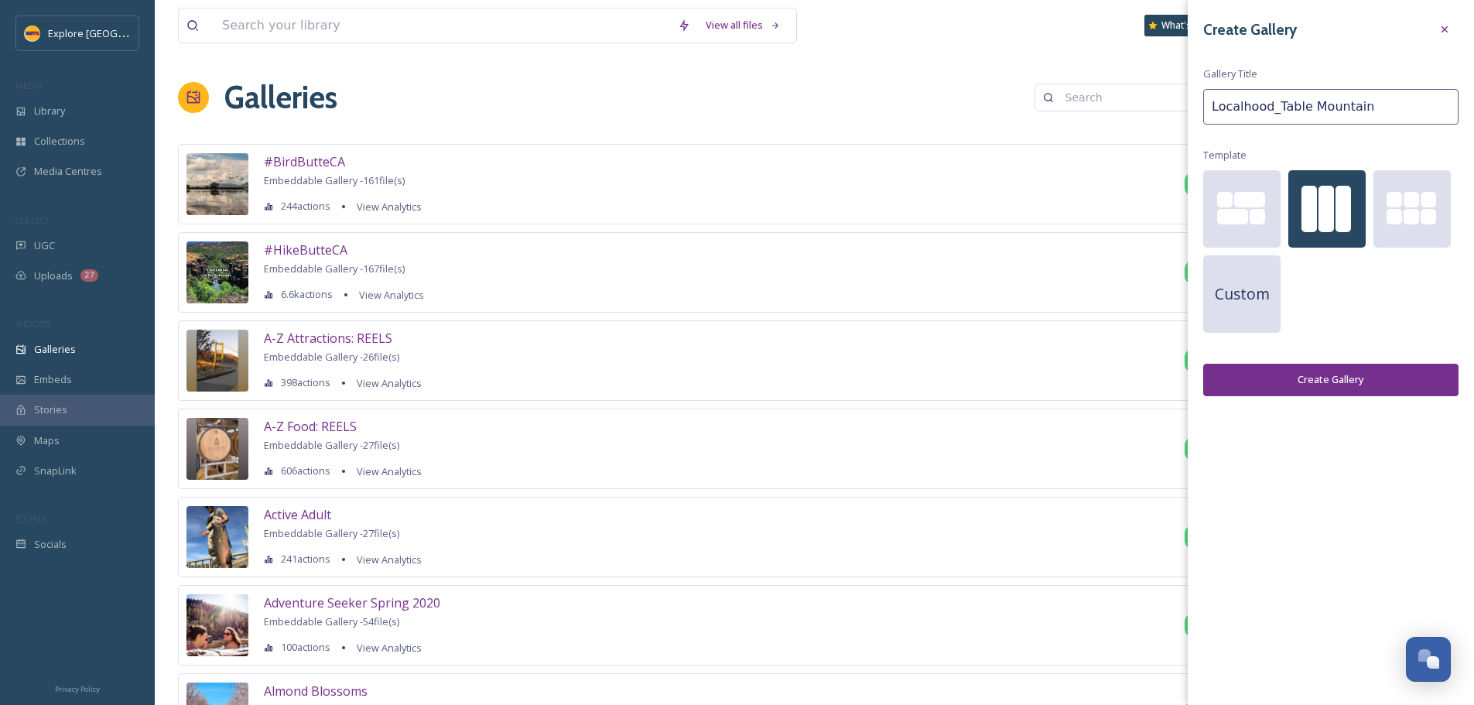
type input "Localhood_Table Mountain"
click at [1350, 371] on button "Create Gallery" at bounding box center [1330, 380] width 255 height 32
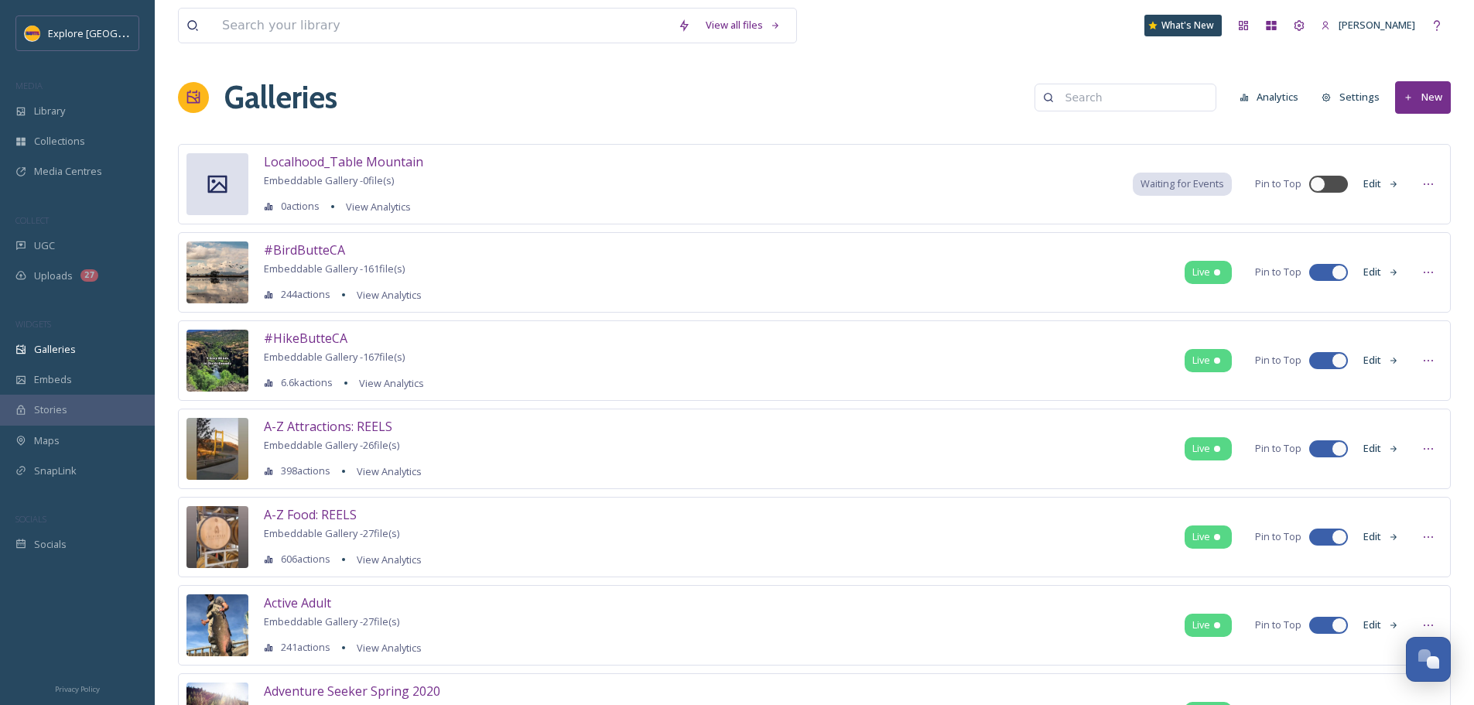
click at [1385, 189] on button "Edit" at bounding box center [1381, 184] width 51 height 30
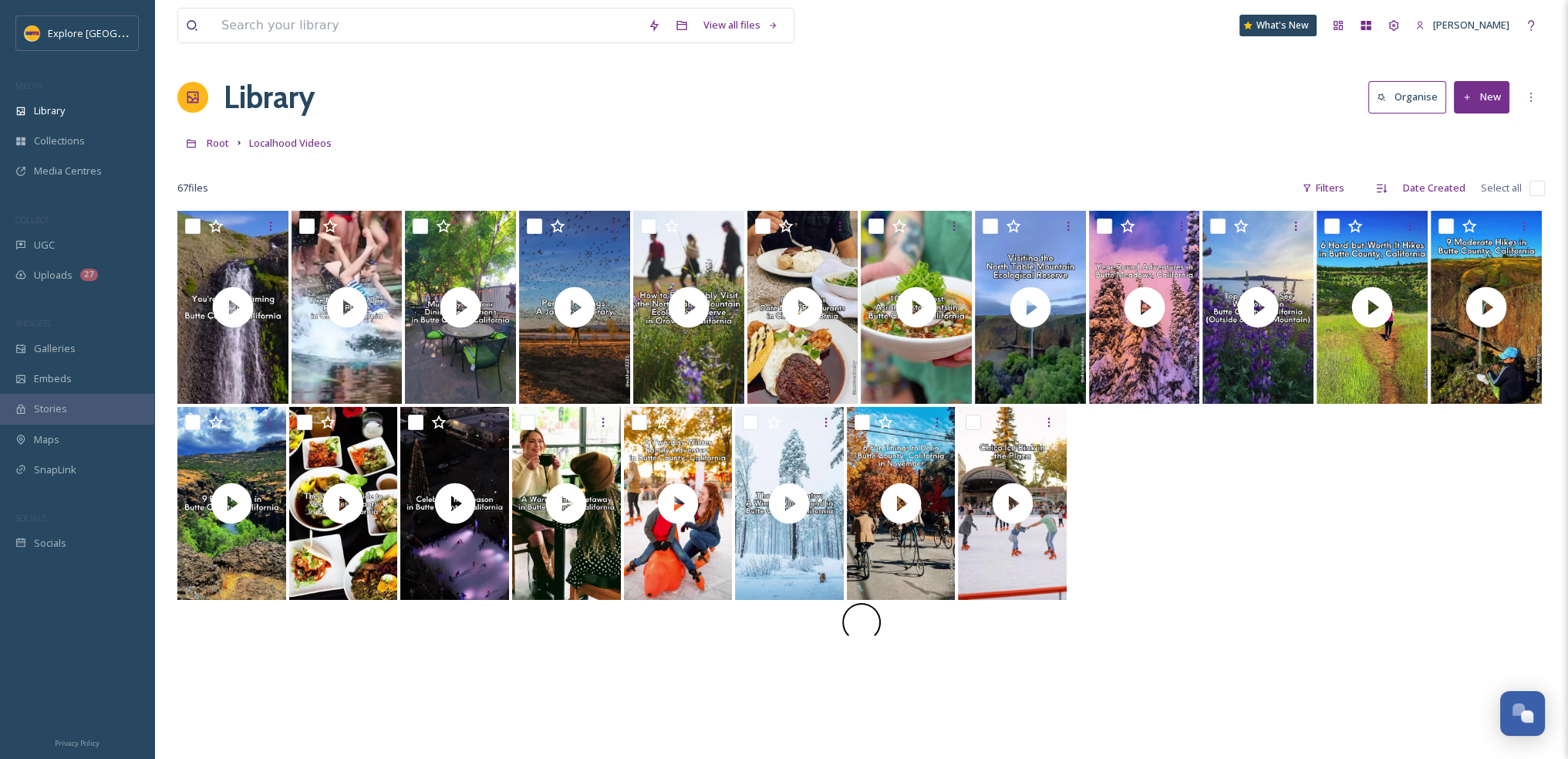
click at [1473, 98] on button "New" at bounding box center [1482, 97] width 56 height 32
click at [1469, 142] on div "File Upload" at bounding box center [1464, 133] width 87 height 30
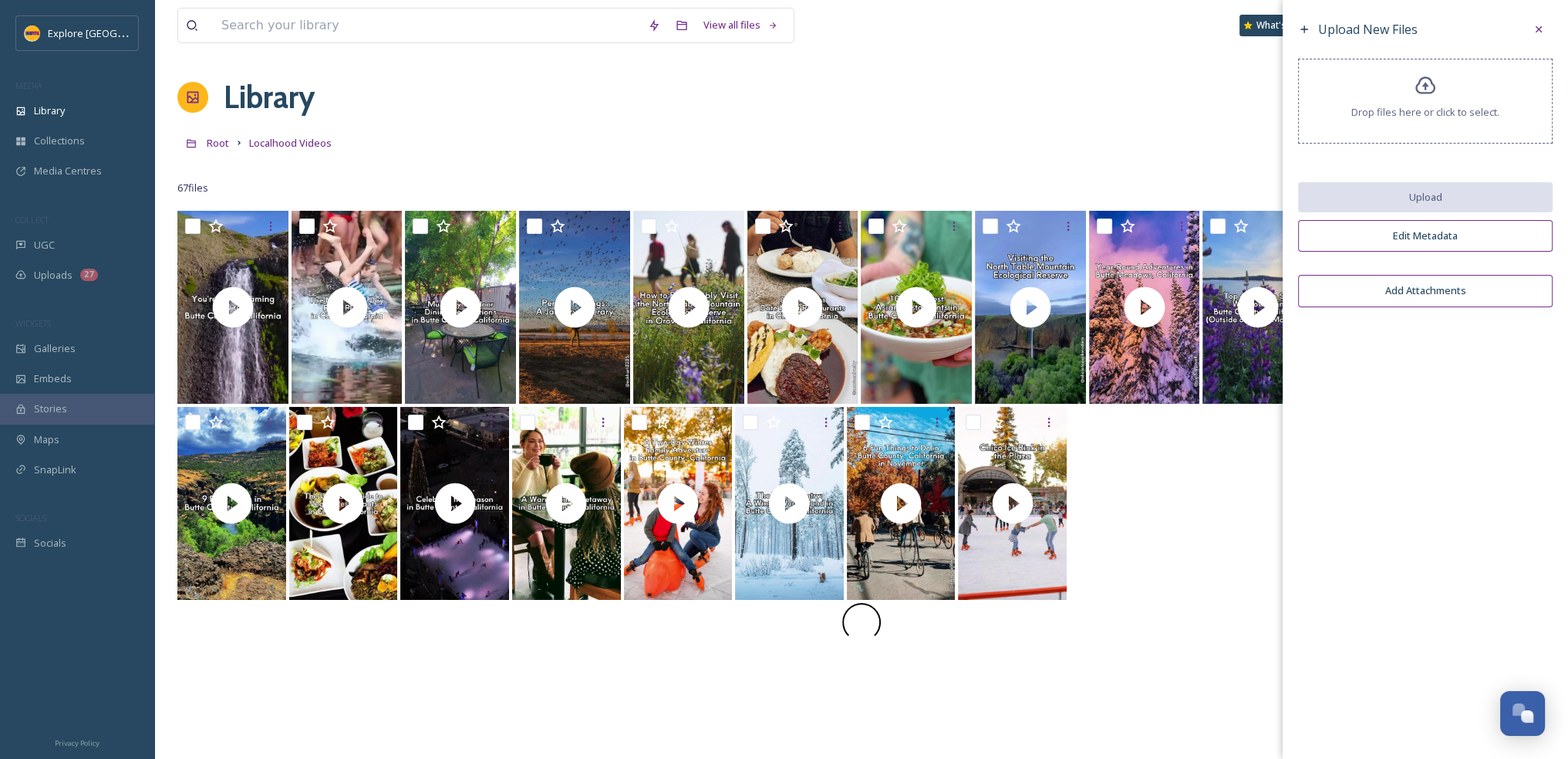
click at [1428, 100] on div "Drop files here or click to select." at bounding box center [1425, 101] width 254 height 85
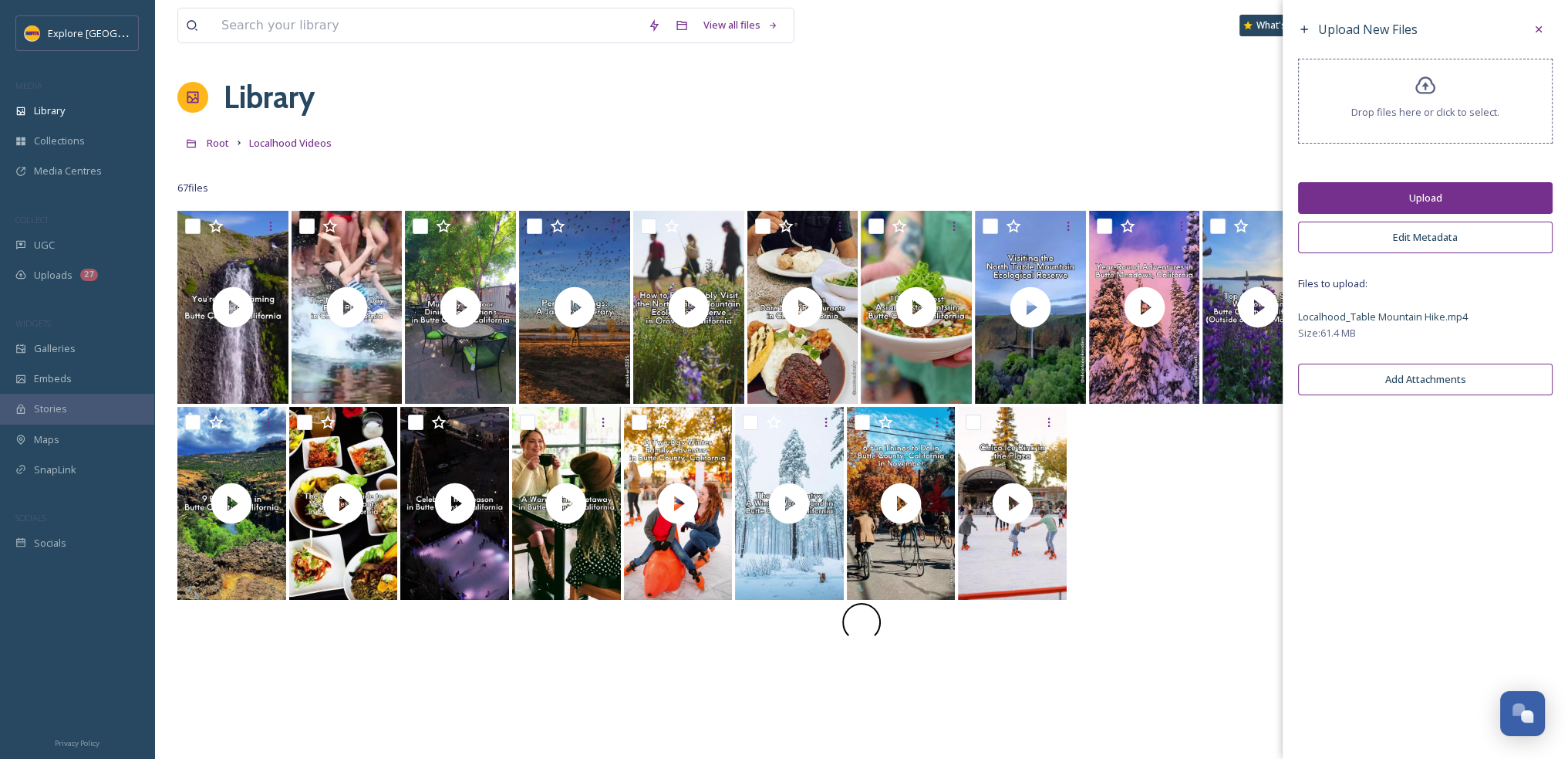
click at [1455, 190] on button "Upload" at bounding box center [1425, 198] width 254 height 32
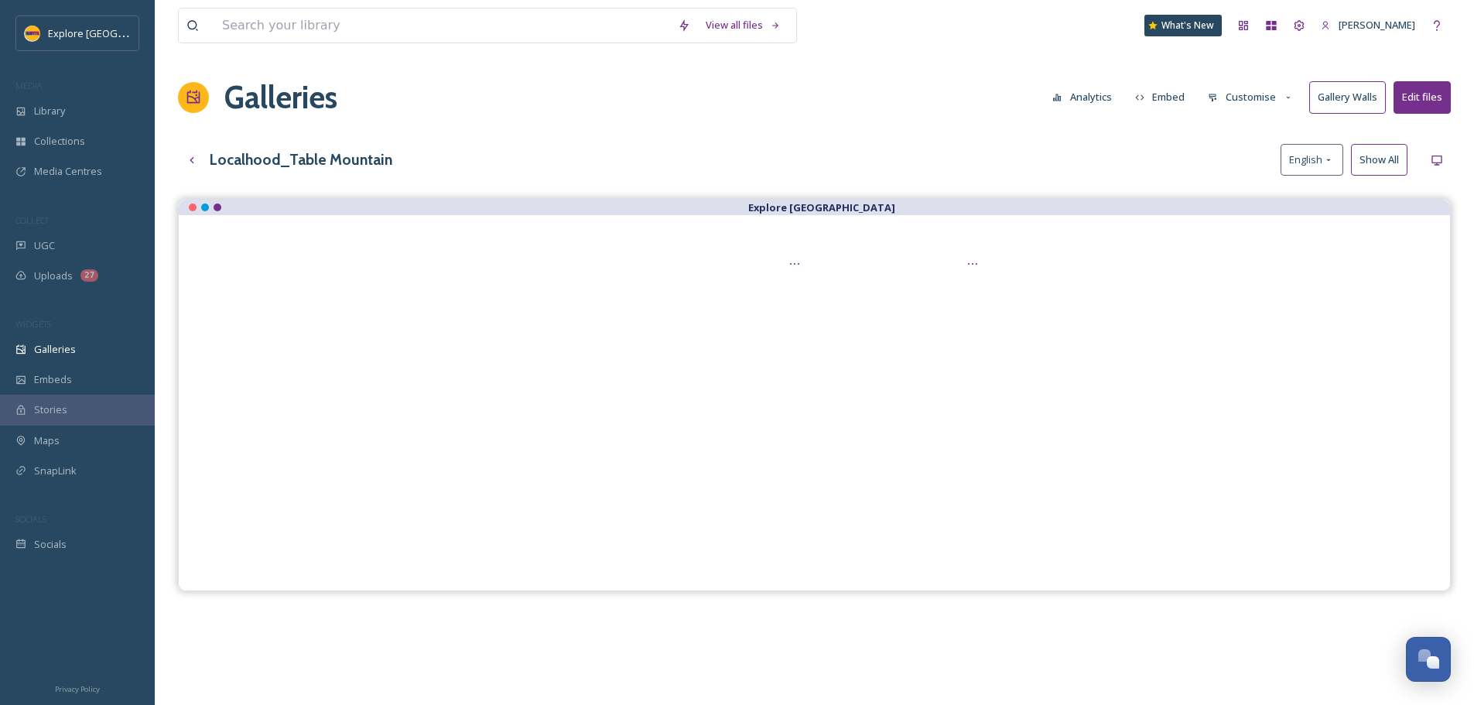
click at [1275, 99] on button "Customise" at bounding box center [1250, 97] width 101 height 30
click at [1266, 256] on div "Template" at bounding box center [1255, 253] width 108 height 30
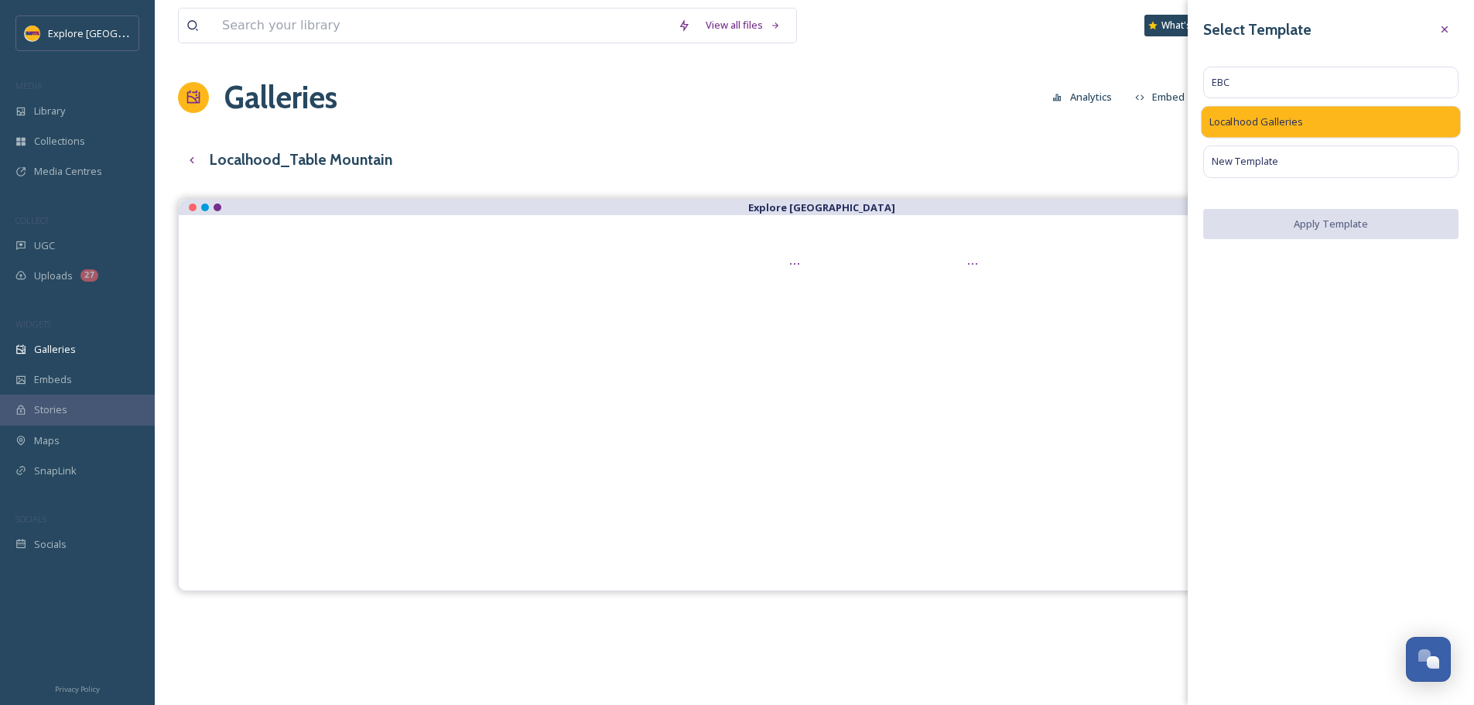
click at [1277, 131] on div "Localhood Galleries" at bounding box center [1331, 122] width 261 height 33
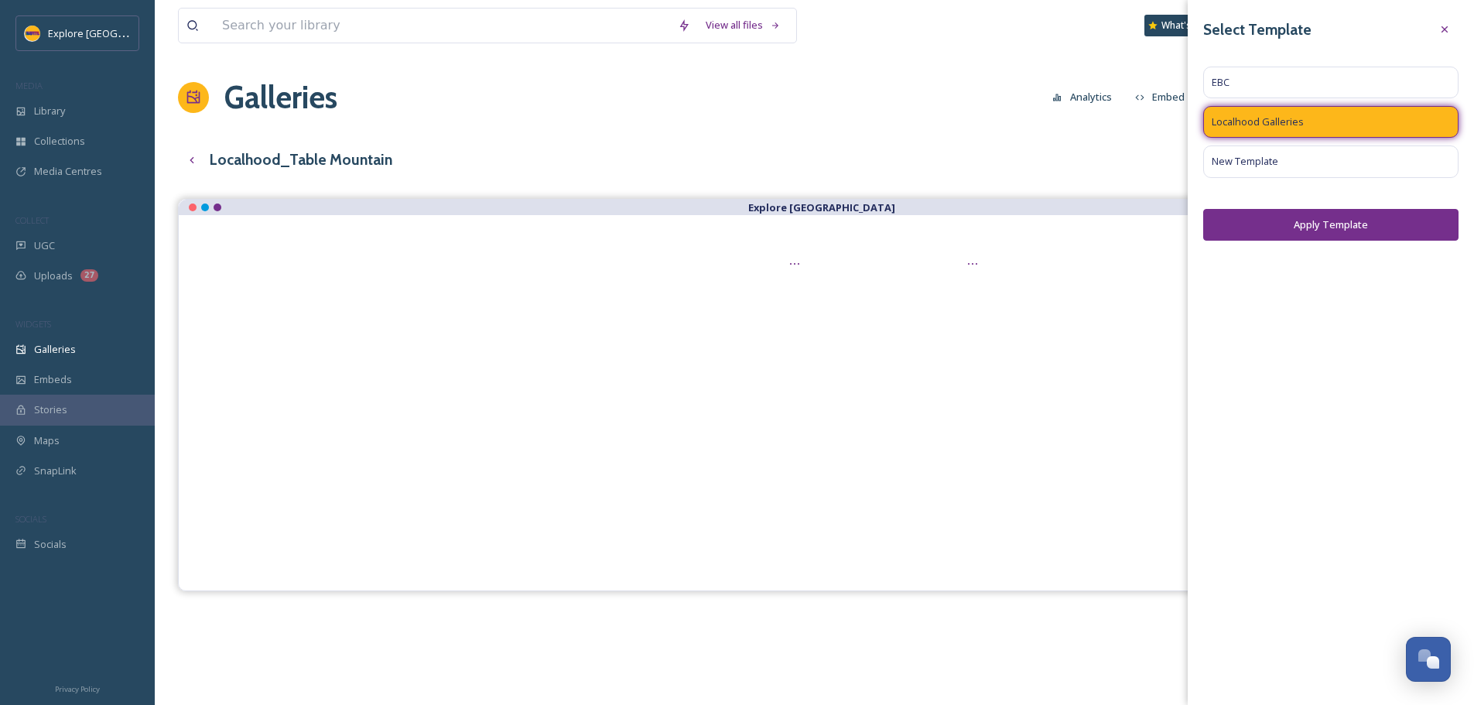
click at [1332, 212] on button "Apply Template" at bounding box center [1330, 225] width 255 height 32
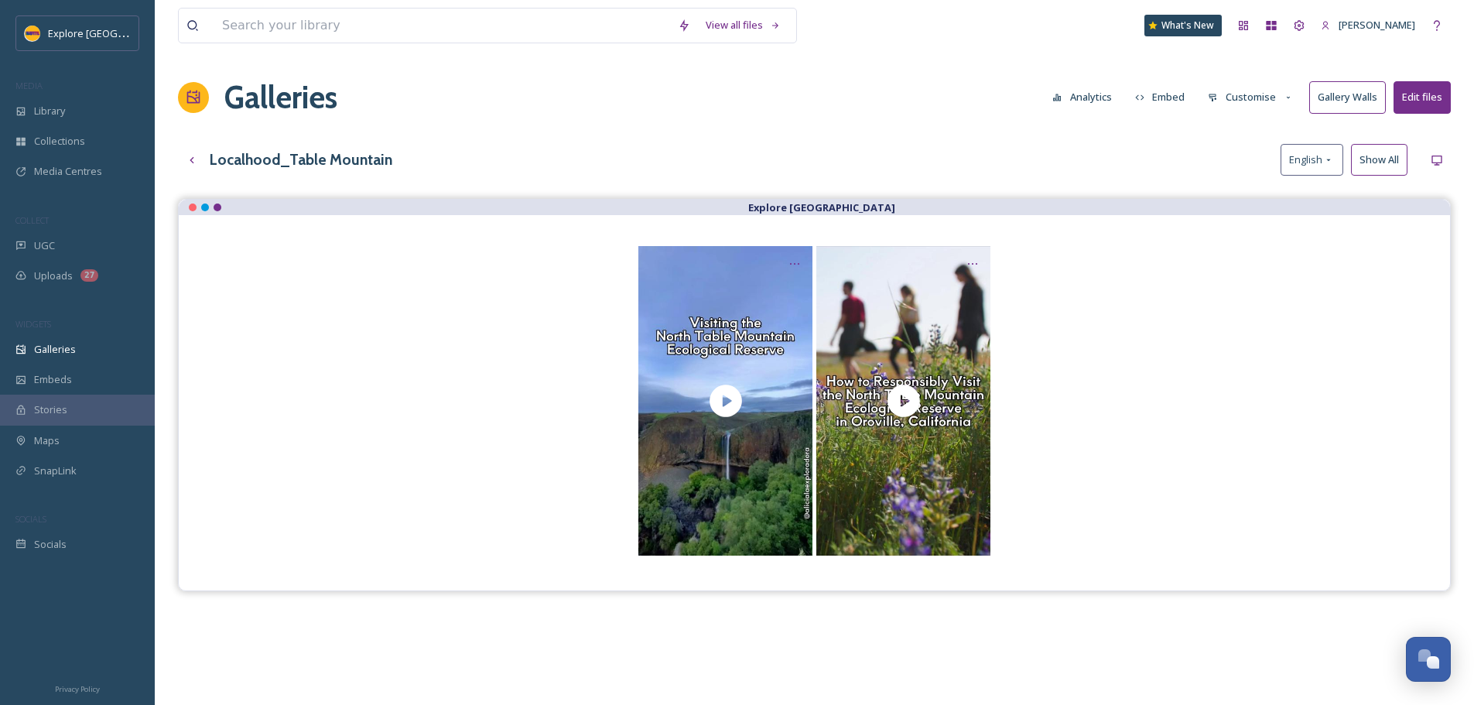
click at [881, 143] on div "View all files What's New [PERSON_NAME] Galleries Analytics Embed Customise Gal…" at bounding box center [815, 463] width 1320 height 927
